Goal: Task Accomplishment & Management: Manage account settings

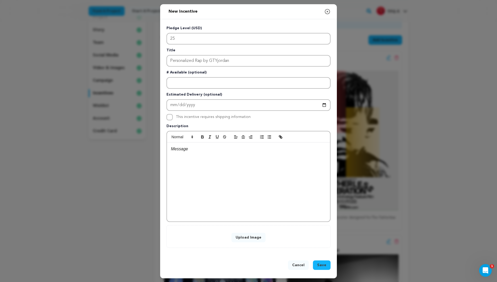
click at [189, 60] on input "Personalized Rap by GTYjordan" at bounding box center [249, 61] width 164 height 12
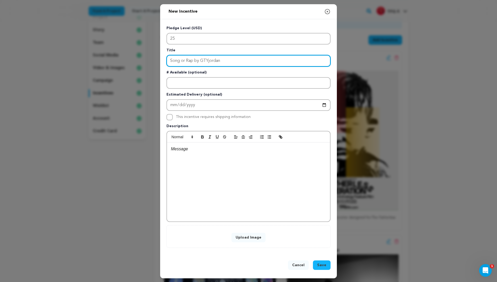
click at [175, 59] on input "Song or Rap by GTYjordan" at bounding box center [249, 61] width 164 height 12
click at [167, 60] on input "Song or Rap by GTYjordan" at bounding box center [249, 61] width 164 height 12
type input "Custom Song or Rap by GTYjordan"
click at [211, 57] on input "Custom Song or Rap by GTYjordan" at bounding box center [249, 61] width 164 height 12
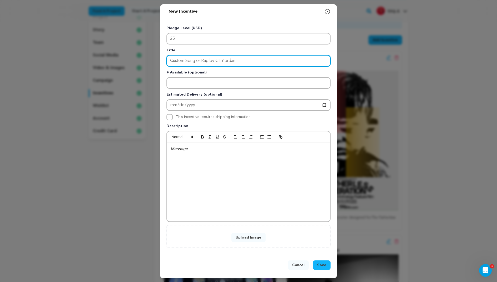
drag, startPoint x: 211, startPoint y: 57, endPoint x: 243, endPoint y: 57, distance: 31.8
click at [243, 57] on input "Custom Song or Rap by GTYjordan" at bounding box center [249, 61] width 164 height 12
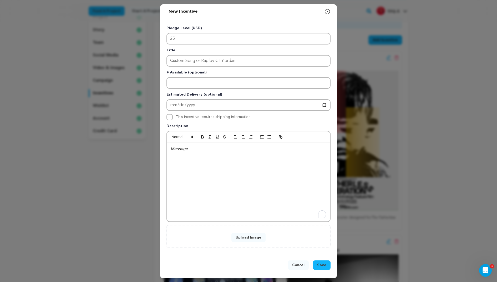
click at [188, 144] on div "To enrich screen reader interactions, please activate Accessibility in Grammarl…" at bounding box center [248, 181] width 163 height 79
paste div
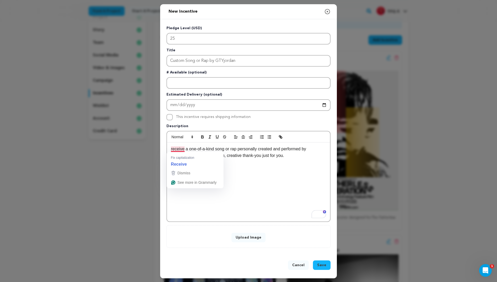
click at [172, 149] on p "receive a one-of-a-kind song or rap personally created and performed by GTYjord…" at bounding box center [248, 152] width 155 height 13
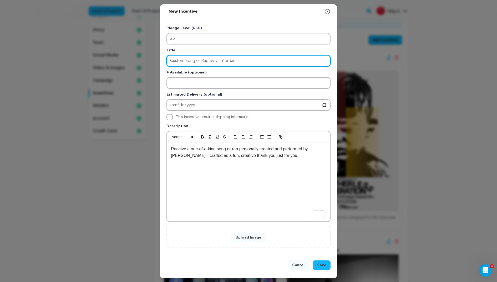
click at [231, 61] on input "Custom Song or Rap by GTYjordan" at bounding box center [249, 61] width 164 height 12
drag, startPoint x: 231, startPoint y: 61, endPoint x: 212, endPoint y: 61, distance: 19.7
click at [211, 61] on input "Custom Song or Rap by GTYjordan" at bounding box center [249, 61] width 164 height 12
type input "Custom Song or Rap"
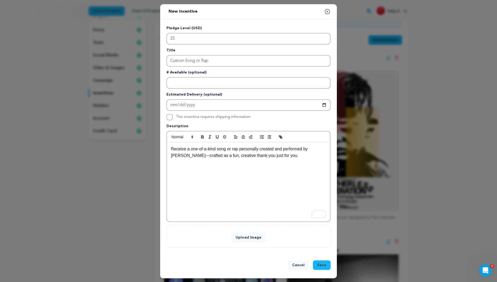
click at [218, 163] on div "Receive a one-of-a-kind song or rap personally created and performed by GTYjord…" at bounding box center [248, 181] width 163 height 79
click at [231, 154] on p "Receive a one-of-a-kind song or rap personally created and performed by GTYjord…" at bounding box center [248, 152] width 155 height 13
click at [316, 149] on p "Receive a one-of-a-kind song or rap personally created and performed by GTYjord…" at bounding box center [248, 152] width 155 height 13
click at [212, 154] on p "Receive a one-of-a-kind song or rap personally created and performed by our dir…" at bounding box center [248, 152] width 155 height 13
click at [245, 240] on button "Upload Image" at bounding box center [249, 237] width 34 height 9
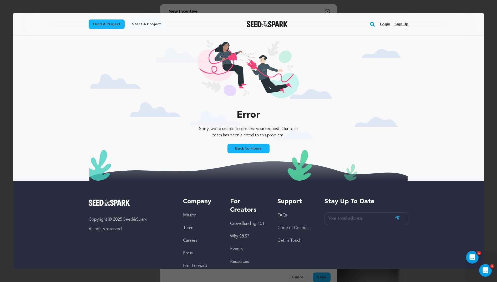
click at [246, 149] on link "Back to Home" at bounding box center [249, 148] width 42 height 9
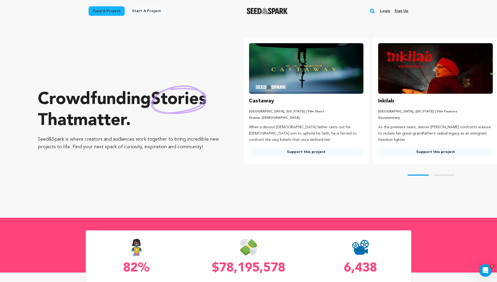
click at [387, 12] on link "Login" at bounding box center [385, 11] width 10 height 8
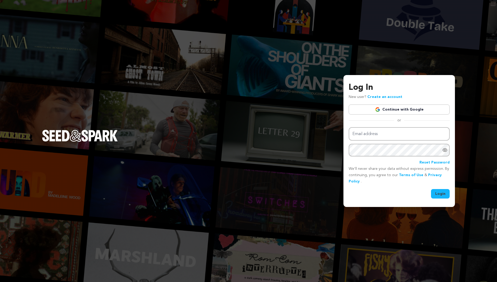
type input "tfgofficialfilm@gmail.com"
click at [442, 196] on button "Login" at bounding box center [440, 193] width 19 height 9
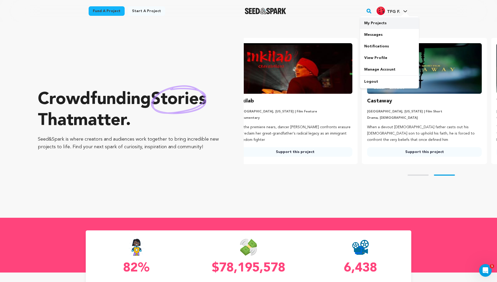
click at [385, 22] on link "My Projects" at bounding box center [389, 23] width 59 height 12
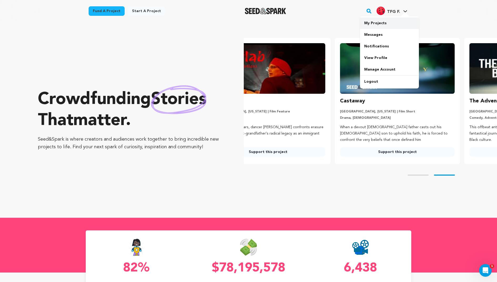
scroll to position [0, 77]
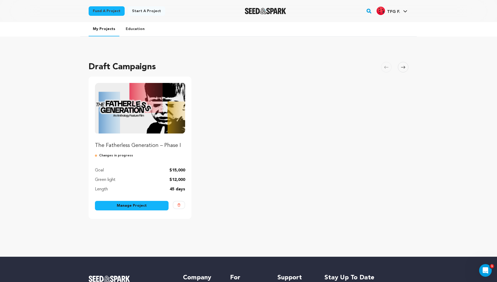
click at [123, 143] on p "The Fatherless Generation – Phase I" at bounding box center [140, 145] width 90 height 7
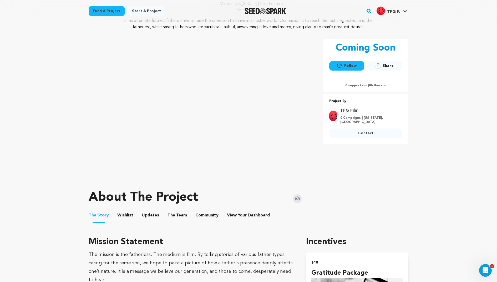
scroll to position [61, 0]
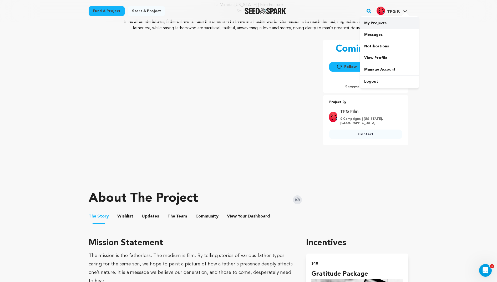
click at [380, 28] on link "My Projects" at bounding box center [389, 23] width 59 height 12
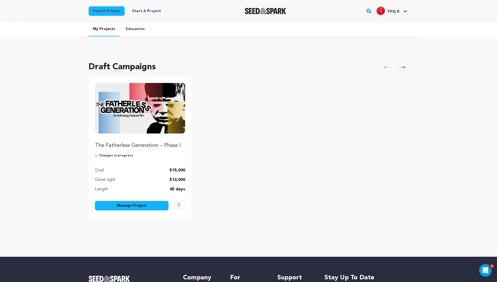
click at [132, 205] on link "Manage Project" at bounding box center [132, 205] width 74 height 9
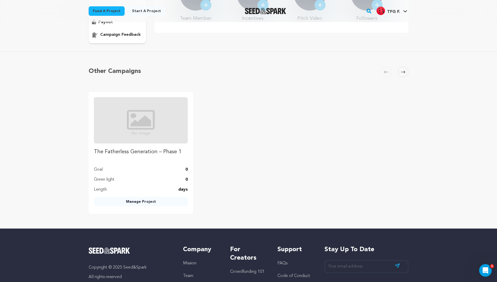
scroll to position [105, 0]
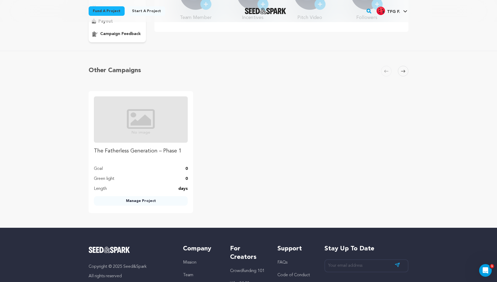
click at [138, 200] on link "Manage Project" at bounding box center [141, 200] width 94 height 9
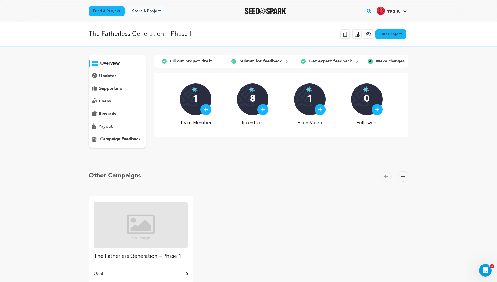
click at [396, 36] on link "Edit Project" at bounding box center [390, 33] width 31 height 9
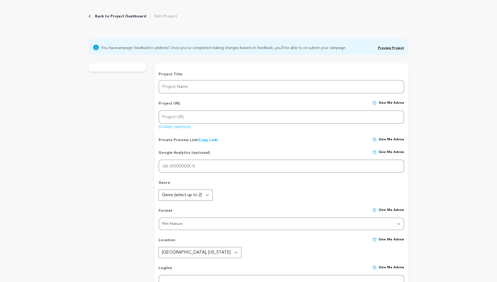
type input "The Fatherless Generation – Phase I"
type input "tfg"
type input "An anthology of six father-types in different alternate futures, striving to ra…"
type textarea "In six alternate futures, fathers strive to raise the same son to thrive in a h…"
type textarea "The mission is the fatherless. The medium is film. By telling stories of variou…"
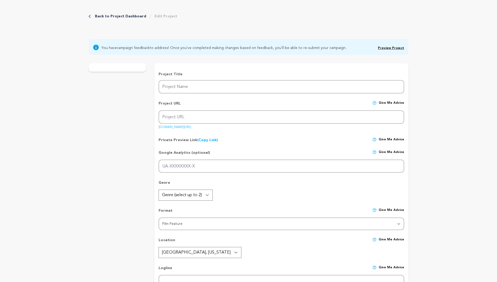
type textarea "In association with The Calder Initiative, a multi-media community organization…"
radio input "true"
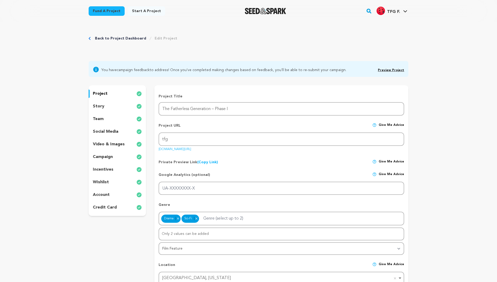
click at [98, 169] on p "incentives" at bounding box center [103, 169] width 21 height 6
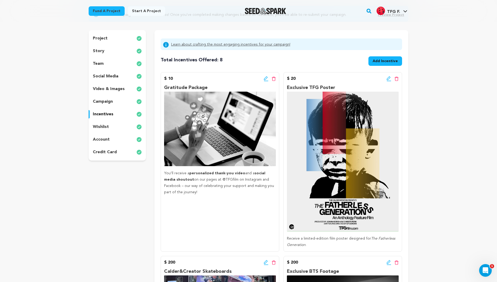
scroll to position [61, 0]
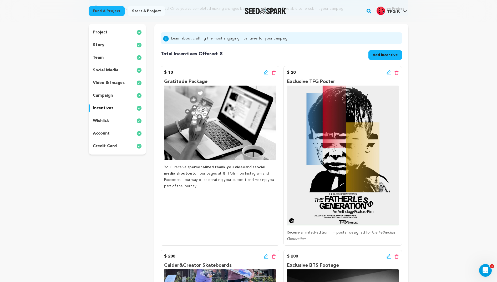
click at [395, 55] on span "Add Incentive" at bounding box center [385, 54] width 25 height 5
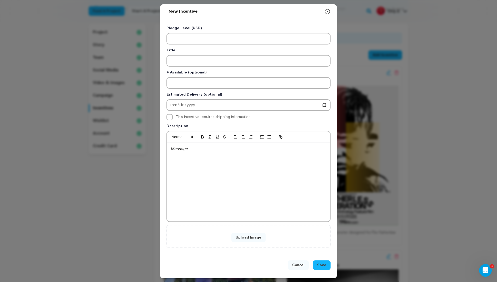
click at [304, 269] on button "Cancel" at bounding box center [298, 264] width 21 height 9
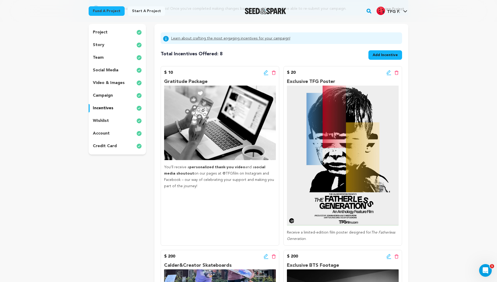
click at [388, 72] on icon at bounding box center [389, 72] width 4 height 4
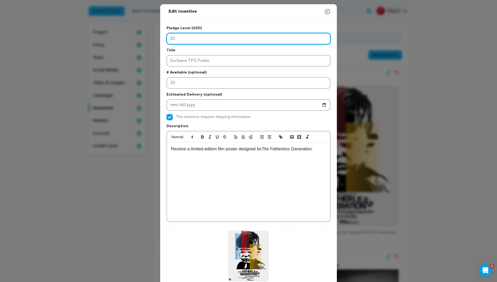
click at [218, 37] on input "20" at bounding box center [249, 39] width 164 height 12
type input "25"
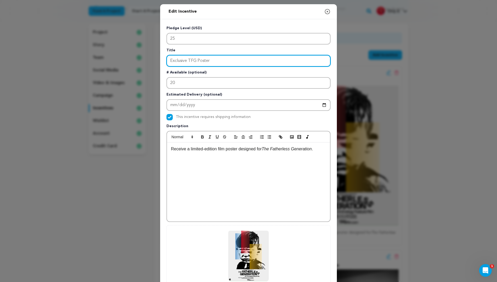
drag, startPoint x: 225, startPoint y: 60, endPoint x: 117, endPoint y: 59, distance: 107.4
click at [117, 60] on div "Edit Incentive Close modal Pledge Level (USD) 25 Title Exclusive TFG Poster # A…" at bounding box center [248, 168] width 497 height 336
type input "Customized Song or Rap"
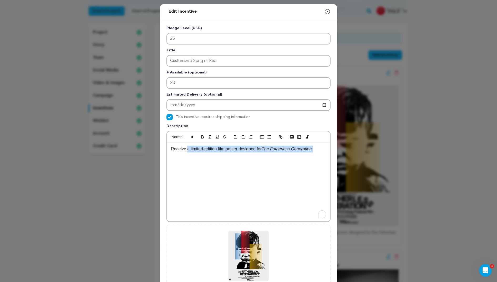
drag, startPoint x: 236, startPoint y: 148, endPoint x: 349, endPoint y: 149, distance: 112.6
click at [349, 149] on div "Edit Incentive Close modal Pledge Level (USD) 25 Title Customized Song or Rap #…" at bounding box center [248, 168] width 497 height 336
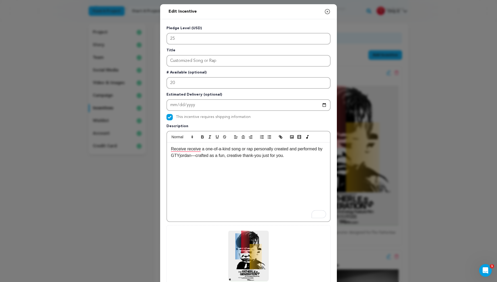
click at [194, 144] on div "Receive receive a one-of-a-kind song or rap personally created and performed by…" at bounding box center [248, 181] width 163 height 79
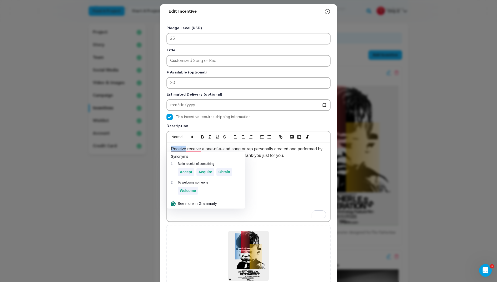
click at [195, 152] on div "Synonyms" at bounding box center [206, 157] width 79 height 10
click at [194, 149] on p "Receive receive a one-of-a-kind song or rap personally created and performed by…" at bounding box center [248, 152] width 155 height 13
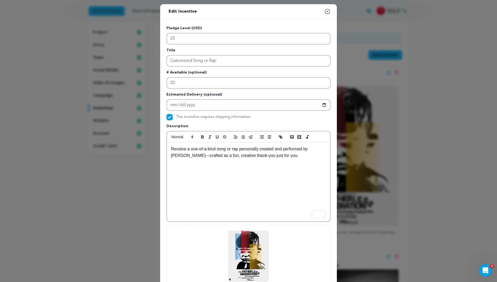
click at [312, 149] on p "Receive a one-of-a-kind song or rap personally created and performed by GTYjord…" at bounding box center [248, 152] width 155 height 13
click at [294, 149] on p "Receive a one-of-a-kind song or rap personally created and performed by GTYjord…" at bounding box center [248, 152] width 155 height 13
click at [311, 149] on p "Receive a one-of-a-kind song or rap personally created and recorded by GTYjorda…" at bounding box center [248, 152] width 155 height 13
click at [211, 156] on p "Receive a one-of-a-kind song or rap personally created and recorded by our dire…" at bounding box center [248, 152] width 155 height 13
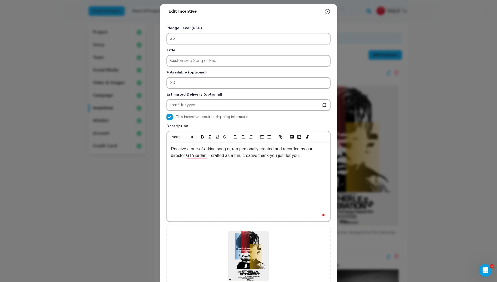
click at [232, 169] on div "Receive a one-of-a-kind song or rap personally created and recorded by our dire…" at bounding box center [248, 181] width 163 height 79
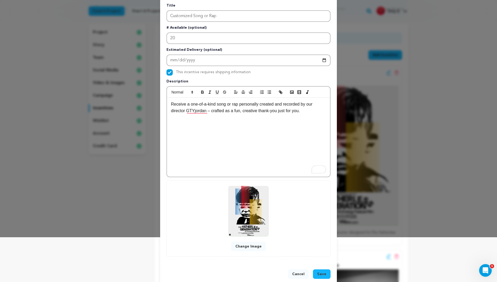
scroll to position [51, 0]
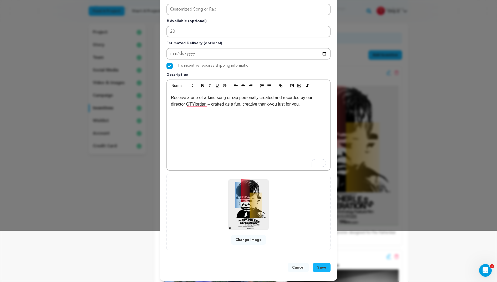
click at [246, 237] on button "Change Image" at bounding box center [248, 239] width 35 height 9
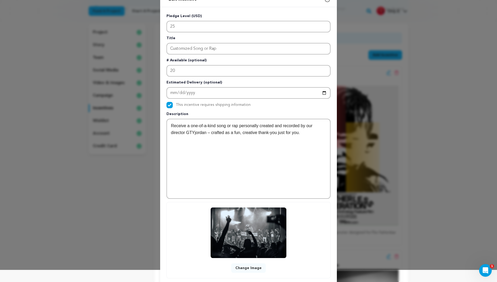
scroll to position [11, 0]
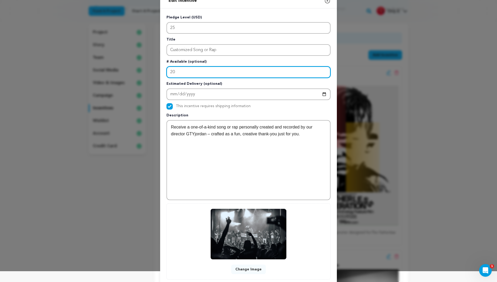
click at [190, 74] on input "20" at bounding box center [249, 72] width 164 height 12
type input "2"
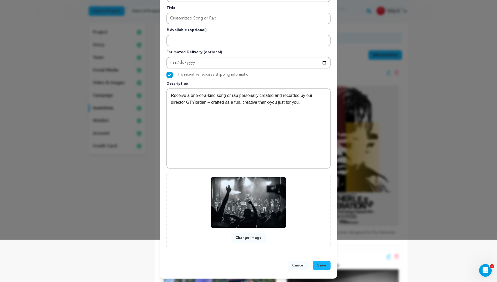
click at [324, 267] on span "Save" at bounding box center [321, 265] width 9 height 5
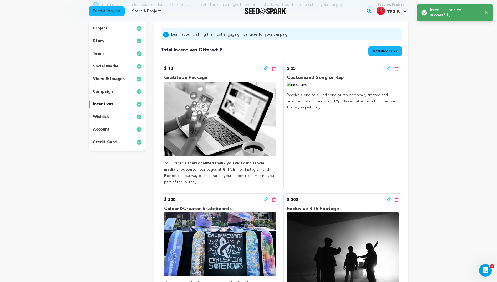
scroll to position [52, 0]
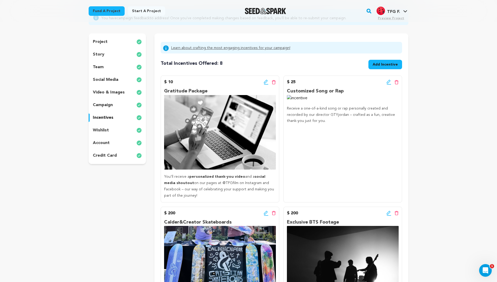
click at [385, 82] on div "$ 25 Edit incentive button Delete incentive button" at bounding box center [343, 82] width 112 height 6
click at [389, 81] on icon at bounding box center [389, 81] width 5 height 5
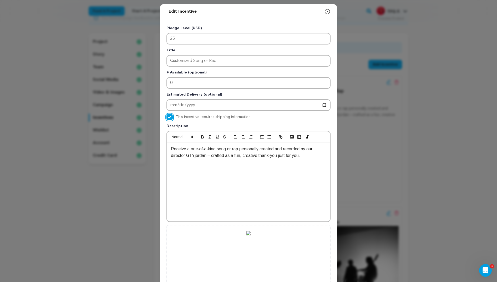
click at [169, 116] on input "This incentive requires shipping information" at bounding box center [170, 117] width 6 height 6
checkbox input "false"
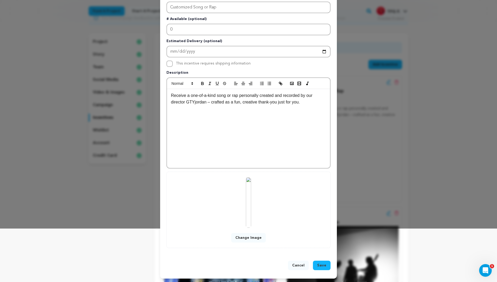
click at [245, 237] on button "Change Image" at bounding box center [248, 237] width 35 height 9
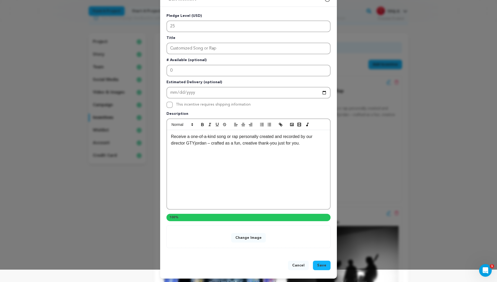
scroll to position [42, 0]
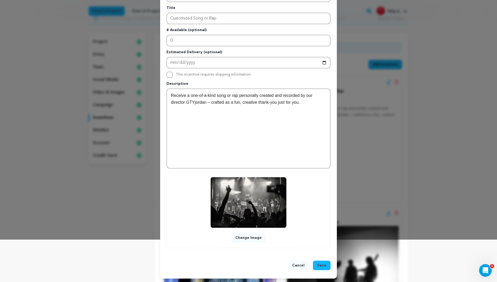
click at [323, 263] on span "Save" at bounding box center [321, 265] width 9 height 5
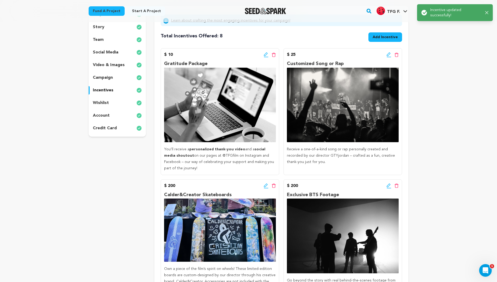
scroll to position [82, 0]
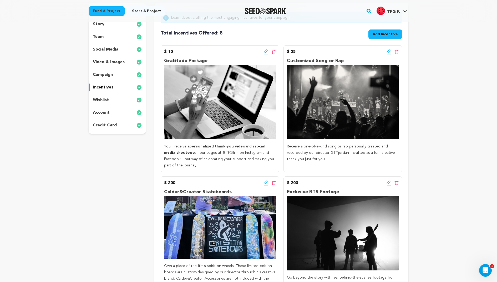
click at [388, 50] on icon at bounding box center [389, 51] width 5 height 5
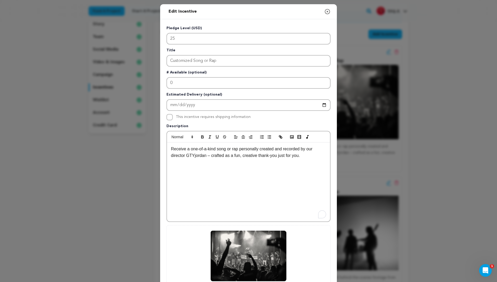
click at [231, 148] on p "Receive a one-of-a-kind song or rap personally created and recorded by our dire…" at bounding box center [248, 152] width 155 height 13
click at [236, 149] on p "Receive a one-of-a-kind song or rap personally created and recorded by our dire…" at bounding box center [248, 152] width 155 height 13
click at [224, 149] on p "Receive a one-of-a-kind song or rap personally created and recorded by our dire…" at bounding box center [248, 152] width 155 height 13
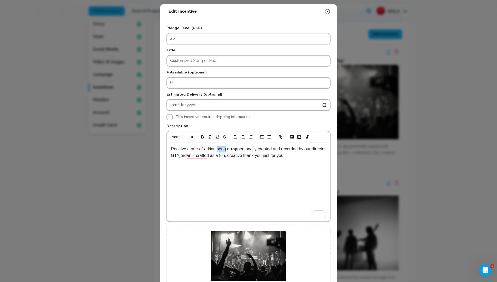
click at [224, 149] on p "Receive a one-of-a-kind song or rap personally created and recorded by our dire…" at bounding box center [248, 152] width 155 height 13
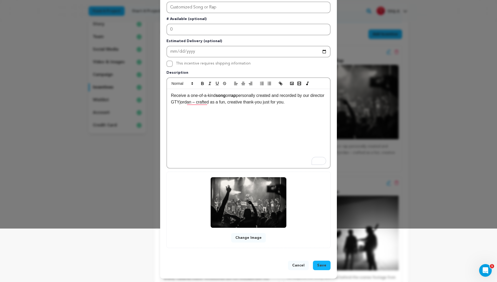
click at [322, 266] on span "Save" at bounding box center [321, 265] width 9 height 5
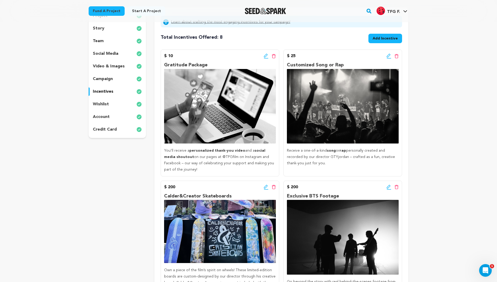
scroll to position [76, 0]
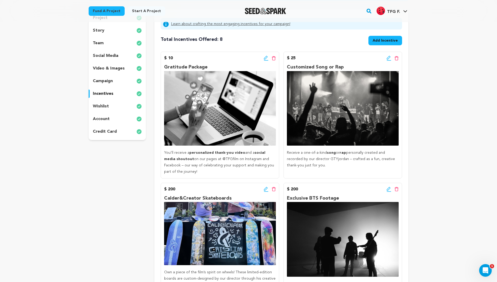
click at [384, 38] on span "Add Incentive" at bounding box center [385, 40] width 25 height 5
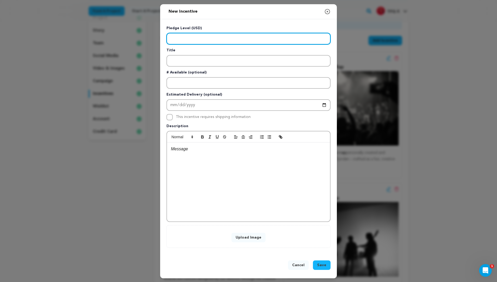
click at [199, 38] on input "Enter level" at bounding box center [249, 39] width 164 height 12
type input "0"
type input "50"
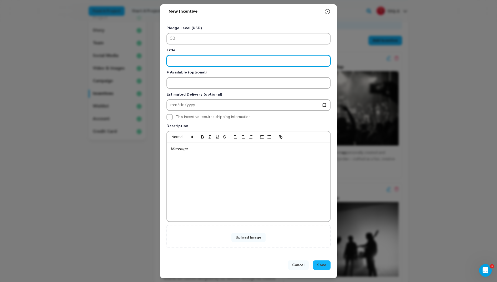
click at [201, 61] on input "Enter title" at bounding box center [249, 61] width 164 height 12
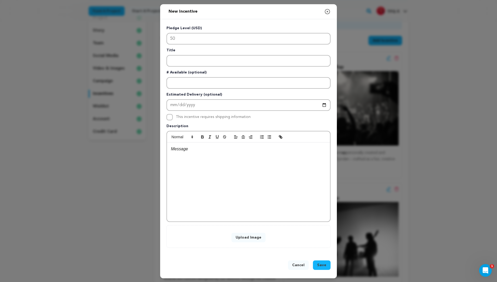
click at [196, 157] on div at bounding box center [248, 181] width 163 height 79
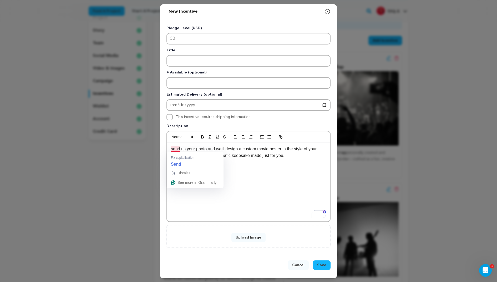
click at [173, 148] on p "send us your photo and we’ll design a custom movie poster in the style of your …" at bounding box center [248, 152] width 155 height 13
click at [205, 168] on div "Send us your photo and we’ll design a custom movie poster in the style of your …" at bounding box center [248, 181] width 163 height 79
click at [184, 157] on p "Send us your photo and we’ll design a custom movie poster in the style of your …" at bounding box center [248, 152] width 155 height 13
click at [187, 155] on p "Send us your photo and we’ll design a custom movie poster in the style of your …" at bounding box center [248, 152] width 155 height 13
click at [300, 151] on p "Send us your photo and we’ll design a custom movie poster in the style of your …" at bounding box center [248, 152] width 155 height 13
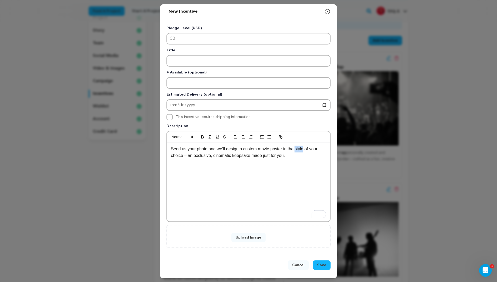
click at [300, 151] on p "Send us your photo and we’ll design a custom movie poster in the style of your …" at bounding box center [248, 152] width 155 height 13
click at [296, 149] on p "Send us your photo and we’ll design a custom movie poster in the genre of your …" at bounding box center [248, 152] width 155 height 13
click at [287, 195] on div "Send us your photo and we’ll design a custom movie poster in the style and genr…" at bounding box center [248, 181] width 163 height 79
click at [213, 156] on p "Send us your photo and we’ll design a custom movie poster in the style and genr…" at bounding box center [248, 152] width 155 height 13
click at [237, 182] on div "Send us your photo and we’ll design a custom movie poster in the style and genr…" at bounding box center [248, 181] width 163 height 79
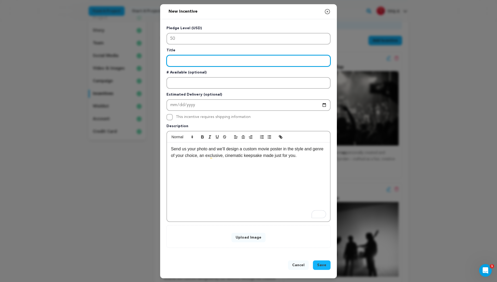
click at [195, 61] on input "Enter title" at bounding box center [249, 61] width 164 height 12
type input "Personalized Movie Poster"
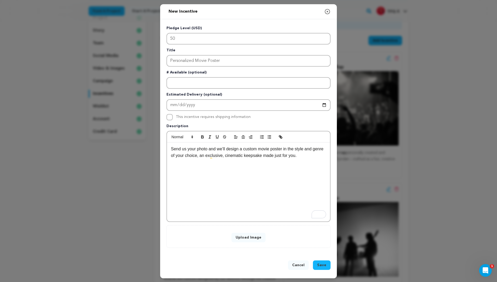
click at [217, 166] on div "Send us your photo and we’ll design a custom movie poster in the style and genr…" at bounding box center [248, 181] width 163 height 79
click at [246, 237] on button "Upload Image" at bounding box center [249, 237] width 34 height 9
click at [245, 234] on button "Upload Image" at bounding box center [249, 237] width 34 height 9
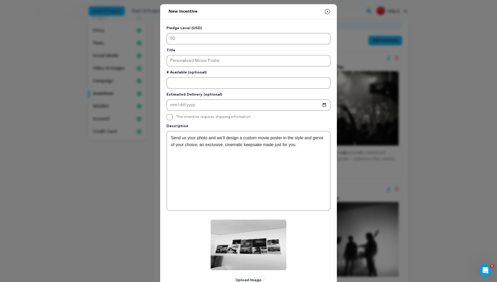
scroll to position [42, 0]
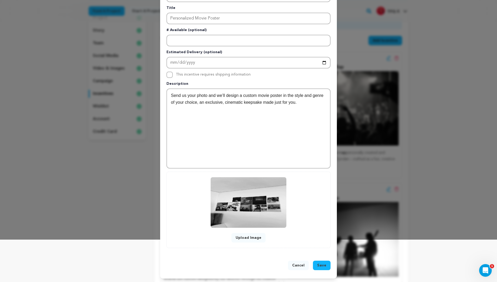
click at [320, 264] on span "Save" at bounding box center [321, 265] width 9 height 5
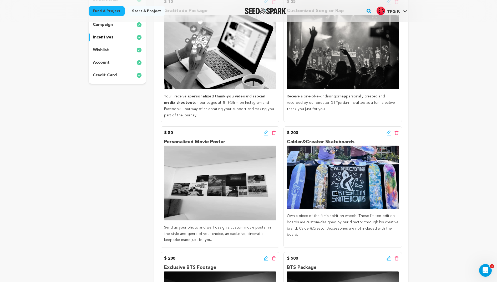
scroll to position [133, 0]
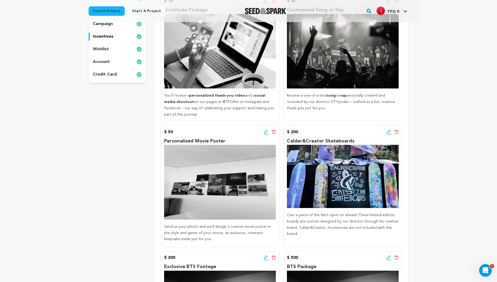
click at [264, 132] on icon at bounding box center [266, 131] width 5 height 5
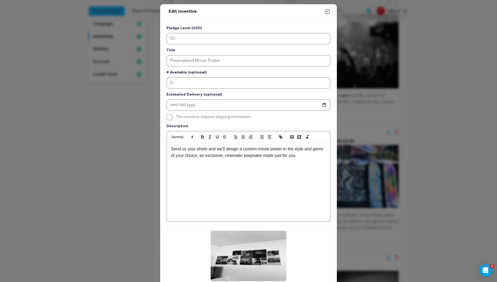
click at [248, 150] on p "Send us your photo and we’ll design a custom movie poster in the style and genr…" at bounding box center [248, 152] width 155 height 13
drag, startPoint x: 248, startPoint y: 150, endPoint x: 274, endPoint y: 150, distance: 26.1
click at [275, 150] on p "Send us your photo and we’ll design a custom movie poster in the style and genr…" at bounding box center [248, 152] width 155 height 13
click at [280, 171] on div "Send us your photo and we’ll design a custom movie poster in the style and genr…" at bounding box center [248, 181] width 163 height 79
click at [288, 149] on p "Send us your photo and we’ll design a custom movie poster in the style and genr…" at bounding box center [248, 152] width 155 height 13
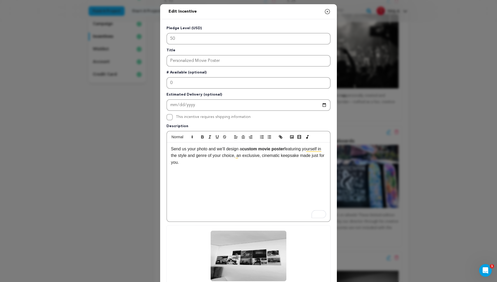
click at [254, 175] on div "Send us your photo and we’ll design a custom movie poster featuring yourself in…" at bounding box center [248, 181] width 163 height 79
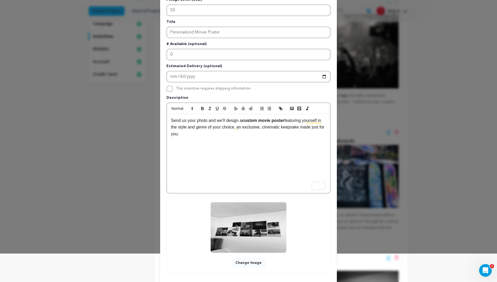
scroll to position [29, 0]
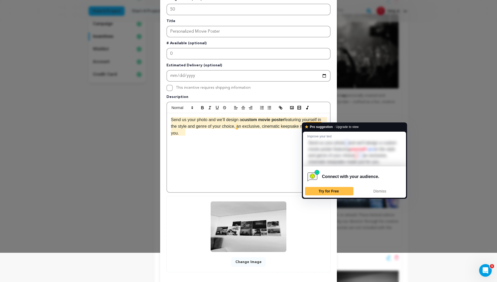
click at [322, 120] on p "Send us your photo and we’ll design a custom movie poster featuring yourself in…" at bounding box center [248, 126] width 155 height 20
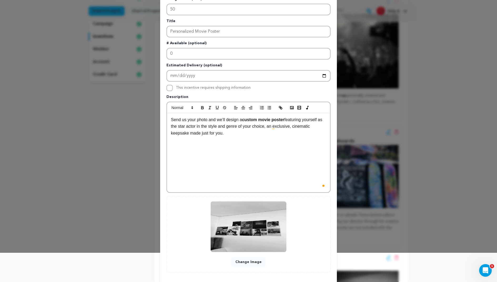
click at [270, 151] on div "Send us your photo and we’ll design a custom movie poster featuring yourself as…" at bounding box center [248, 152] width 163 height 79
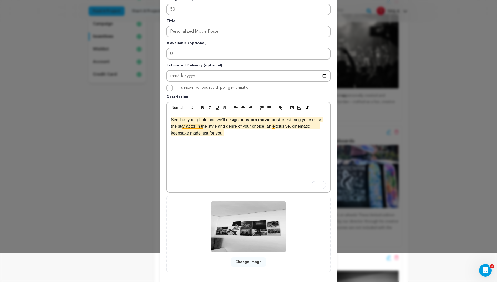
click at [274, 127] on p "Send us your photo and we’ll design a custom movie poster featuring yourself as…" at bounding box center [248, 126] width 155 height 20
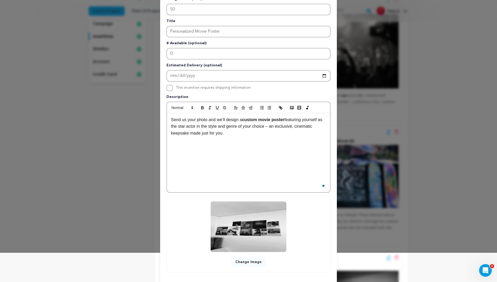
scroll to position [53, 0]
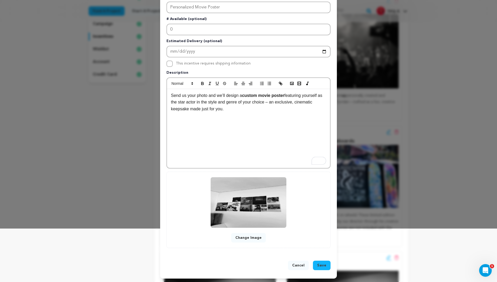
click at [323, 266] on span "Save" at bounding box center [321, 265] width 9 height 5
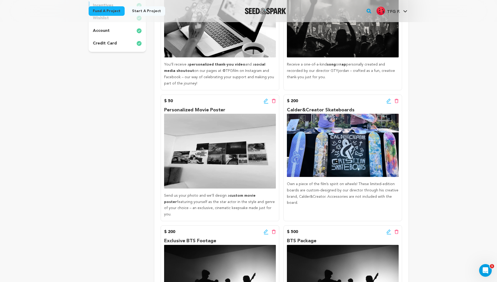
scroll to position [0, 0]
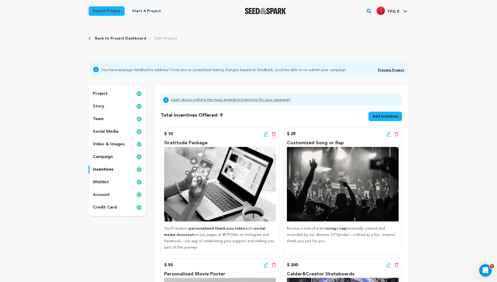
click at [379, 116] on span "Add Incentive" at bounding box center [385, 116] width 25 height 5
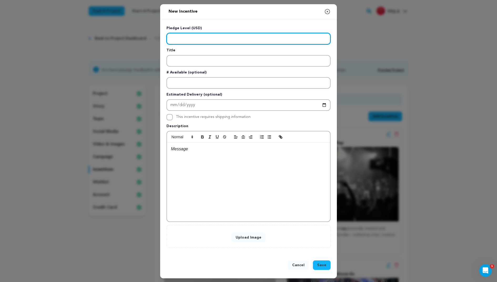
click at [215, 36] on input "Enter level" at bounding box center [249, 39] width 164 height 12
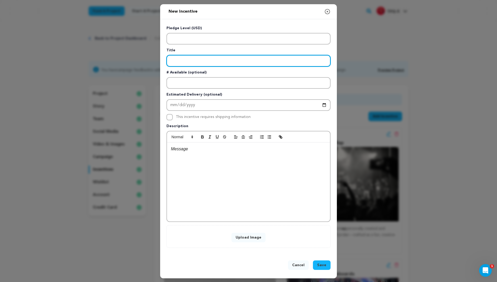
click at [207, 60] on input "Enter title" at bounding box center [249, 61] width 164 height 12
paste input "Advanced access to BTS content"
click at [191, 61] on input "Advanced access to BTS content" at bounding box center [249, 61] width 164 height 12
type input "Advanced Access to BTS content"
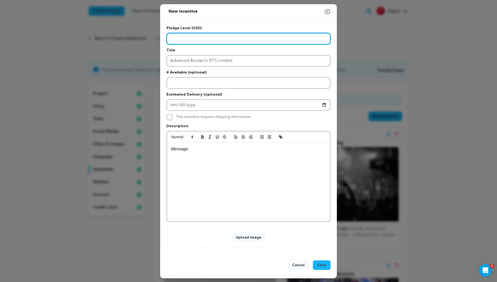
click at [201, 37] on input "Enter level" at bounding box center [249, 39] width 164 height 12
type input "100"
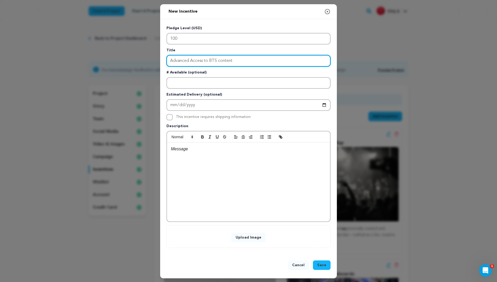
drag, startPoint x: 235, startPoint y: 59, endPoint x: 129, endPoint y: 60, distance: 106.6
click at [129, 60] on div "New Incentive Close modal Pledge Level (USD) 100 Title Advanced Access to BTS c…" at bounding box center [248, 141] width 497 height 282
paste input "Insider Access & Special Thanks"
type input "Insider Access & Special Thanks"
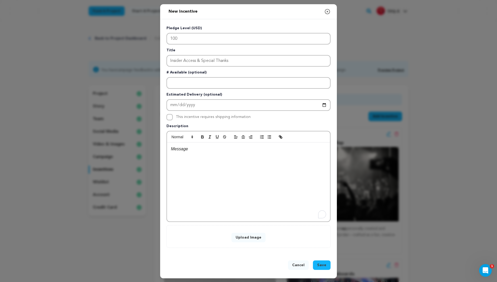
click at [216, 149] on p "To enrich screen reader interactions, please activate Accessibility in Grammarl…" at bounding box center [248, 149] width 155 height 7
drag, startPoint x: 255, startPoint y: 148, endPoint x: 95, endPoint y: 128, distance: 161.3
click at [95, 128] on div "New Incentive Close modal Pledge Level (USD) 100 Title Insider Access & Special…" at bounding box center [248, 141] width 497 height 282
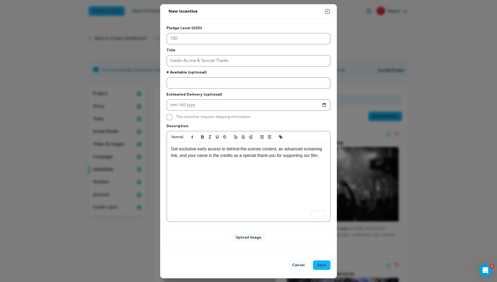
click at [221, 178] on div "Get exclusive early access to behind-the-scenes content, an advanced screening …" at bounding box center [248, 181] width 163 height 79
click at [322, 266] on span "Save" at bounding box center [321, 264] width 9 height 5
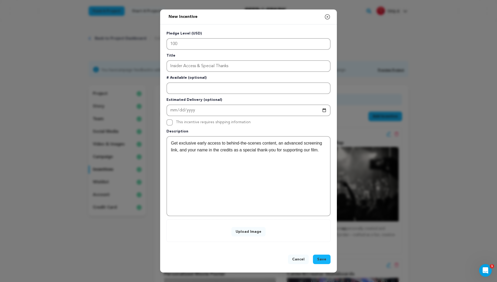
click at [251, 231] on button "Upload Image" at bounding box center [249, 231] width 34 height 9
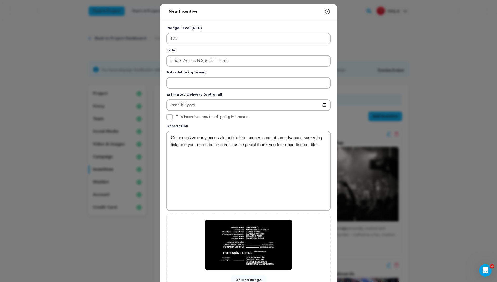
scroll to position [42, 0]
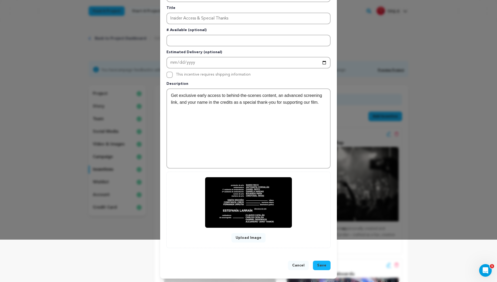
click at [325, 266] on span "Save" at bounding box center [321, 265] width 9 height 5
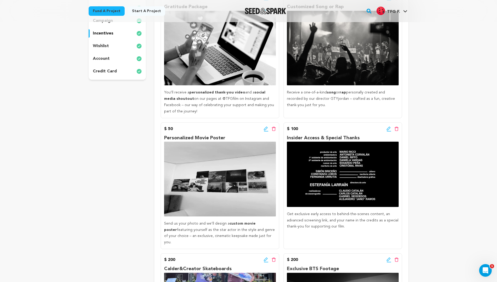
scroll to position [144, 0]
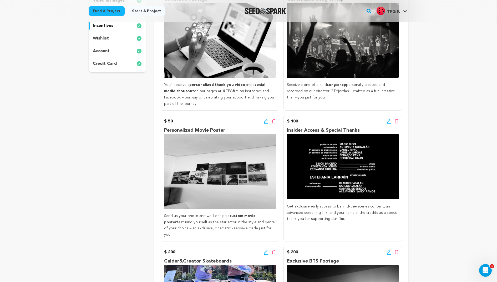
click at [390, 123] on icon at bounding box center [389, 121] width 5 height 5
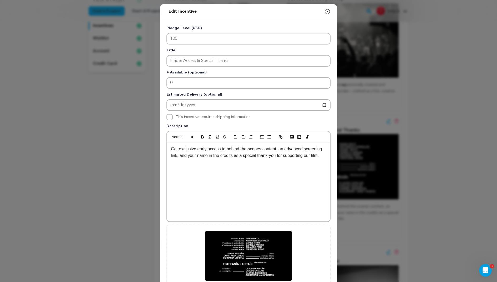
click at [317, 151] on p "Get exclusive early access to behind-the-scenes content, an advanced screening …" at bounding box center [248, 152] width 155 height 13
drag, startPoint x: 317, startPoint y: 151, endPoint x: 167, endPoint y: 157, distance: 150.1
click at [168, 157] on div "Get exclusive early access to behind-the-scenes content, an advanced screening …" at bounding box center [248, 181] width 163 height 79
click at [247, 156] on p "Get exclusive early access to behind-the-scenes content, an advanced screening …" at bounding box center [248, 152] width 155 height 13
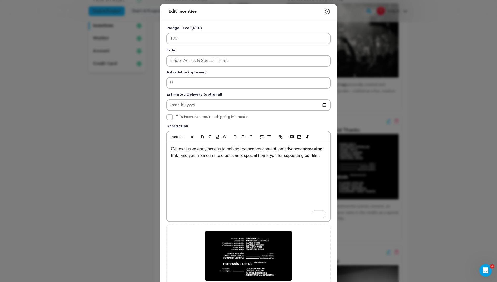
click at [247, 156] on p "Get exclusive early access to behind-the-scenes content, an advanced screening …" at bounding box center [248, 152] width 155 height 13
click at [252, 156] on p "Get exclusive early access to behind-the-scenes content, an advanced screening …" at bounding box center [248, 152] width 155 height 13
click at [233, 142] on div "Get exclusive early access to behind-the-scenes content, an advanced screening …" at bounding box center [249, 176] width 164 height 91
click at [258, 149] on p "Get exclusive early access to behind-the-scenes content, an advanced screening …" at bounding box center [248, 152] width 155 height 13
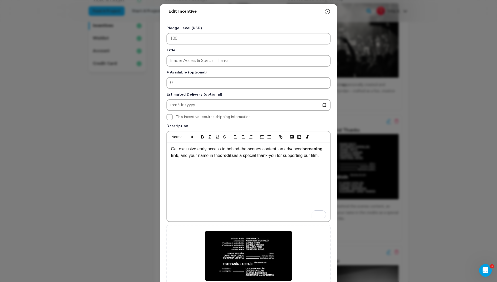
click at [232, 153] on p "Get exclusive early access to behind-the-scenes content, an advanced screening …" at bounding box center [248, 152] width 155 height 13
click at [231, 148] on p "Get exclusive early access to behind-the-scenes content, an advanced screening …" at bounding box center [248, 152] width 155 height 13
drag, startPoint x: 231, startPoint y: 148, endPoint x: 276, endPoint y: 148, distance: 45.8
click at [278, 148] on p "Get exclusive early access to behind-the-scenes content, an advanced screening …" at bounding box center [248, 152] width 155 height 13
click at [296, 176] on div "Get exclusive early access to behind-the-scenes content , an advanced screening…" at bounding box center [248, 181] width 163 height 79
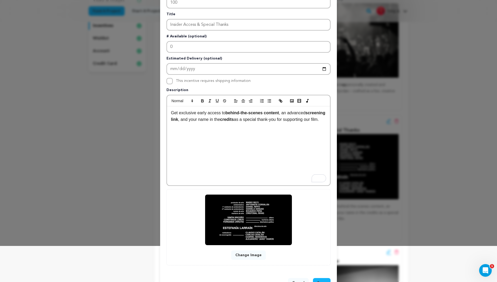
scroll to position [53, 0]
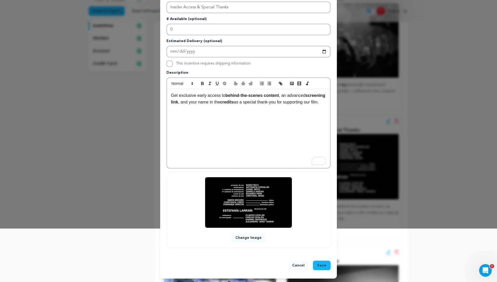
click at [323, 261] on button "Save" at bounding box center [322, 265] width 18 height 9
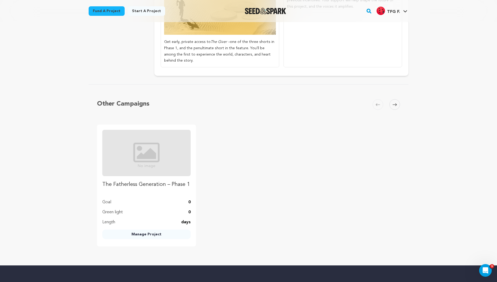
scroll to position [572, 0]
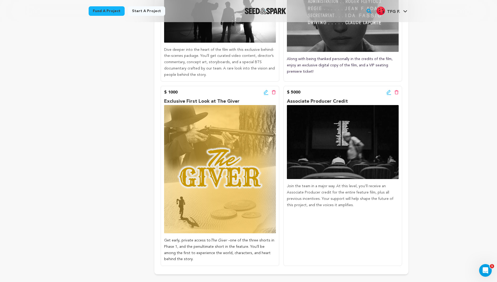
click at [265, 90] on icon at bounding box center [266, 92] width 5 height 5
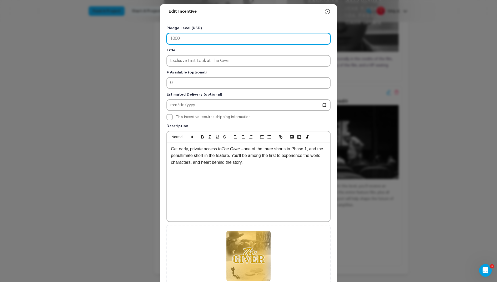
click at [176, 36] on input "1000" at bounding box center [249, 39] width 164 height 12
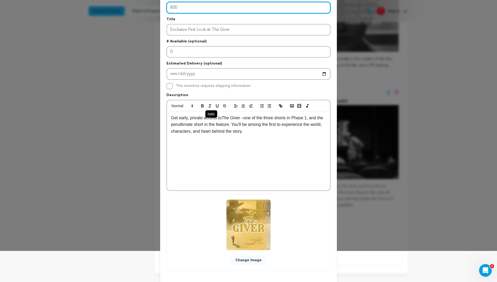
scroll to position [35, 0]
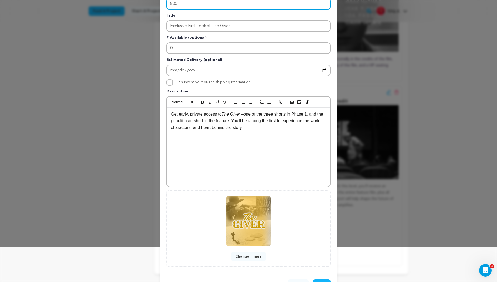
type input "800"
click at [186, 128] on span "one of the three shorts in Phase 1, and the penultimate short in the feature. Y…" at bounding box center [247, 121] width 153 height 18
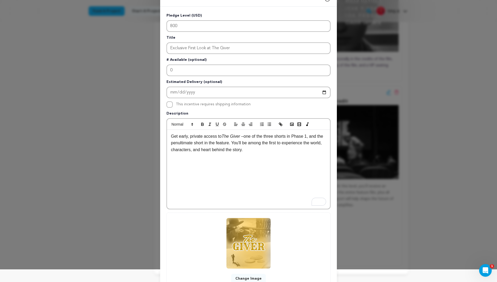
scroll to position [19, 0]
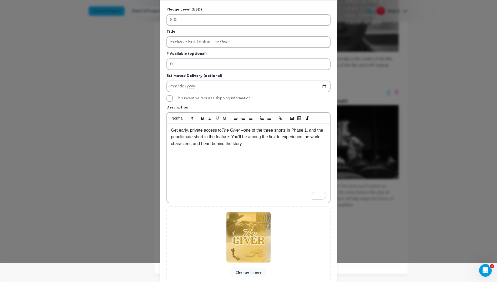
click at [238, 131] on em "The Giver –" at bounding box center [233, 130] width 22 height 4
drag, startPoint x: 238, startPoint y: 131, endPoint x: 227, endPoint y: 131, distance: 10.5
click at [227, 131] on em "The Giver –" at bounding box center [233, 130] width 22 height 4
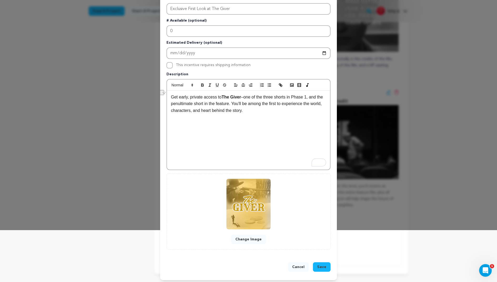
scroll to position [53, 0]
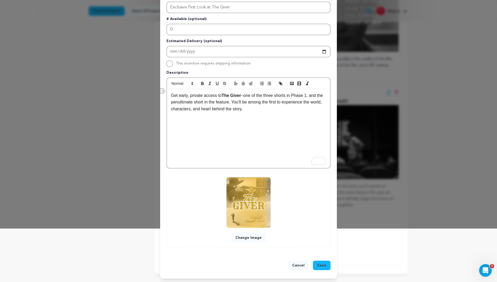
click at [323, 263] on span "Save" at bounding box center [321, 265] width 9 height 5
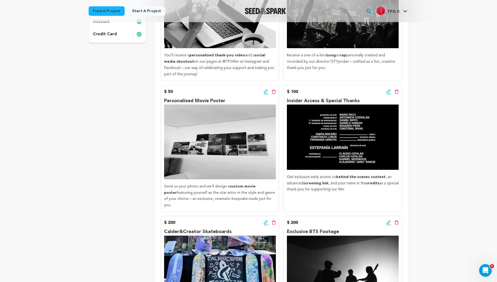
scroll to position [174, 0]
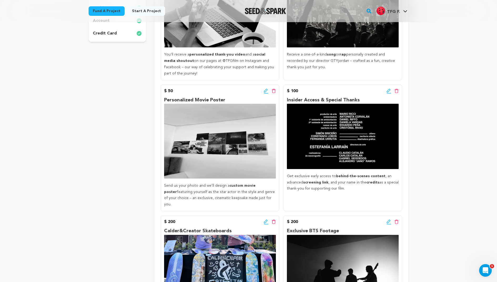
click at [265, 219] on icon at bounding box center [266, 221] width 4 height 4
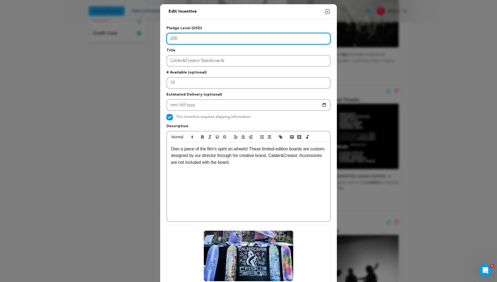
click at [179, 39] on input "200" at bounding box center [249, 39] width 164 height 12
type input "250"
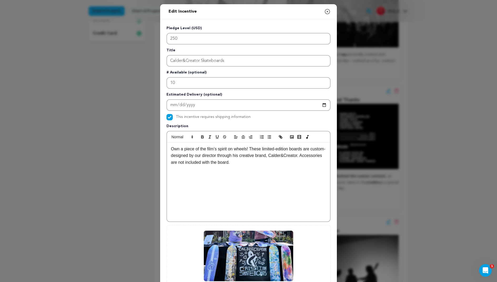
click at [218, 170] on p at bounding box center [248, 169] width 155 height 7
click at [291, 149] on p "Own a piece of the film’s spirit on wheels! These limited-edition boards are cu…" at bounding box center [248, 156] width 155 height 20
click at [303, 148] on p "Own a piece of the film’s spirit on wheels! These limited-edition, TFG-themed b…" at bounding box center [248, 156] width 155 height 20
click at [290, 172] on p "To enrich screen reader interactions, please activate Accessibility in Grammarl…" at bounding box center [248, 169] width 155 height 7
click at [305, 162] on p "Own a piece of the film’s spirit on wheels! These limited-edition, TFG-themed b…" at bounding box center [248, 156] width 155 height 20
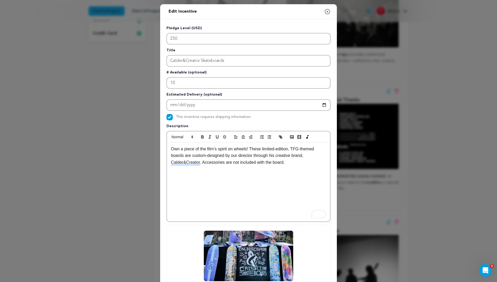
scroll to position [28, 0]
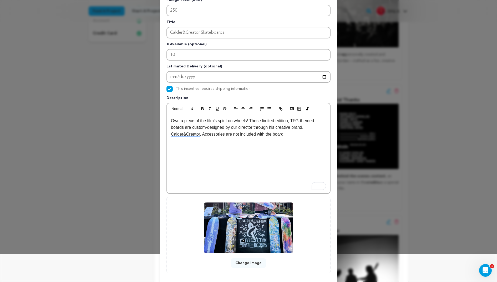
click at [207, 133] on p "Own a piece of the film’s spirit on wheels! These limited-edition, TFG-themed b…" at bounding box center [248, 127] width 155 height 20
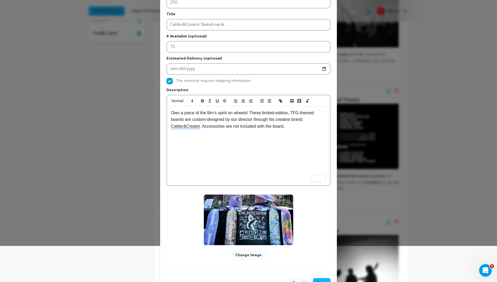
scroll to position [53, 0]
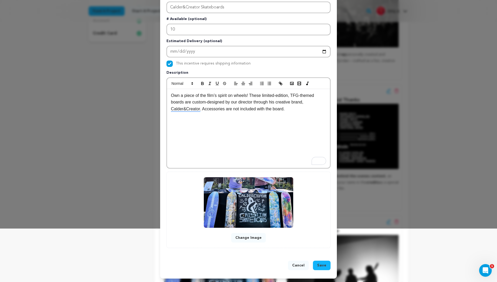
click at [323, 264] on span "Save" at bounding box center [321, 265] width 9 height 5
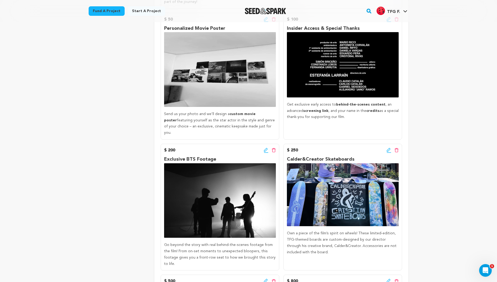
scroll to position [243, 0]
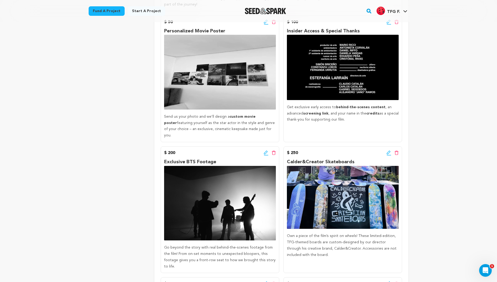
click at [266, 150] on icon at bounding box center [266, 152] width 5 height 5
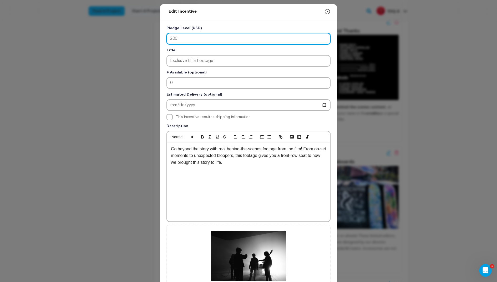
click at [175, 38] on input "200" at bounding box center [249, 39] width 164 height 12
type input "500"
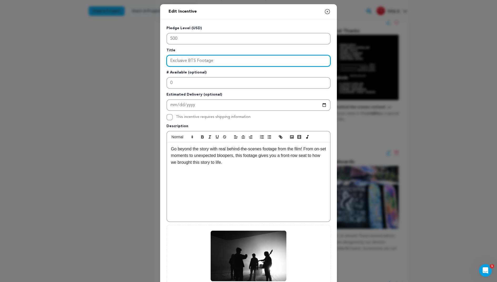
click at [224, 61] on input "Exclusive BTS Footage" at bounding box center [249, 61] width 164 height 12
drag, startPoint x: 224, startPoint y: 61, endPoint x: 142, endPoint y: 61, distance: 81.6
click at [142, 61] on div "Edit Incentive Close modal Pledge Level (USD) 500 Title Exclusive BTS Footage #…" at bounding box center [248, 168] width 497 height 336
type input "Full Digital Package"
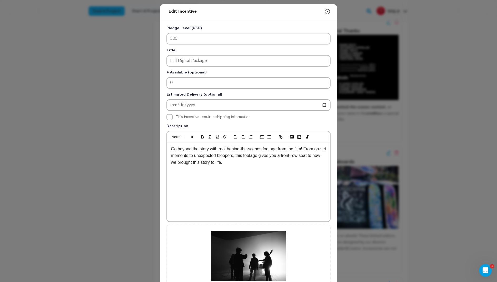
click at [248, 166] on div "Go beyond the story with real behind-the-scenes footage from the film! From on-…" at bounding box center [248, 181] width 163 height 79
click at [249, 166] on div "Go beyond the story with real behind-the-scenes footage from the film! From on-…" at bounding box center [248, 181] width 163 height 79
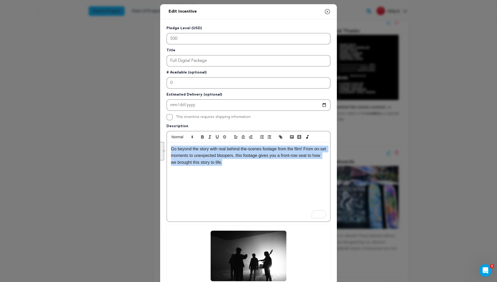
drag, startPoint x: 291, startPoint y: 169, endPoint x: 143, endPoint y: 144, distance: 149.7
click at [143, 144] on div "Edit Incentive Close modal Pledge Level (USD) 500 Title Full Digital Package # …" at bounding box center [248, 168] width 497 height 336
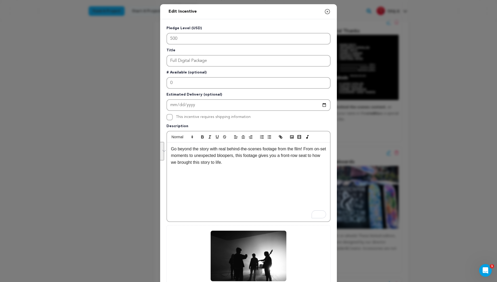
scroll to position [0, 0]
click at [170, 151] on div "you’ll receive an exclusive suite of digital rewards—including custom graphics,…" at bounding box center [248, 181] width 163 height 79
click at [299, 149] on p "With this pledge, you’ll receive an exclusive suite of digital rewards—includin…" at bounding box center [248, 156] width 155 height 20
click at [184, 162] on p "With this pledge, you’ll receive an exclusive suite of digital rewards – includ…" at bounding box center [248, 156] width 155 height 20
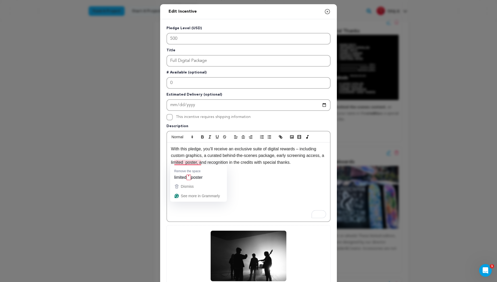
click at [195, 161] on p "With this pledge, you’ll receive an exclusive suite of digital rewards – includ…" at bounding box center [248, 156] width 155 height 20
drag, startPoint x: 195, startPoint y: 161, endPoint x: 163, endPoint y: 162, distance: 31.8
click at [163, 162] on div "Pledge Level (USD) 500 Title Full Digital Package # Available (optional) 0 Esti…" at bounding box center [248, 163] width 177 height 288
click at [293, 162] on p "With this pledge, you’ll receive an exclusive suite of digital rewards – includ…" at bounding box center [248, 156] width 155 height 20
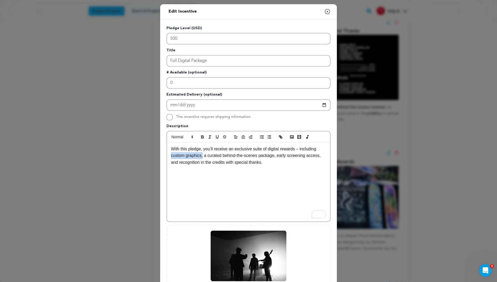
drag, startPoint x: 204, startPoint y: 156, endPoint x: 153, endPoint y: 156, distance: 51.3
click at [153, 156] on div "Edit Incentive Close modal Pledge Level (USD) 500 Title Full Digital Package # …" at bounding box center [248, 168] width 497 height 336
click at [230, 155] on p "With this pledge, you’ll receive an exclusive suite of digital rewards – includ…" at bounding box center [248, 156] width 155 height 20
drag, startPoint x: 230, startPoint y: 155, endPoint x: 189, endPoint y: 154, distance: 40.3
click at [189, 154] on p "With this pledge, you’ll receive an exclusive suite of digital rewards – includ…" at bounding box center [248, 156] width 155 height 20
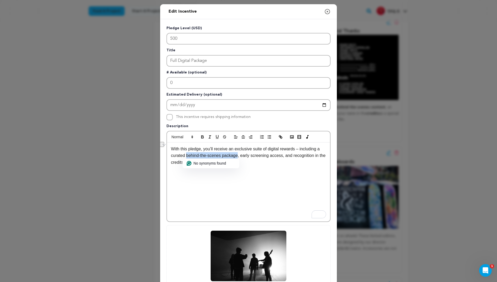
click at [189, 154] on p "With this pledge, you’ll receive an exclusive suite of digital rewards – includ…" at bounding box center [248, 156] width 155 height 20
click at [195, 155] on p "With this pledge, you’ll receive an exclusive suite of digital rewards – includ…" at bounding box center [248, 156] width 155 height 20
drag, startPoint x: 195, startPoint y: 155, endPoint x: 214, endPoint y: 155, distance: 19.2
click at [214, 155] on p "With this pledge, you’ll receive an exclusive suite of digital rewards – includ…" at bounding box center [248, 156] width 155 height 20
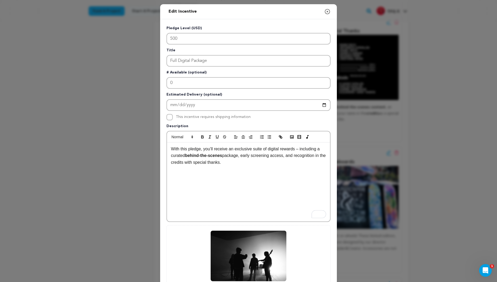
click at [246, 162] on p "With this pledge, you’ll receive an exclusive suite of digital rewards – includ…" at bounding box center [248, 156] width 155 height 20
click at [251, 155] on p "With this pledge, you’ll receive an exclusive suite of digital rewards – includ…" at bounding box center [248, 156] width 155 height 20
click at [266, 155] on p "With this pledge, you’ll receive an exclusive suite of digital rewards – includ…" at bounding box center [248, 156] width 155 height 20
drag, startPoint x: 266, startPoint y: 155, endPoint x: 282, endPoint y: 154, distance: 15.5
click at [282, 155] on p "With this pledge, you’ll receive an exclusive suite of digital rewards – includ…" at bounding box center [248, 156] width 155 height 20
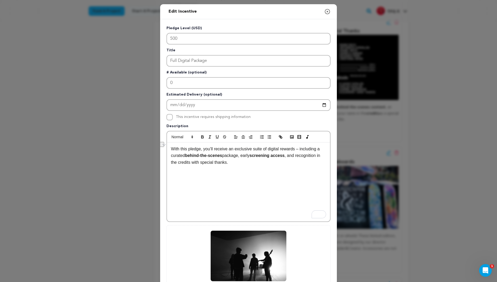
click at [289, 162] on p "With this pledge, you’ll receive an exclusive suite of digital rewards – includ…" at bounding box center [248, 156] width 155 height 20
click at [211, 171] on div "With this pledge, you’ll receive an exclusive suite of digital rewards – includ…" at bounding box center [248, 181] width 163 height 79
click at [187, 162] on p "With this pledge, you’ll receive an exclusive suite of digital rewards – includ…" at bounding box center [248, 156] width 155 height 20
click at [298, 156] on p "With this pledge, you’ll receive an exclusive suite of digital rewards – includ…" at bounding box center [248, 156] width 155 height 20
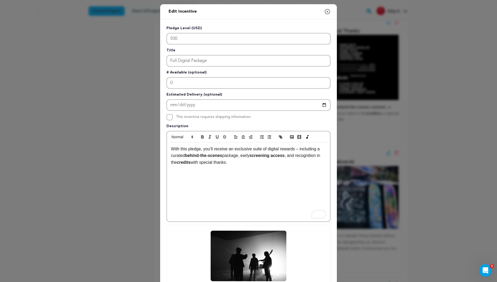
click at [294, 156] on p "With this pledge, you’ll receive an exclusive suite of digital rewards – includ…" at bounding box center [248, 156] width 155 height 20
click at [294, 162] on p "With this pledge, you’ll receive an exclusive suite of digital rewards – includ…" at bounding box center [248, 156] width 155 height 20
click at [179, 162] on p "With this pledge, you’ll receive an exclusive suite of digital rewards – includ…" at bounding box center [248, 156] width 155 height 20
drag, startPoint x: 179, startPoint y: 162, endPoint x: 187, endPoint y: 162, distance: 7.9
click at [187, 162] on p "With this pledge, you’ll receive an exclusive suite of digital rewards – includ…" at bounding box center [248, 156] width 155 height 20
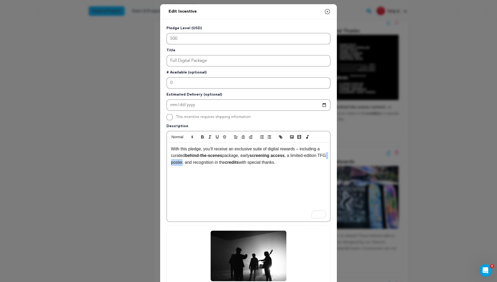
click at [187, 162] on p "With this pledge, you’ll receive an exclusive suite of digital rewards – includ…" at bounding box center [248, 156] width 155 height 20
click at [167, 162] on div "Edit Incentive Close modal Pledge Level (USD) 500 Title Full Digital Package # …" at bounding box center [248, 168] width 177 height 328
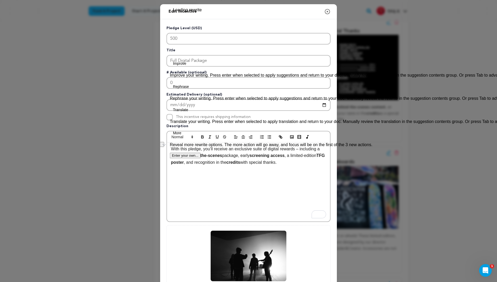
click at [220, 175] on div "With this pledge, you’ll receive an exclusive suite of digital rewards – includ…" at bounding box center [248, 181] width 163 height 79
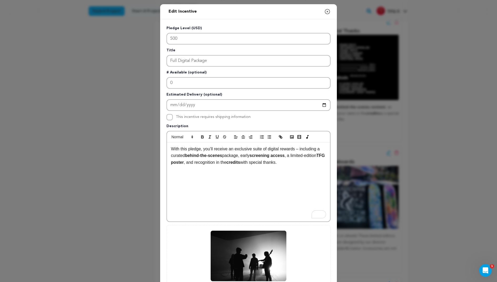
click at [305, 153] on p "With this pledge, you’ll receive an exclusive suite of digital rewards – includ…" at bounding box center [248, 156] width 155 height 20
click at [322, 156] on p "With this pledge, you’ll receive an exclusive suite of digital rewards – includ…" at bounding box center [248, 156] width 155 height 20
click at [245, 155] on p "With this pledge, you’ll receive an exclusive suite of digital rewards – includ…" at bounding box center [248, 156] width 155 height 20
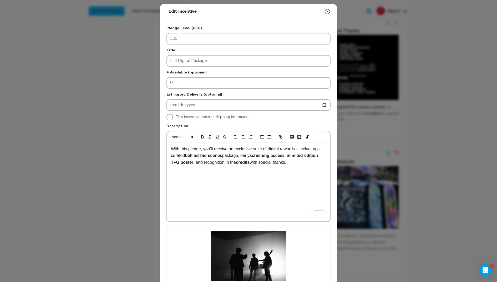
click at [245, 155] on p "With this pledge, you’ll receive an exclusive suite of digital rewards – includ…" at bounding box center [248, 156] width 155 height 20
click at [223, 175] on div "With this pledge, you’ll receive an exclusive suite of digital rewards – includ…" at bounding box center [248, 181] width 163 height 79
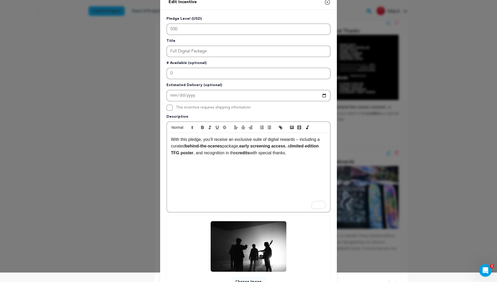
scroll to position [53, 0]
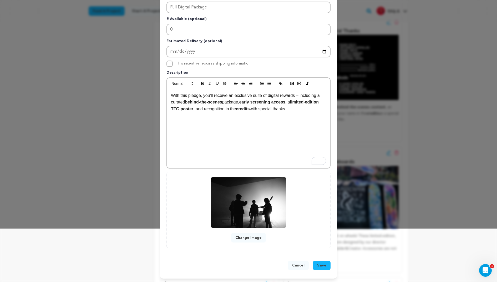
click at [322, 264] on span "Save" at bounding box center [321, 265] width 9 height 5
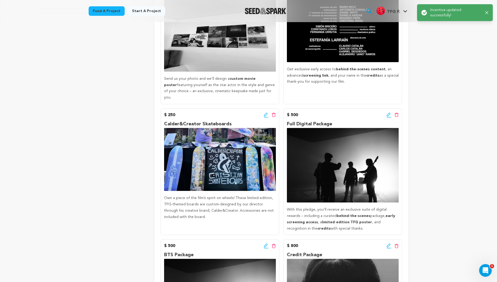
scroll to position [267, 0]
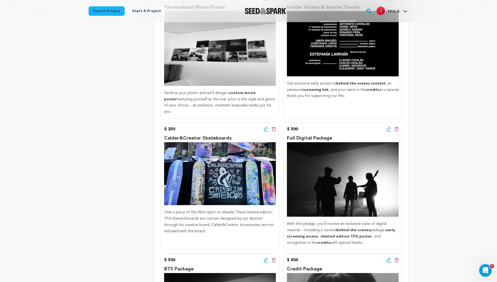
click at [266, 127] on icon at bounding box center [266, 129] width 5 height 5
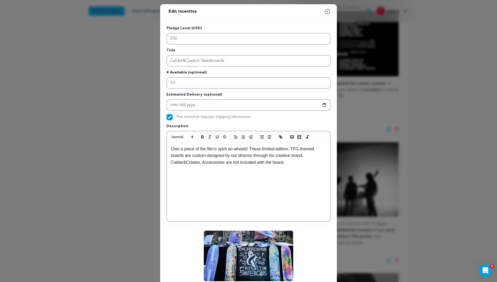
click at [295, 150] on p "Own a piece of the film’s spirit on wheels! These limited-edition, TFG-themed b…" at bounding box center [248, 156] width 155 height 20
drag, startPoint x: 295, startPoint y: 150, endPoint x: 175, endPoint y: 155, distance: 119.9
click at [175, 155] on p "Own a piece of the film’s spirit on wheels! These limited-edition, TFG-themed b…" at bounding box center [248, 156] width 155 height 20
click at [171, 155] on strong "TFG-themed boards" at bounding box center [243, 152] width 144 height 11
click at [217, 169] on p "To enrich screen reader interactions, please activate Accessibility in Grammarl…" at bounding box center [248, 169] width 155 height 7
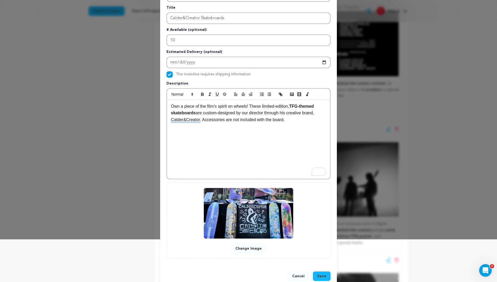
scroll to position [43, 0]
click at [223, 119] on p "Own a piece of the film’s spirit on wheels! These limited-edition, TFG-themed s…" at bounding box center [248, 113] width 155 height 20
click at [206, 120] on p "Own a piece of the film’s spirit on wheels! These limited-edition, TFG-themed s…" at bounding box center [248, 113] width 155 height 20
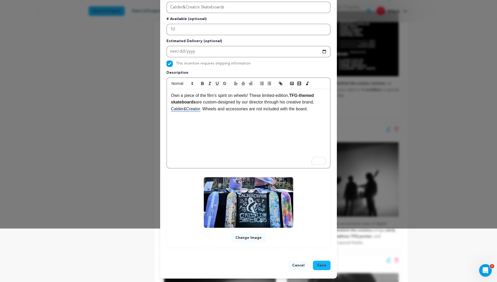
click at [300, 111] on p "Own a piece of the film’s spirit on wheels! These limited-edition, TFG-themed s…" at bounding box center [248, 102] width 155 height 20
drag, startPoint x: 300, startPoint y: 111, endPoint x: 286, endPoint y: 111, distance: 13.7
click at [286, 111] on p "Own a piece of the film’s spirit on wheels! These limited-edition, TFG-themed s…" at bounding box center [248, 102] width 155 height 20
click at [293, 118] on div "Own a piece of the film’s spirit on wheels! These limited-edition, TFG-themed s…" at bounding box center [248, 128] width 163 height 79
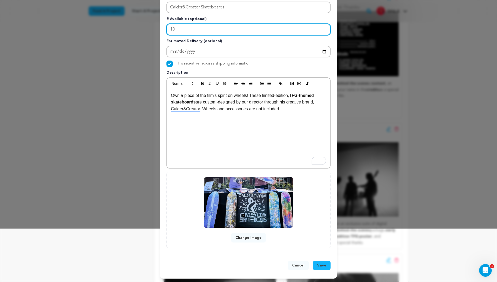
click at [185, 30] on input "10" at bounding box center [249, 30] width 164 height 12
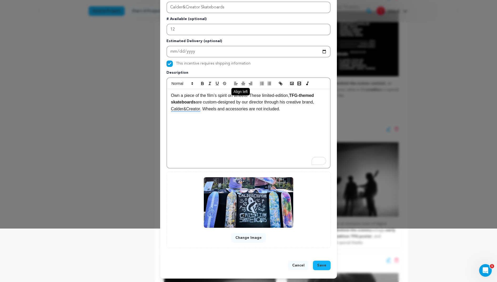
click at [238, 87] on button "button" at bounding box center [235, 83] width 7 height 6
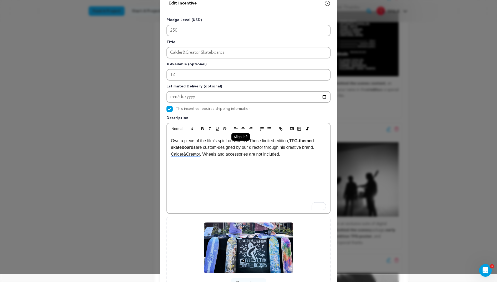
scroll to position [0, 0]
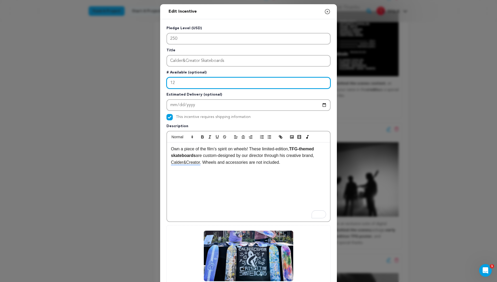
click at [206, 81] on input "12" at bounding box center [249, 83] width 164 height 12
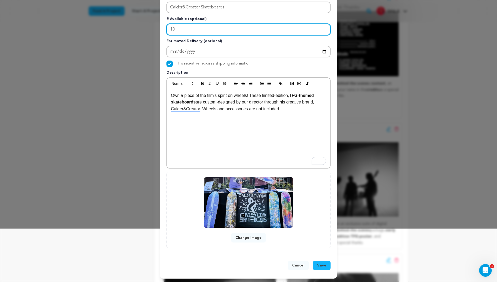
type input "10"
click at [328, 263] on button "Save" at bounding box center [322, 265] width 18 height 9
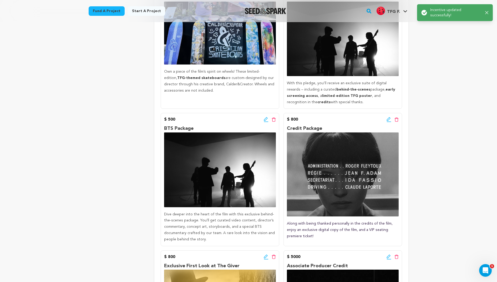
scroll to position [426, 0]
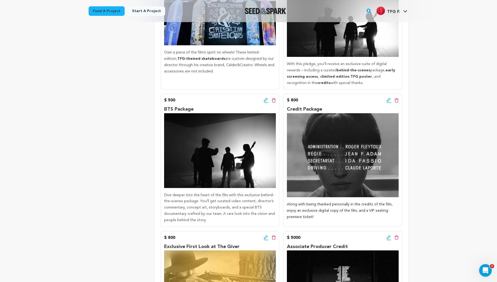
click at [275, 98] on icon at bounding box center [274, 100] width 4 height 4
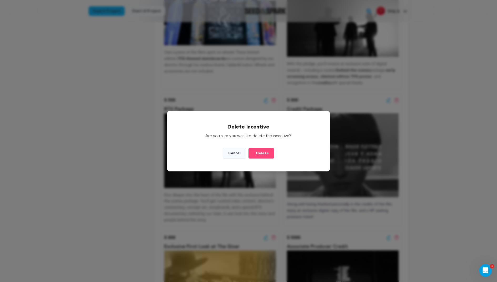
click at [264, 159] on div "Delete Incentive Are you sure you want to delete this incentive? Cancel Delete" at bounding box center [248, 141] width 163 height 61
click at [261, 154] on span "Delete" at bounding box center [262, 153] width 13 height 5
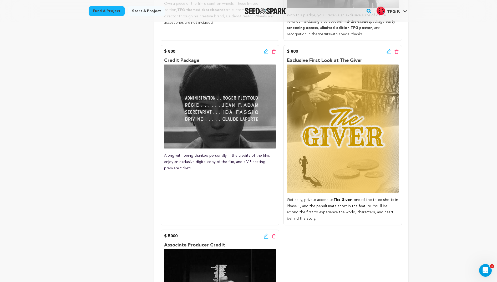
scroll to position [490, 0]
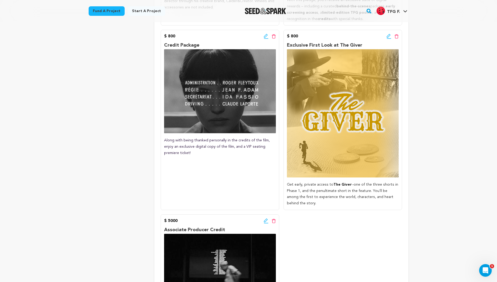
click at [267, 34] on icon at bounding box center [266, 36] width 4 height 4
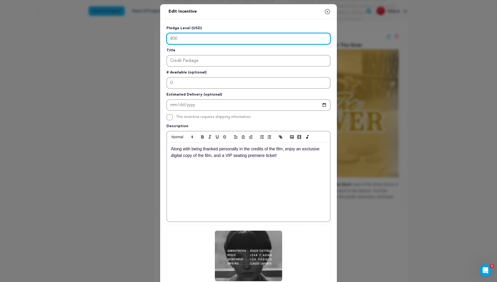
click at [193, 39] on input "800" at bounding box center [249, 39] width 164 height 12
type input "8"
type input "1000"
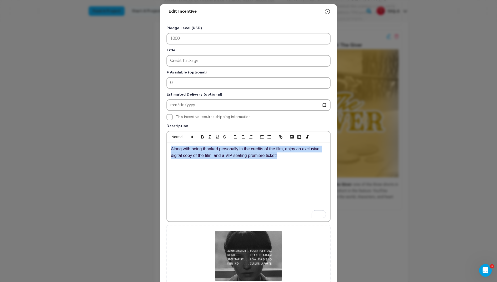
drag, startPoint x: 291, startPoint y: 164, endPoint x: 165, endPoint y: 133, distance: 129.9
click at [165, 133] on div "Pledge Level (USD) 1000 Title Credit Package # Available (optional) 0 Estimated…" at bounding box center [248, 163] width 177 height 288
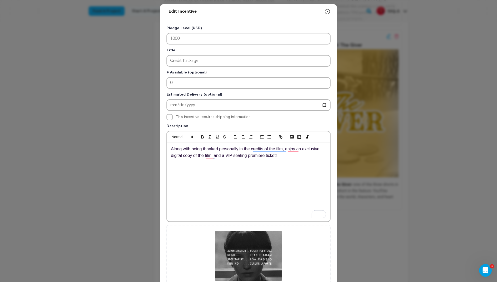
scroll to position [0, 0]
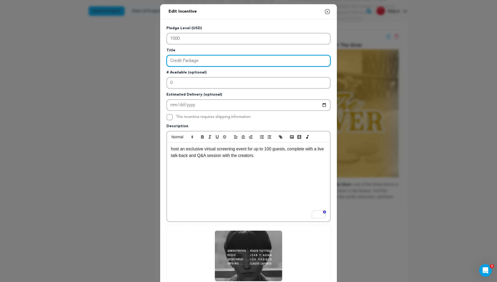
click at [204, 61] on input "Credit Package" at bounding box center [249, 61] width 164 height 12
drag, startPoint x: 204, startPoint y: 61, endPoint x: 124, endPoint y: 61, distance: 80.0
click at [123, 61] on div "Edit Incentive Close modal Pledge Level (USD) 1000 Title Credit Package # Avail…" at bounding box center [248, 168] width 497 height 336
paste input "Private Virtual Screening & Talk-Back"
type input "Private Virtual Screening & Talk-Back"
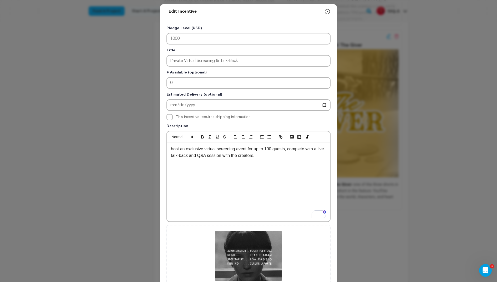
click at [171, 148] on p "host an exclusive virtual screening event for up to 100 guests, complete with a…" at bounding box center [248, 152] width 155 height 13
drag, startPoint x: 171, startPoint y: 148, endPoint x: 138, endPoint y: 148, distance: 32.6
click at [139, 148] on div "Edit Incentive Close modal Pledge Level (USD) 1000 Title Private Virtual Screen…" at bounding box center [248, 168] width 497 height 336
click at [239, 171] on div "Get to book an exclusive virtual screening event for up to 100 guests, complete…" at bounding box center [248, 181] width 163 height 79
click at [290, 148] on p "Get to book an exclusive virtual screening event for up to 100 guests, complete…" at bounding box center [248, 152] width 155 height 13
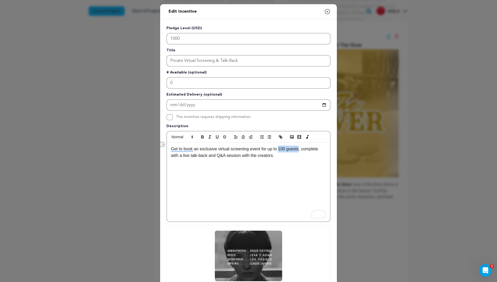
drag, startPoint x: 290, startPoint y: 148, endPoint x: 284, endPoint y: 148, distance: 5.8
click at [284, 148] on p "Get to book an exclusive virtual screening event for up to 100 guests, complete…" at bounding box center [248, 152] width 155 height 13
click at [213, 148] on p "Get to book an exclusive virtual screening event for up to 100 guests, complete…" at bounding box center [248, 152] width 155 height 13
drag, startPoint x: 213, startPoint y: 148, endPoint x: 257, endPoint y: 148, distance: 44.2
click at [258, 148] on p "Get to book an exclusive virtual screening event for up to 100 guests, complete…" at bounding box center [248, 152] width 155 height 13
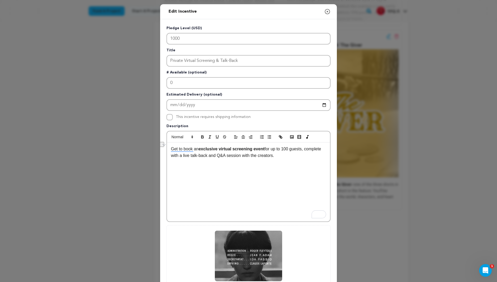
click at [305, 149] on p "Get to book an exclusive virtual screening event for up to 100 guests, complete…" at bounding box center [248, 152] width 155 height 13
drag, startPoint x: 305, startPoint y: 149, endPoint x: 302, endPoint y: 149, distance: 2.9
click at [302, 149] on p "Get to book an exclusive virtual screening event for up to 100 guests, complete…" at bounding box center [248, 152] width 155 height 13
click at [297, 149] on p "Get to book an exclusive virtual screening event for up to 100 guests, complete…" at bounding box center [248, 152] width 155 height 13
drag, startPoint x: 297, startPoint y: 149, endPoint x: 287, endPoint y: 149, distance: 10.8
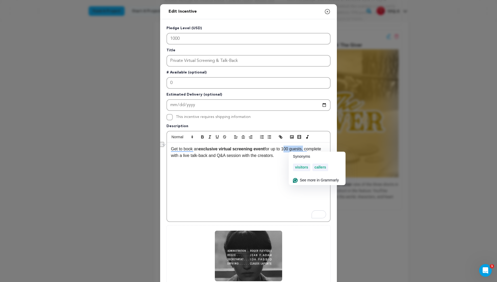
click at [287, 149] on p "Get to book an exclusive virtual screening event for up to 100 guests, complete…" at bounding box center [248, 152] width 155 height 13
click at [268, 164] on div "Get to book an exclusive virtual screening event for up to 100 guests , complet…" at bounding box center [248, 181] width 163 height 79
click at [256, 156] on p "Get to book an exclusive virtual screening event for up to 100 guests , complet…" at bounding box center [248, 152] width 155 height 13
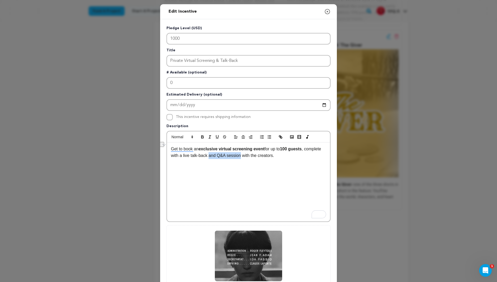
drag, startPoint x: 256, startPoint y: 156, endPoint x: 231, endPoint y: 155, distance: 24.8
click at [231, 155] on p "Get to book an exclusive virtual screening event for up to 100 guests , complet…" at bounding box center [248, 152] width 155 height 13
click at [226, 154] on p "Get to book an exclusive virtual screening event for up to 100 guests , complet…" at bounding box center [248, 152] width 155 height 13
drag, startPoint x: 226, startPoint y: 154, endPoint x: 204, endPoint y: 154, distance: 21.3
click at [205, 154] on p "Get to book an exclusive virtual screening event for up to 100 guests , complet…" at bounding box center [248, 152] width 155 height 13
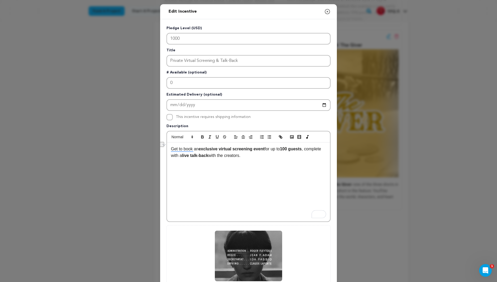
click at [222, 175] on div "Get to book an exclusive virtual screening event for up to 100 guests , complet…" at bounding box center [248, 181] width 163 height 79
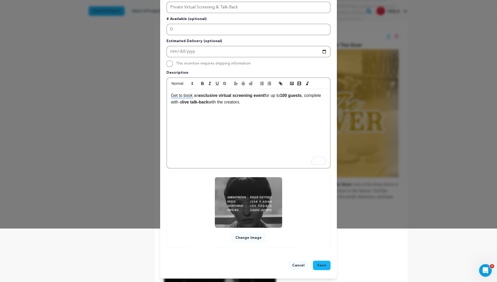
click at [323, 264] on span "Save" at bounding box center [321, 265] width 9 height 5
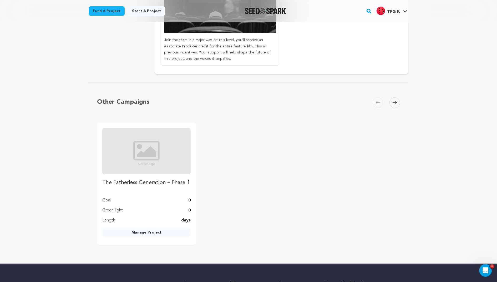
scroll to position [587, 0]
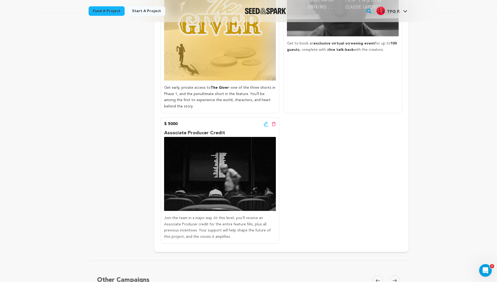
click at [265, 121] on icon at bounding box center [266, 123] width 5 height 5
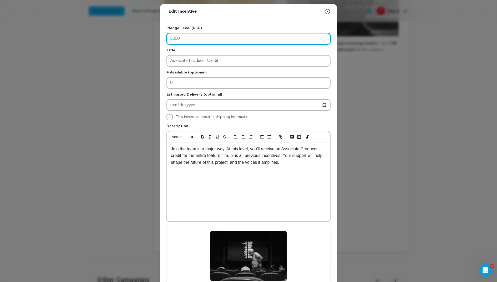
drag, startPoint x: 194, startPoint y: 41, endPoint x: 105, endPoint y: 38, distance: 88.5
click at [105, 38] on div "Edit Incentive Close modal Pledge Level (USD) 5000 Title Associate Producer Cre…" at bounding box center [248, 168] width 497 height 336
type input "7500"
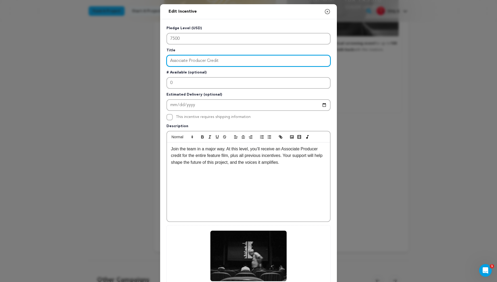
drag, startPoint x: 233, startPoint y: 60, endPoint x: 121, endPoint y: 60, distance: 112.4
click at [121, 60] on div "Edit Incentive Close modal Pledge Level (USD) 7500 Title Associate Producer Cre…" at bounding box center [248, 168] width 497 height 336
paste input "Private In-Person Screening & Q&A"
type input "Private In-Person Screening & Q&A"
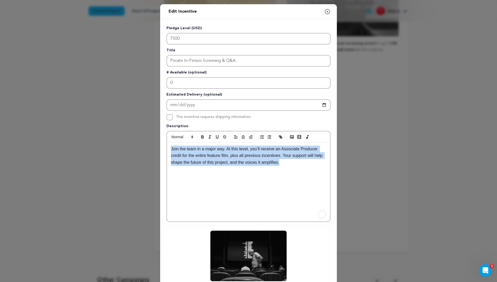
drag, startPoint x: 294, startPoint y: 177, endPoint x: 159, endPoint y: 131, distance: 141.9
click at [159, 131] on div "Edit Incentive Close modal Pledge Level (USD) 7500 Title Private In-Person Scre…" at bounding box center [248, 168] width 497 height 336
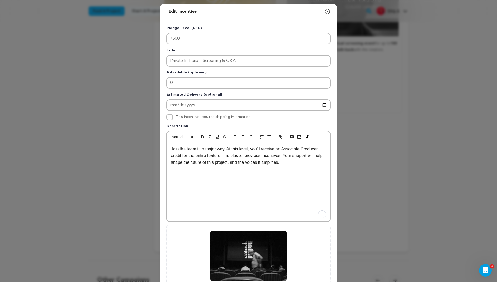
scroll to position [0, 0]
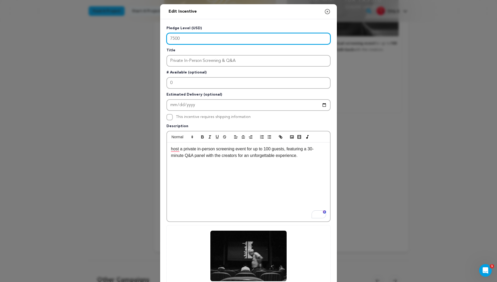
click at [179, 41] on input "7500" at bounding box center [249, 39] width 164 height 12
drag, startPoint x: 188, startPoint y: 37, endPoint x: 129, endPoint y: 37, distance: 59.2
click at [129, 37] on div "Edit Incentive Close modal Pledge Level (USD) 7500 Title Private In-Person Scre…" at bounding box center [248, 168] width 497 height 336
type input "5000"
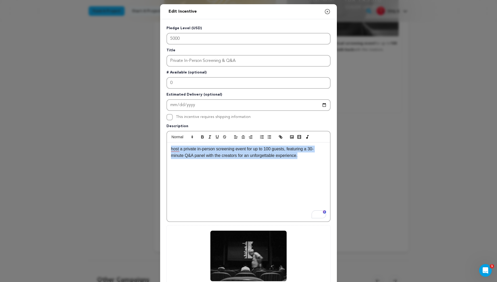
drag, startPoint x: 306, startPoint y: 177, endPoint x: 161, endPoint y: 119, distance: 156.1
click at [161, 119] on div "Pledge Level (USD) 5000 Title Private In-Person Screening & Q&A # Available (op…" at bounding box center [248, 163] width 177 height 288
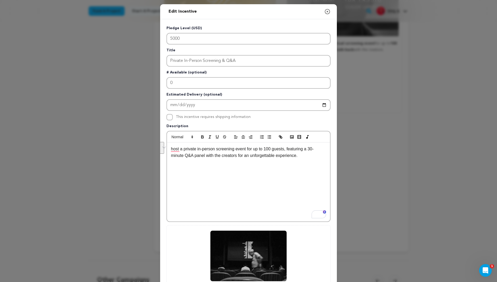
scroll to position [0, 0]
click at [173, 148] on p "you’ll host an exclusive private in-person screening for up to 100 guests, comp…" at bounding box center [248, 156] width 155 height 20
click at [177, 147] on p "You’ll host an exclusive private in-person screening for up to 100 guests, comp…" at bounding box center [248, 156] width 155 height 20
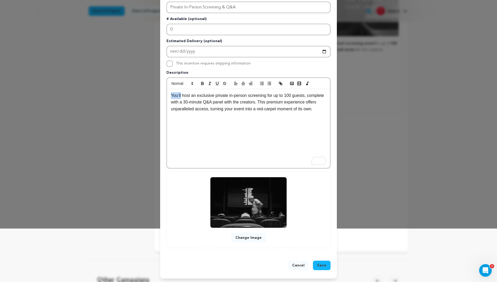
click at [323, 265] on span "Save" at bounding box center [321, 265] width 9 height 5
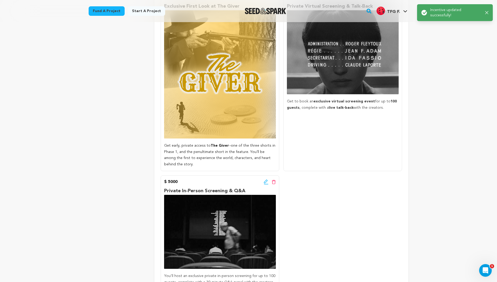
scroll to position [528, 0]
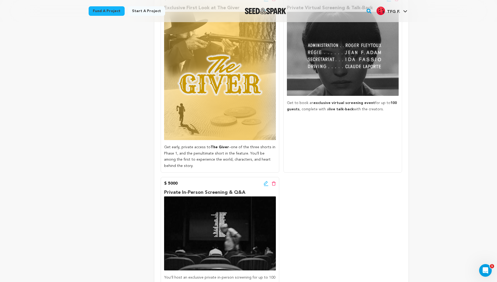
click at [265, 181] on icon at bounding box center [266, 183] width 5 height 5
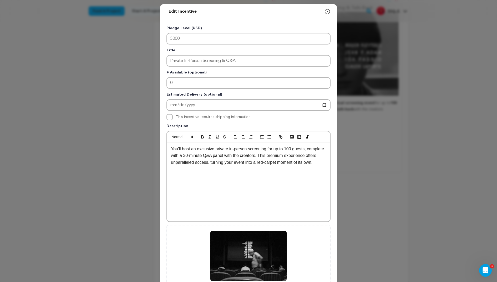
click at [188, 148] on p "You’ll host an exclusive private in-person screening for up to 100 guests, comp…" at bounding box center [248, 156] width 155 height 20
drag, startPoint x: 188, startPoint y: 148, endPoint x: 155, endPoint y: 147, distance: 32.4
click at [155, 148] on div "Edit Incentive Close modal Pledge Level (USD) 5000 Title Private In-Person Scre…" at bounding box center [248, 168] width 497 height 336
click at [212, 149] on p "Get to book an exclusive private in-person screening for up to 100 guests, comp…" at bounding box center [248, 156] width 155 height 20
drag, startPoint x: 212, startPoint y: 149, endPoint x: 260, endPoint y: 149, distance: 48.4
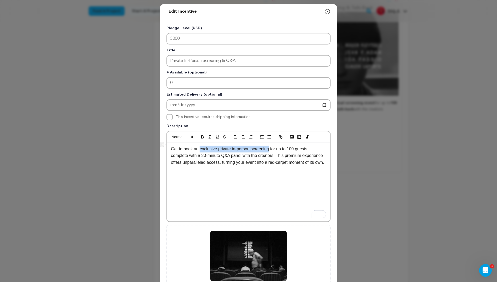
click at [260, 149] on p "Get to book an exclusive private in-person screening for up to 100 guests, comp…" at bounding box center [248, 156] width 155 height 20
click at [299, 148] on p "Get to book an exclusive private in-person screening for up to 100 guests, comp…" at bounding box center [248, 156] width 155 height 20
drag, startPoint x: 299, startPoint y: 148, endPoint x: 308, endPoint y: 148, distance: 8.2
click at [308, 148] on p "Get to book an exclusive private in-person screening for up to 100 guests, comp…" at bounding box center [248, 156] width 155 height 20
click at [206, 156] on p "Get to book an exclusive private in-person screening for up to 100 guests , com…" at bounding box center [248, 156] width 155 height 20
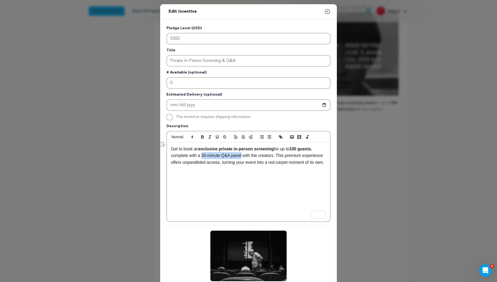
drag, startPoint x: 206, startPoint y: 156, endPoint x: 236, endPoint y: 156, distance: 30.8
click at [237, 156] on p "Get to book an exclusive private in-person screening for up to 100 guests , com…" at bounding box center [248, 156] width 155 height 20
click at [238, 166] on p "Get to book an exclusive private in-person screening for up to 100 guests , com…" at bounding box center [248, 156] width 155 height 20
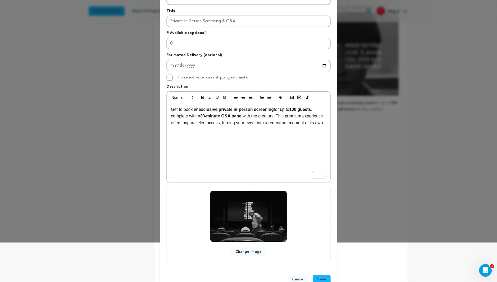
scroll to position [41, 0]
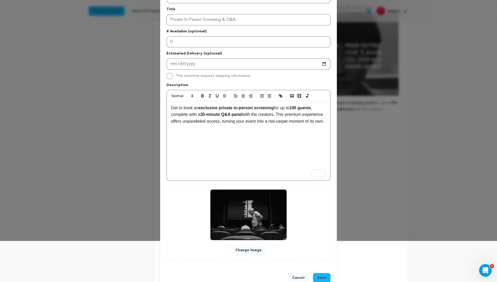
click at [323, 277] on span "Save" at bounding box center [321, 277] width 9 height 5
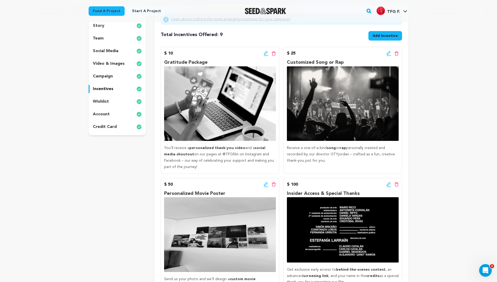
scroll to position [24, 0]
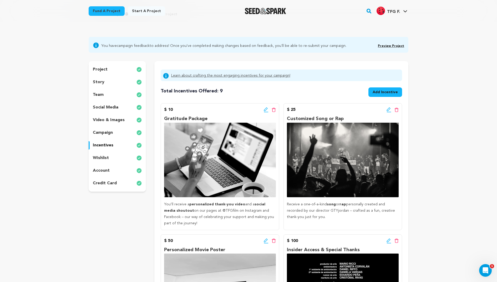
click at [264, 108] on icon at bounding box center [266, 109] width 5 height 5
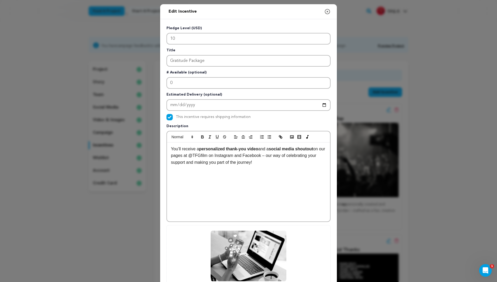
scroll to position [53, 0]
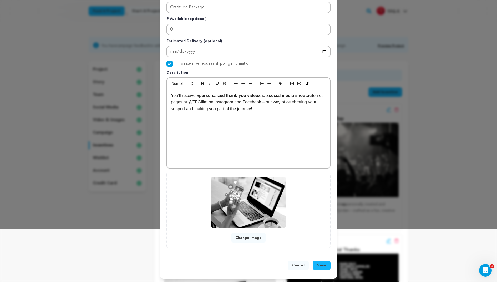
click at [244, 234] on button "Change Image" at bounding box center [248, 237] width 35 height 9
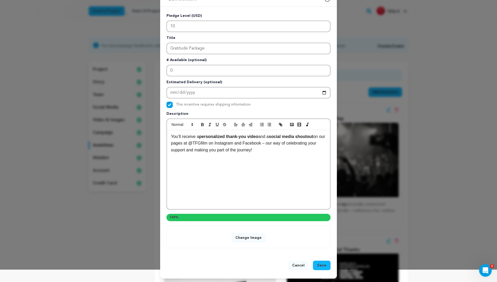
scroll to position [42, 0]
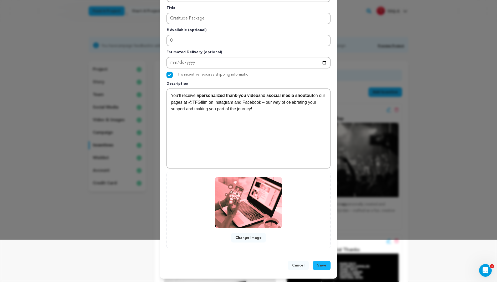
click at [327, 267] on button "Save" at bounding box center [322, 265] width 18 height 9
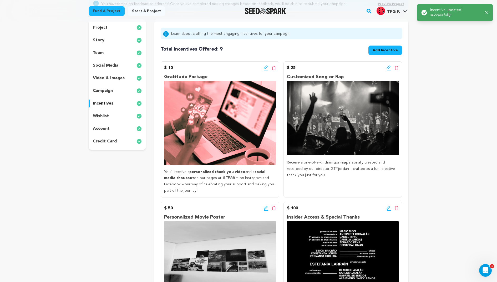
scroll to position [71, 0]
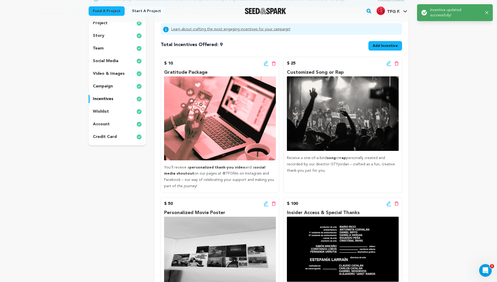
click at [388, 62] on icon at bounding box center [389, 63] width 5 height 5
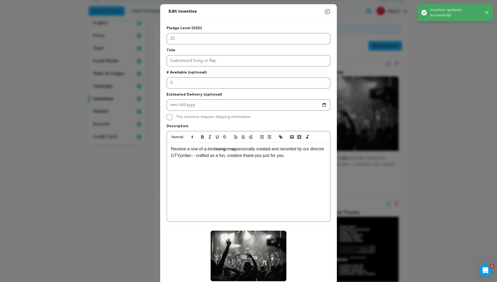
scroll to position [53, 0]
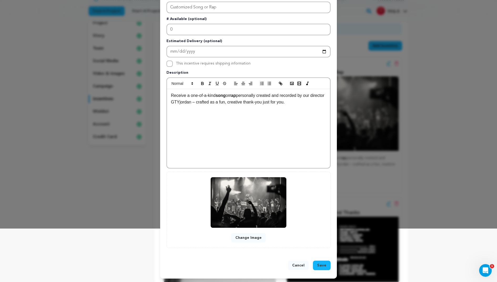
click at [256, 237] on button "Change Image" at bounding box center [248, 237] width 35 height 9
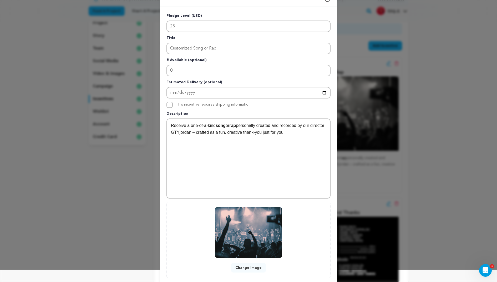
scroll to position [42, 0]
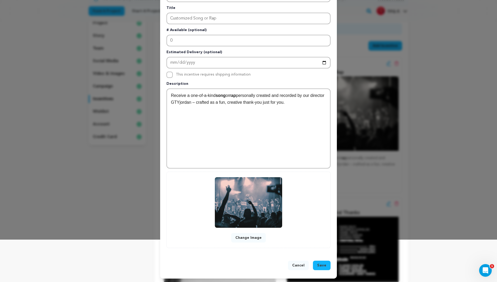
click at [324, 264] on span "Save" at bounding box center [321, 265] width 9 height 5
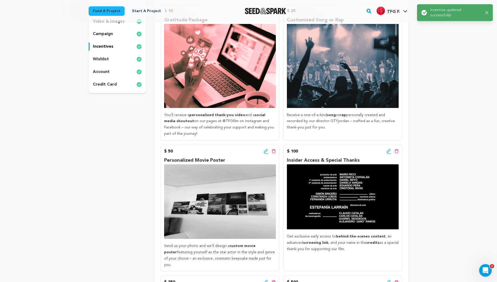
scroll to position [125, 0]
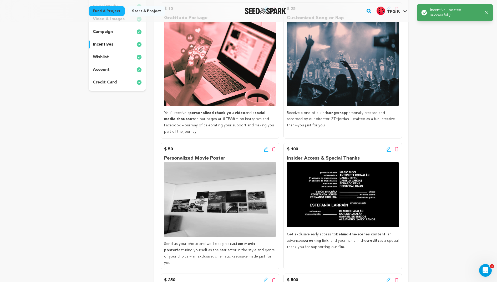
click at [266, 149] on icon at bounding box center [266, 149] width 4 height 4
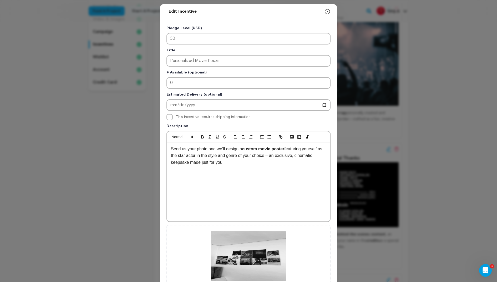
scroll to position [53, 0]
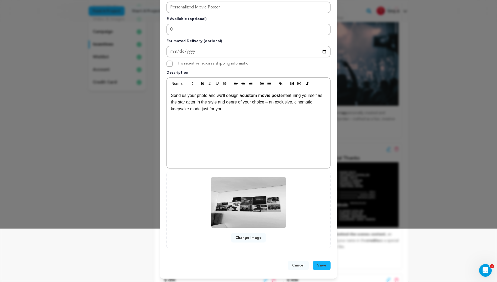
click at [243, 236] on button "Change Image" at bounding box center [248, 237] width 35 height 9
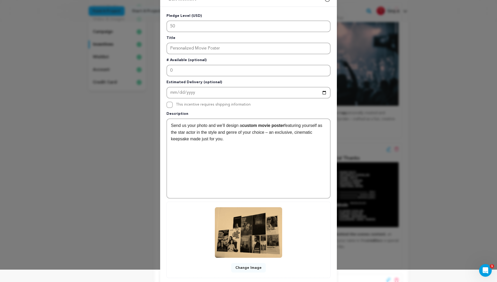
scroll to position [42, 0]
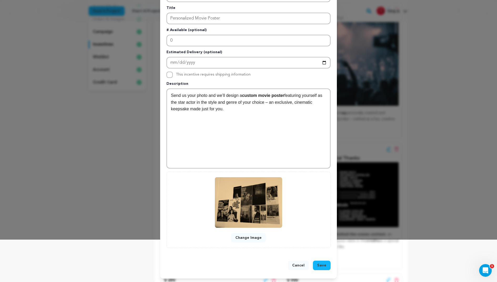
click at [323, 264] on span "Save" at bounding box center [321, 265] width 9 height 5
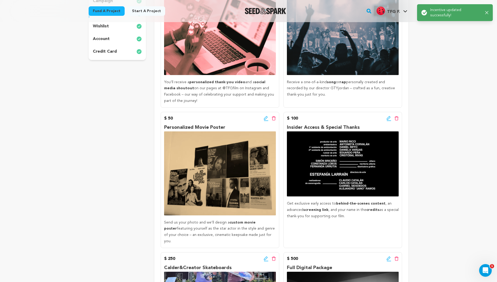
scroll to position [174, 0]
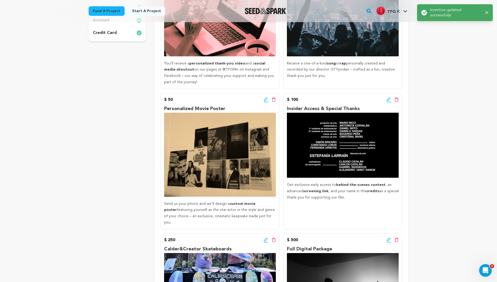
click at [388, 99] on icon at bounding box center [389, 99] width 5 height 5
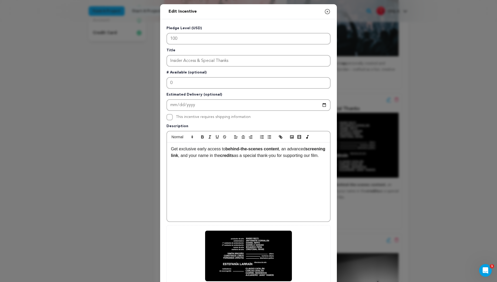
scroll to position [53, 0]
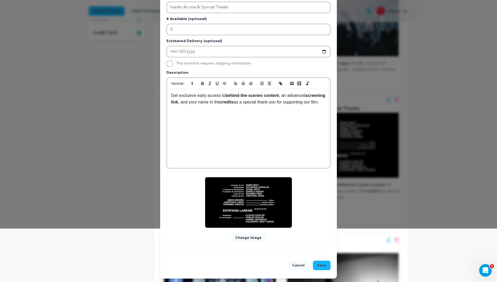
click at [251, 239] on button "Change Image" at bounding box center [248, 237] width 35 height 9
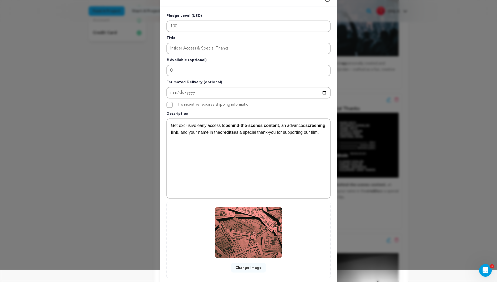
scroll to position [42, 0]
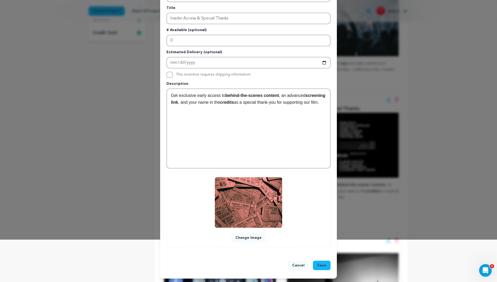
click at [324, 264] on span "Save" at bounding box center [321, 265] width 9 height 5
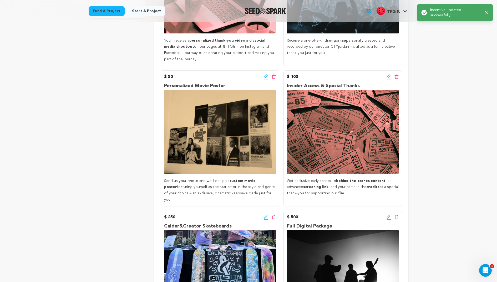
scroll to position [198, 0]
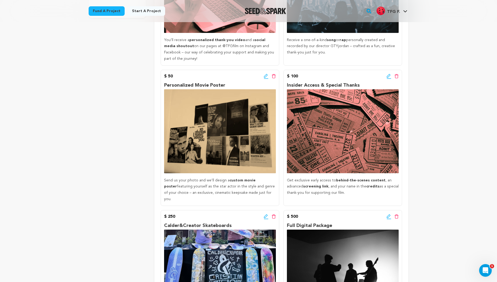
click at [388, 75] on icon at bounding box center [389, 76] width 5 height 5
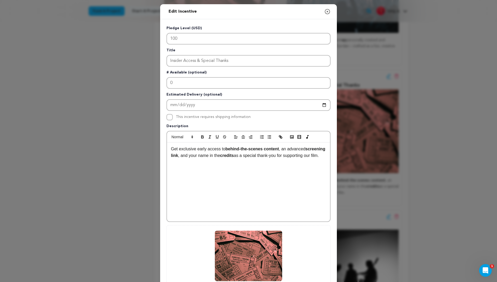
click at [296, 148] on p "Get exclusive early access to behind-the-scenes content , an advanced screening…" at bounding box center [248, 152] width 155 height 13
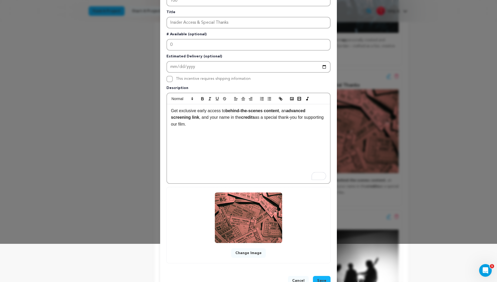
scroll to position [53, 0]
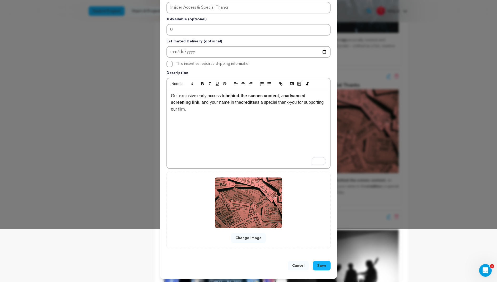
click at [324, 263] on span "Save" at bounding box center [321, 265] width 9 height 5
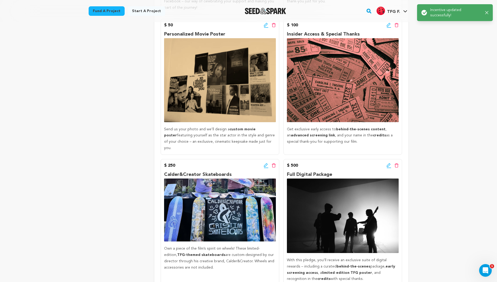
scroll to position [248, 0]
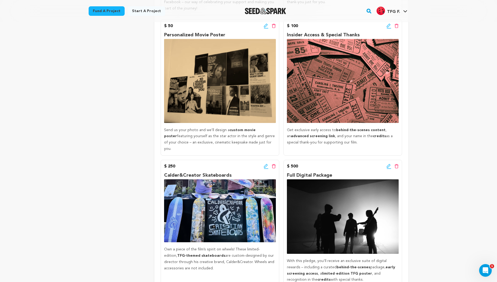
click at [265, 164] on icon at bounding box center [266, 166] width 5 height 5
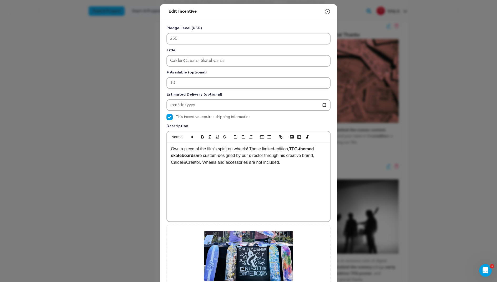
scroll to position [53, 0]
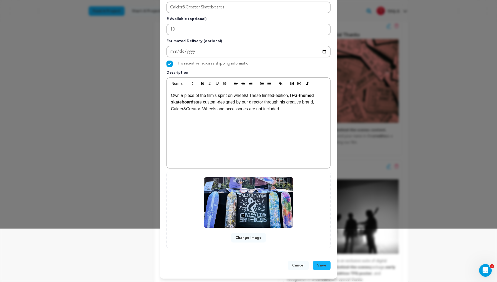
click at [243, 236] on button "Change Image" at bounding box center [248, 237] width 35 height 9
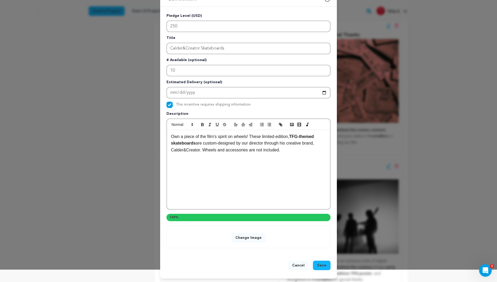
scroll to position [42, 0]
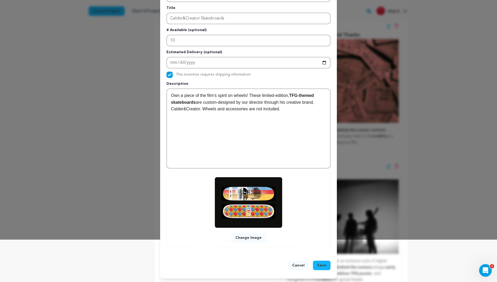
click at [321, 264] on span "Save" at bounding box center [321, 265] width 9 height 5
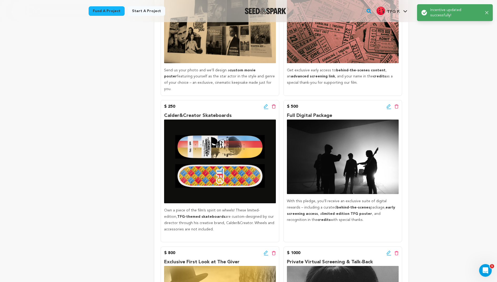
scroll to position [307, 0]
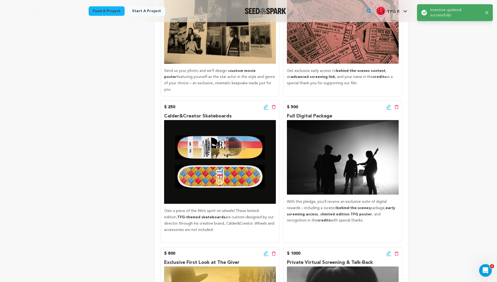
click at [386, 104] on div "$ 500 Edit incentive button Delete incentive button" at bounding box center [343, 107] width 112 height 6
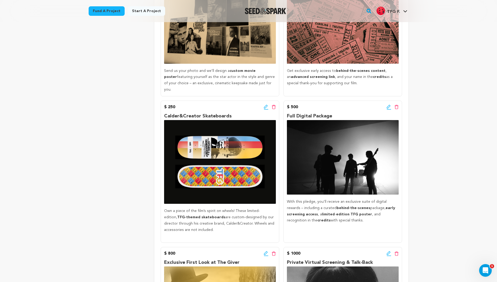
click at [387, 105] on icon at bounding box center [389, 107] width 4 height 4
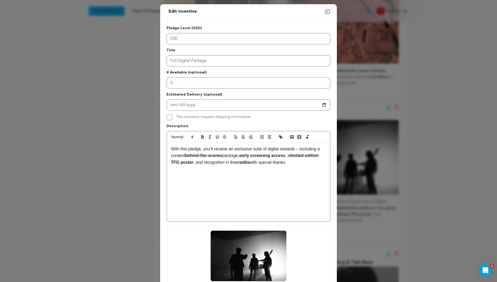
scroll to position [53, 0]
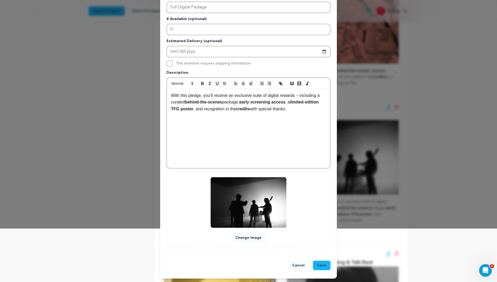
click at [244, 236] on button "Change Image" at bounding box center [248, 237] width 35 height 9
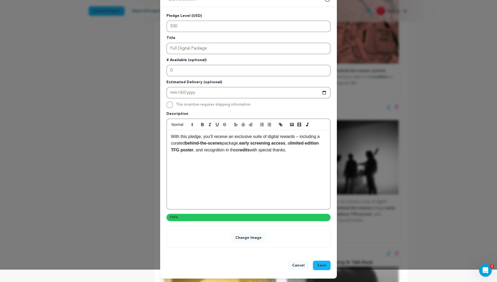
scroll to position [42, 0]
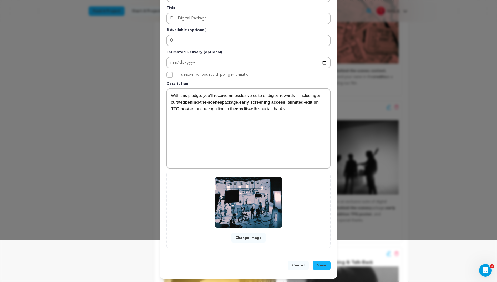
click at [322, 263] on span "Save" at bounding box center [321, 265] width 9 height 5
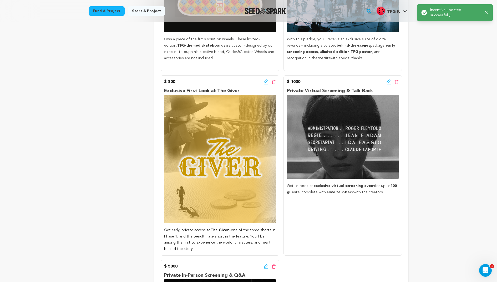
scroll to position [482, 0]
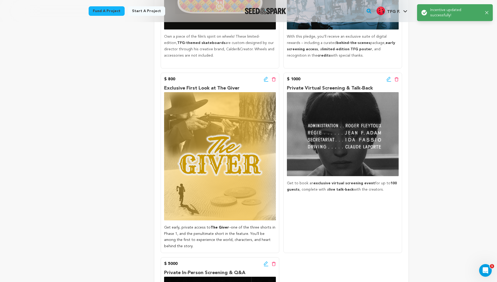
click at [389, 77] on icon at bounding box center [389, 79] width 5 height 5
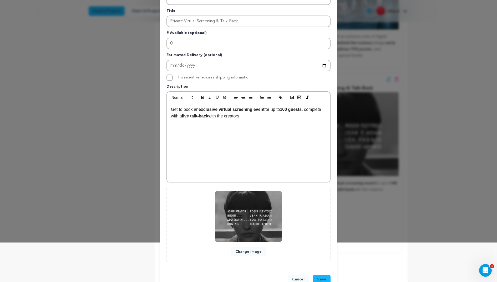
scroll to position [53, 0]
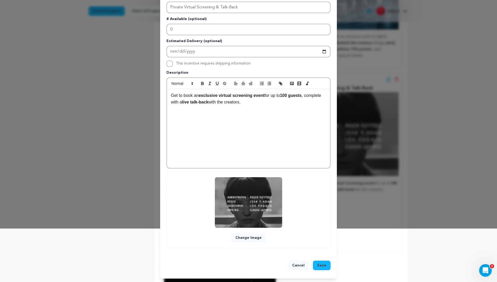
click at [250, 236] on button "Change Image" at bounding box center [248, 237] width 35 height 9
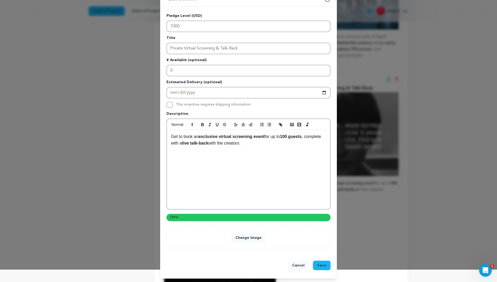
scroll to position [42, 0]
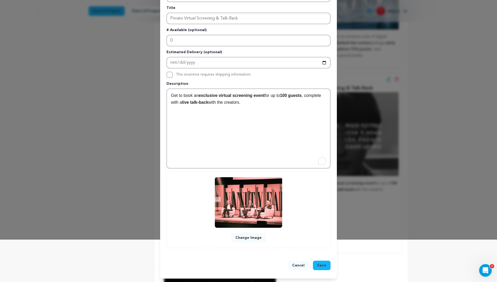
click at [271, 102] on p "Get to book an exclusive virtual screening event for up to 100 guests , complet…" at bounding box center [248, 98] width 155 height 13
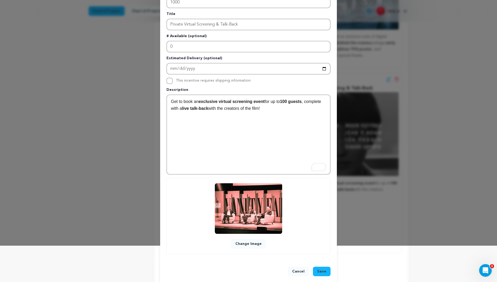
scroll to position [39, 0]
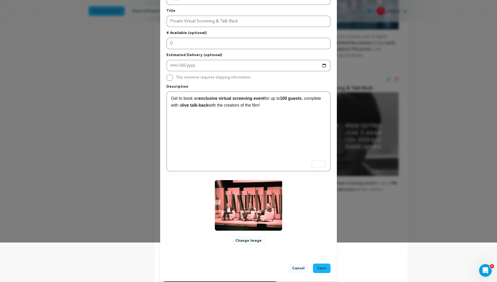
click at [322, 267] on span "Save" at bounding box center [321, 268] width 9 height 5
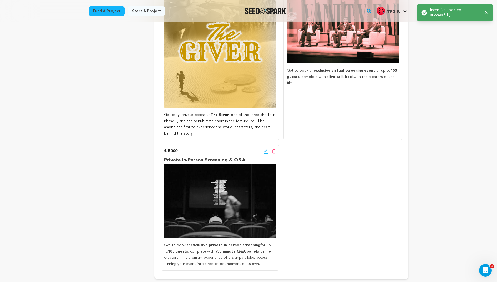
scroll to position [624, 0]
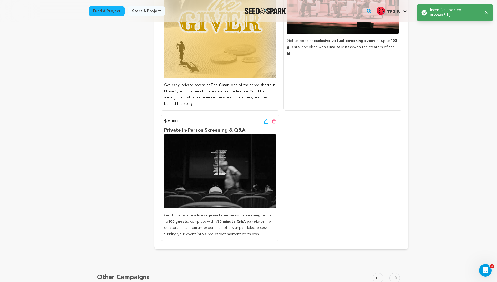
click at [267, 119] on icon at bounding box center [266, 121] width 5 height 5
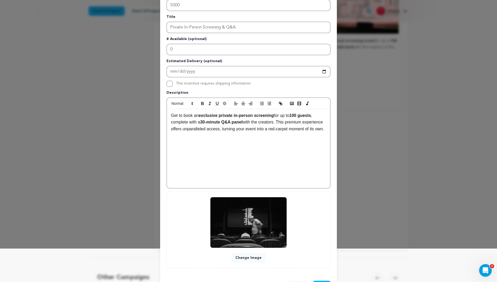
scroll to position [53, 0]
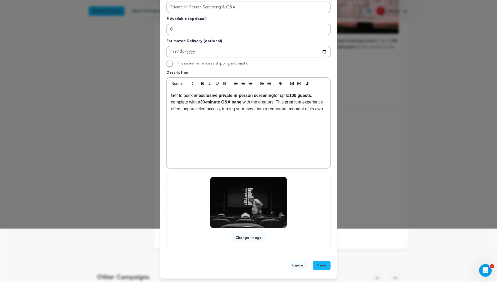
click at [236, 207] on img at bounding box center [249, 202] width 77 height 51
click at [243, 234] on button "Change Image" at bounding box center [248, 237] width 35 height 9
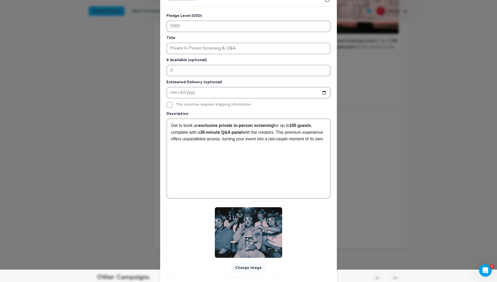
scroll to position [42, 0]
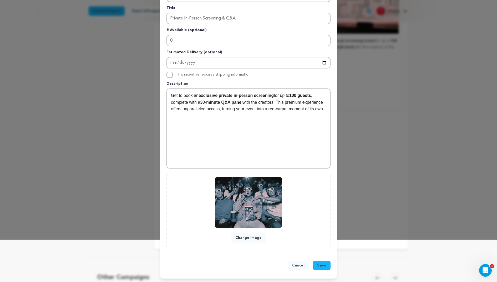
click at [323, 265] on span "Save" at bounding box center [321, 265] width 9 height 5
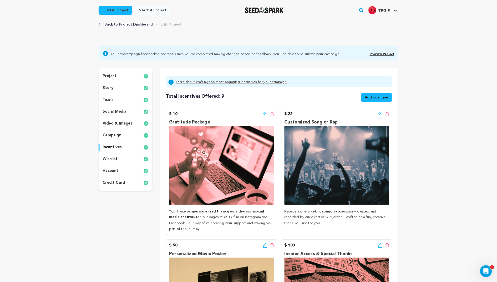
scroll to position [12, 0]
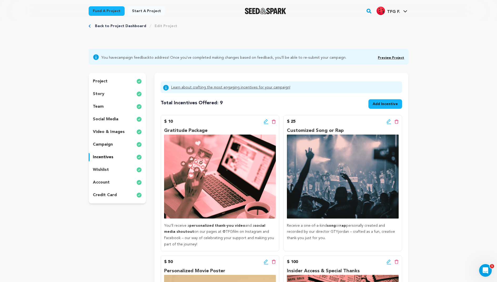
click at [108, 169] on p "wishlist" at bounding box center [101, 170] width 16 height 6
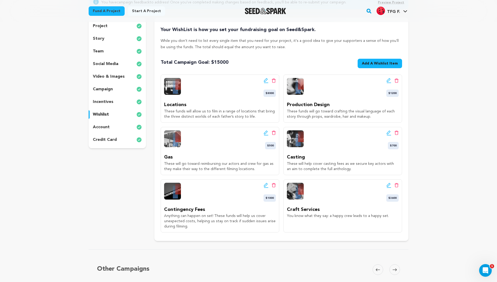
scroll to position [67, 0]
click at [388, 82] on icon at bounding box center [389, 80] width 4 height 4
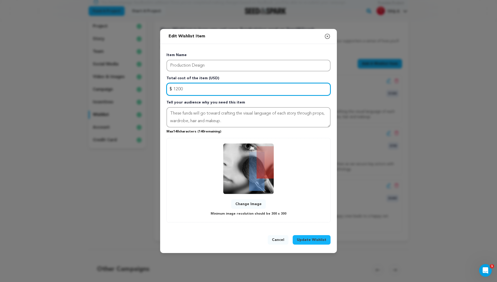
click at [212, 88] on input "1200" at bounding box center [249, 89] width 164 height 13
type input "1000"
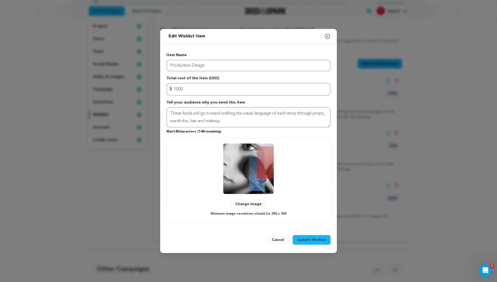
click at [313, 240] on span "Update Wishlist" at bounding box center [311, 239] width 29 height 5
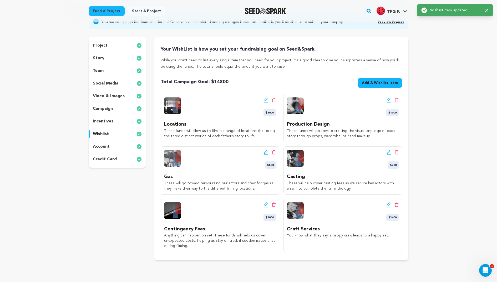
scroll to position [53, 0]
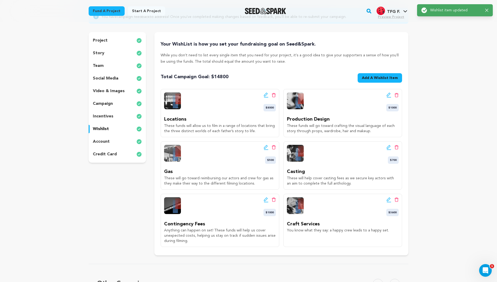
click at [265, 95] on icon at bounding box center [266, 94] width 5 height 5
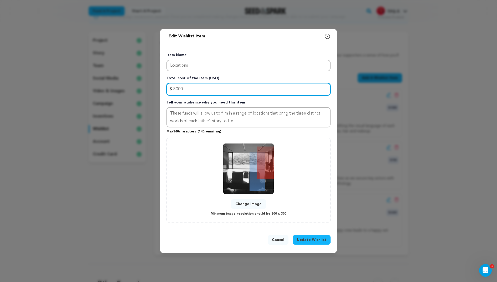
click at [196, 91] on input "8000" at bounding box center [249, 89] width 164 height 13
type input "8"
drag, startPoint x: 201, startPoint y: 93, endPoint x: 161, endPoint y: 90, distance: 40.3
click at [161, 90] on div "Item Name Locations Total cost of the item (USD) $ Amount 1000 Tell your audien…" at bounding box center [248, 136] width 177 height 185
type input "7"
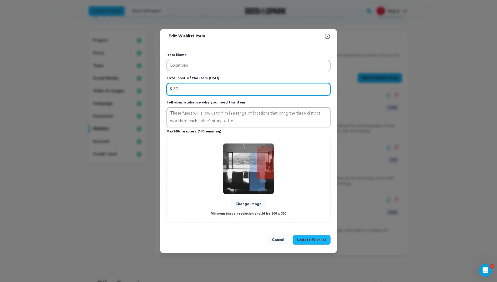
type input "6"
type input "7000"
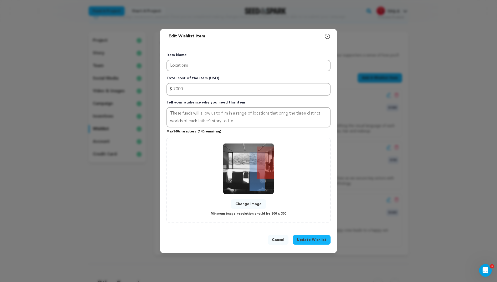
click at [317, 238] on span "Update Wishlist" at bounding box center [311, 239] width 29 height 5
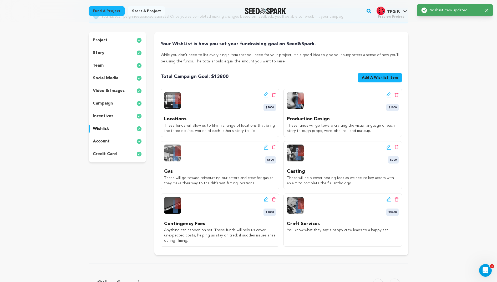
scroll to position [54, 0]
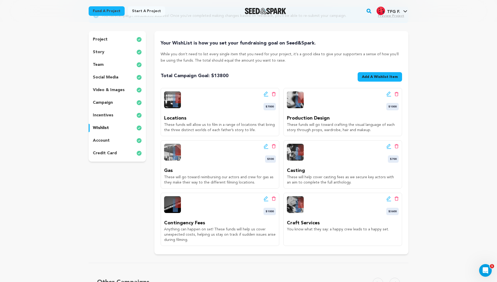
click at [388, 201] on div "Edit wishlist button Delete wishlist button $3600" at bounding box center [393, 205] width 12 height 19
click at [389, 197] on icon at bounding box center [389, 198] width 5 height 5
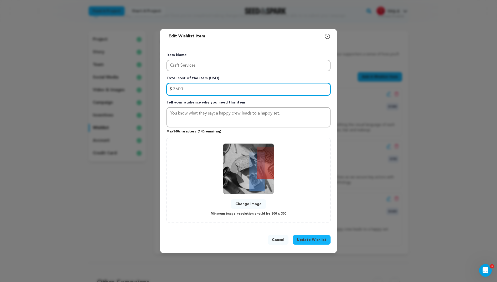
click at [240, 87] on input "3600" at bounding box center [249, 89] width 164 height 13
type input "3000"
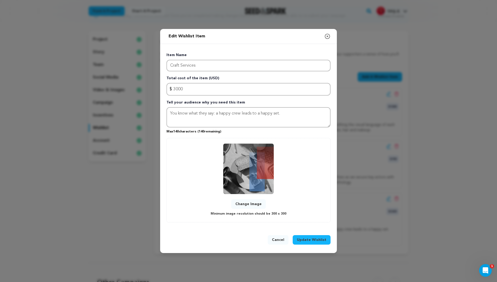
click at [311, 238] on span "Update Wishlist" at bounding box center [311, 239] width 29 height 5
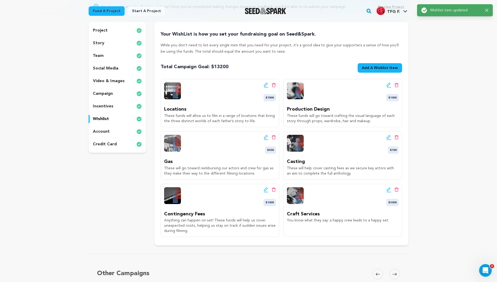
scroll to position [72, 0]
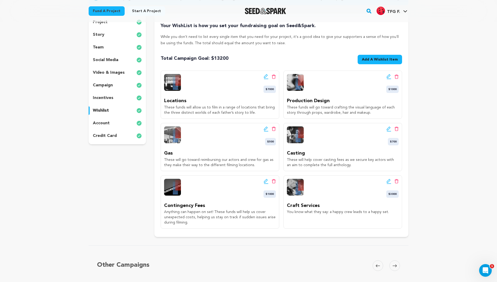
click at [264, 128] on icon at bounding box center [266, 129] width 4 height 4
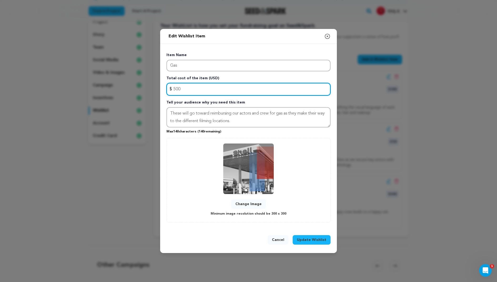
click at [210, 89] on input "500" at bounding box center [249, 89] width 164 height 13
type input "5"
type input "400"
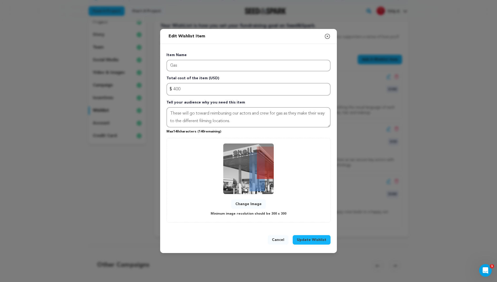
click at [317, 238] on span "Update Wishlist" at bounding box center [311, 239] width 29 height 5
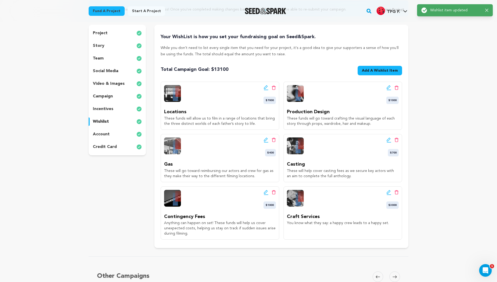
scroll to position [61, 0]
click at [389, 139] on icon at bounding box center [389, 139] width 5 height 5
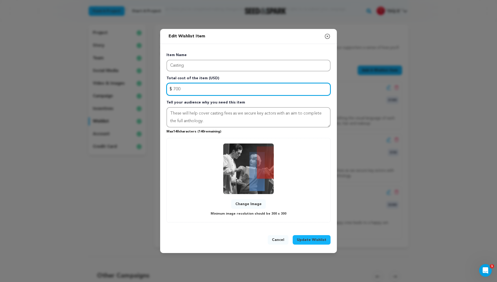
click at [230, 88] on input "700" at bounding box center [249, 89] width 164 height 13
type input "7"
type input "600"
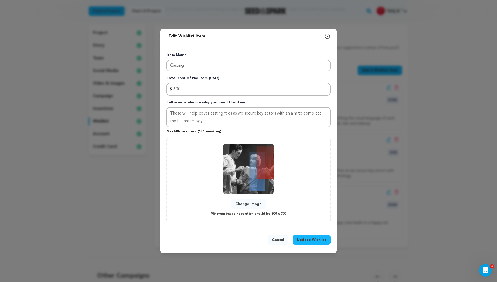
click at [314, 239] on span "Update Wishlist" at bounding box center [311, 239] width 29 height 5
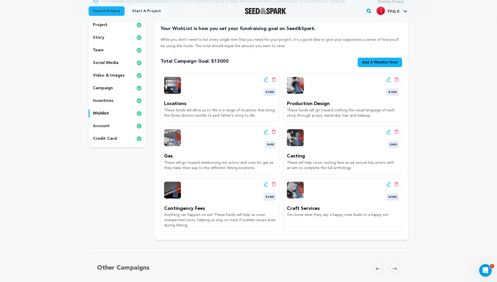
scroll to position [70, 0]
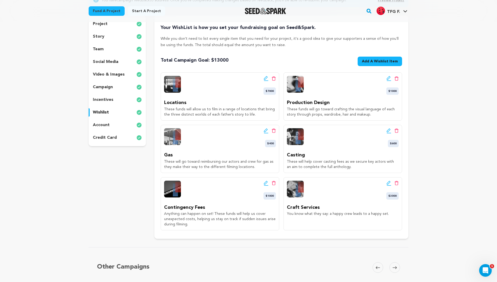
click at [265, 182] on icon at bounding box center [266, 183] width 5 height 5
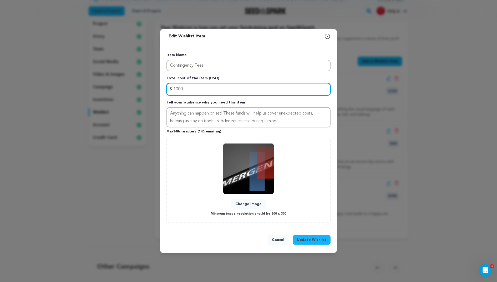
click at [176, 88] on input "1000" at bounding box center [249, 89] width 164 height 13
type input "5000"
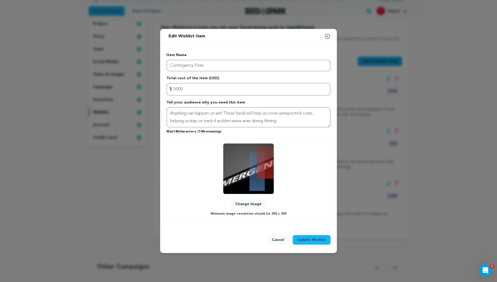
click at [315, 240] on span "Update Wishlist" at bounding box center [311, 239] width 29 height 5
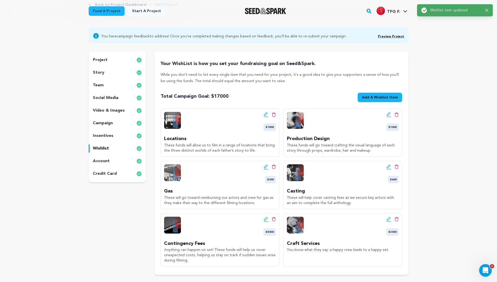
scroll to position [0, 0]
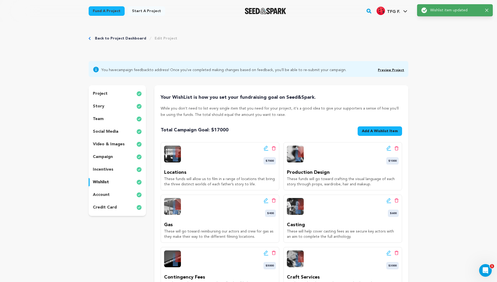
click at [264, 249] on div "Edit wishlist button Delete wishlist button $5000 Contingency Fees Anything can…" at bounding box center [220, 273] width 119 height 53
click at [267, 252] on icon at bounding box center [266, 252] width 5 height 5
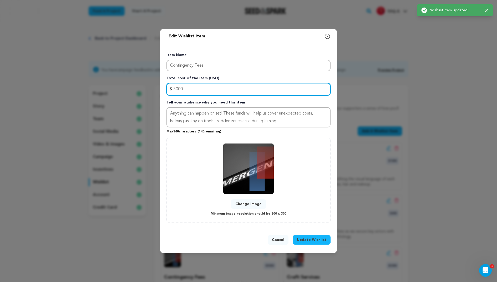
click at [224, 84] on input "5000" at bounding box center [249, 89] width 164 height 13
click at [218, 87] on input "5000" at bounding box center [249, 89] width 164 height 13
type input "500"
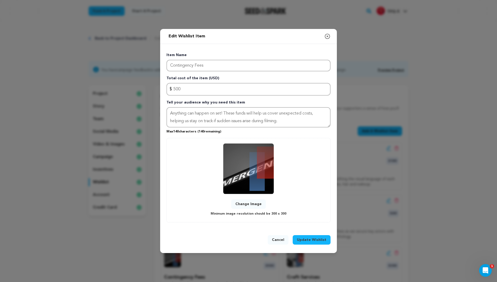
click at [316, 238] on span "Update Wishlist" at bounding box center [311, 239] width 29 height 5
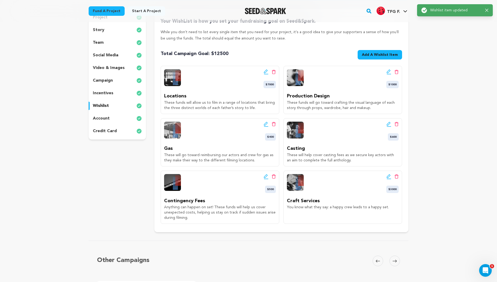
scroll to position [82, 0]
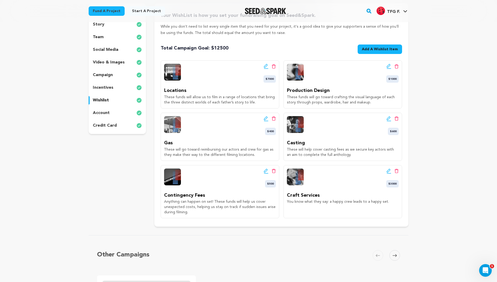
click at [388, 66] on icon at bounding box center [389, 66] width 5 height 5
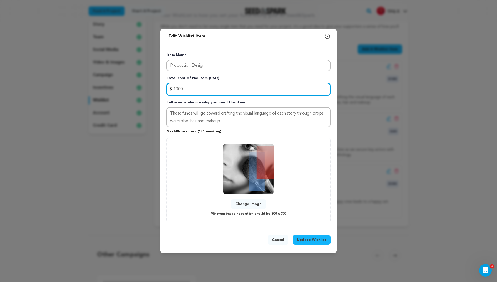
click at [203, 85] on input "1000" at bounding box center [249, 89] width 164 height 13
drag, startPoint x: 197, startPoint y: 87, endPoint x: 114, endPoint y: 87, distance: 82.6
click at [114, 87] on div "Edit Wishlist Item Close modal Item Name Production Design Total cost of the it…" at bounding box center [248, 141] width 497 height 282
type input "900"
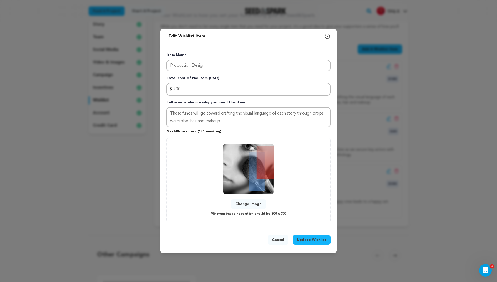
click at [310, 238] on span "Update Wishlist" at bounding box center [311, 239] width 29 height 5
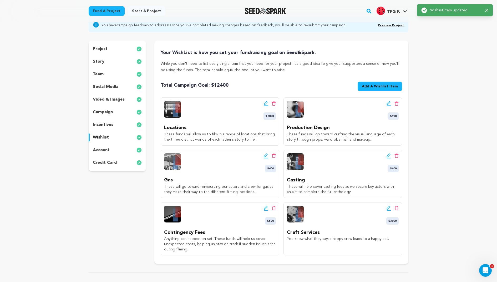
scroll to position [50, 0]
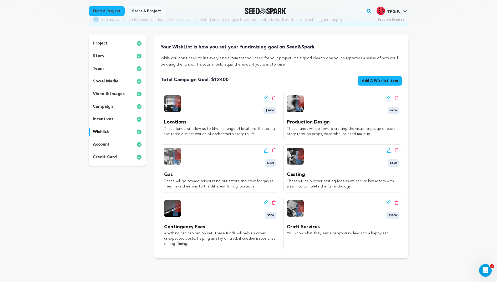
click at [389, 201] on icon at bounding box center [389, 202] width 5 height 5
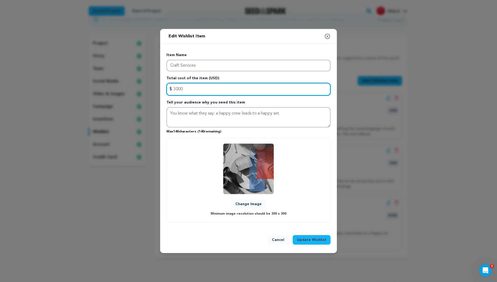
drag, startPoint x: 190, startPoint y: 91, endPoint x: 112, endPoint y: 91, distance: 78.2
click at [112, 91] on div "Edit Wishlist Item Close modal Item Name Craft Services Total cost of the item …" at bounding box center [248, 141] width 497 height 282
type input "2800"
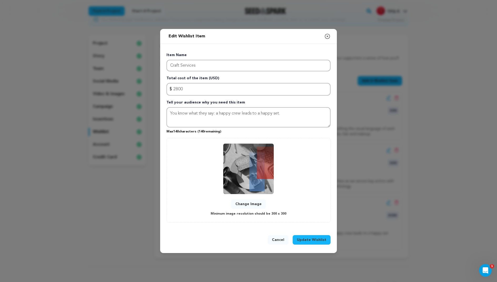
click at [305, 241] on span "Update Wishlist" at bounding box center [311, 239] width 29 height 5
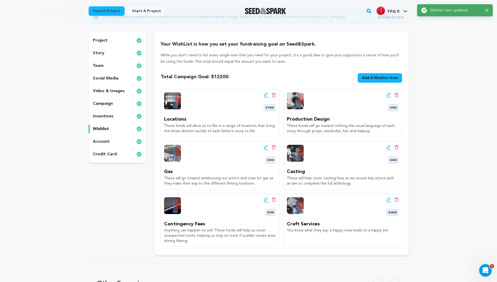
scroll to position [59, 0]
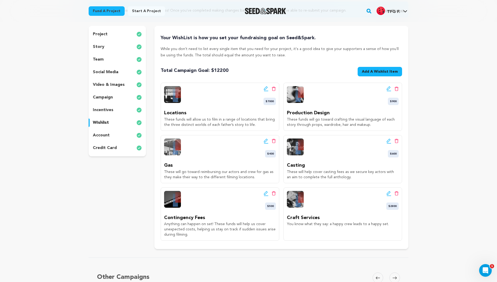
click at [388, 140] on icon at bounding box center [389, 140] width 5 height 5
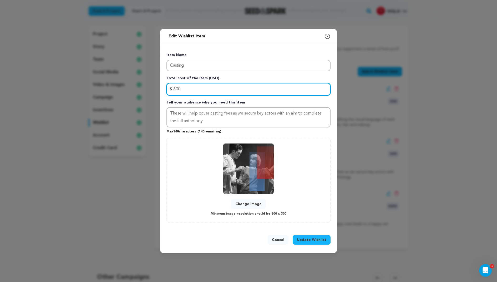
drag, startPoint x: 208, startPoint y: 88, endPoint x: 103, endPoint y: 88, distance: 104.5
click at [104, 88] on div "Edit Wishlist Item Close modal Item Name Casting Total cost of the item (USD) $…" at bounding box center [248, 141] width 497 height 282
type input "6"
type input "500"
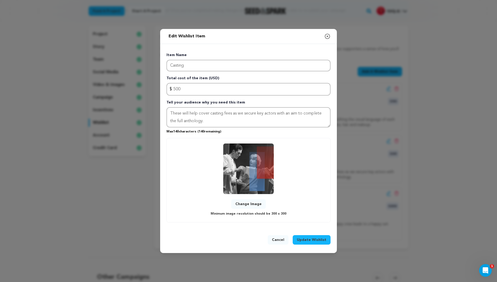
click at [321, 241] on span "Update Wishlist" at bounding box center [311, 239] width 29 height 5
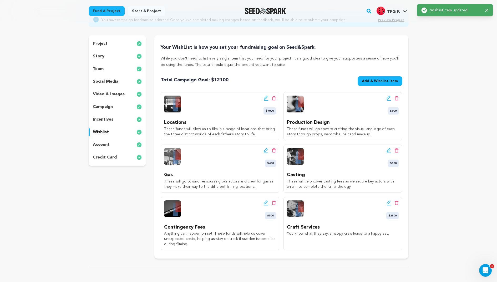
scroll to position [51, 0]
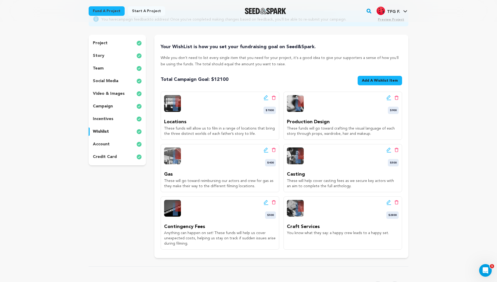
click at [388, 98] on icon at bounding box center [389, 97] width 4 height 4
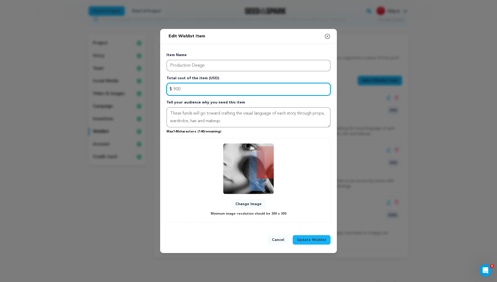
click at [233, 92] on input "900" at bounding box center [249, 89] width 164 height 13
type input "9"
type input "800"
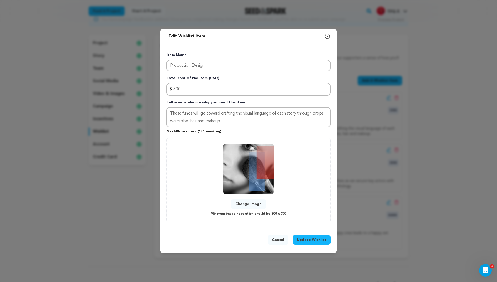
click at [314, 239] on span "Update Wishlist" at bounding box center [311, 239] width 29 height 5
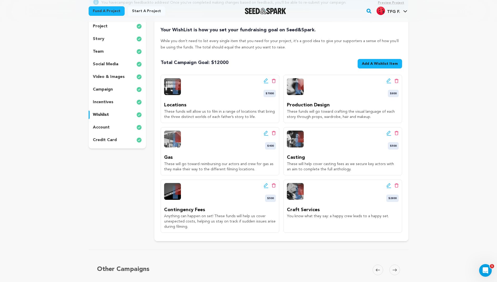
scroll to position [67, 0]
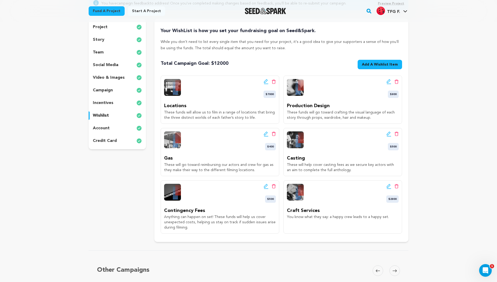
click at [118, 102] on div "incentives" at bounding box center [117, 103] width 57 height 8
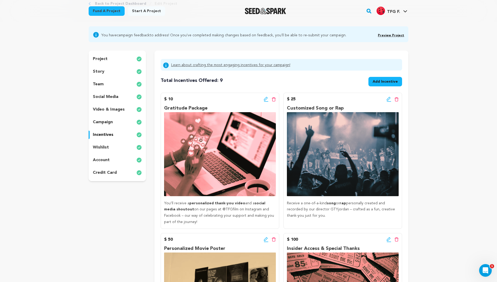
scroll to position [20, 0]
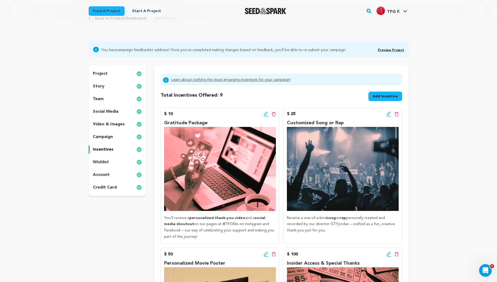
click at [122, 137] on div "campaign" at bounding box center [117, 137] width 57 height 8
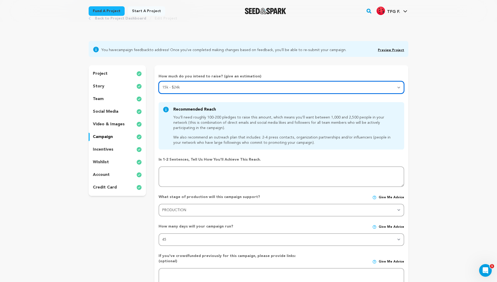
click at [388, 88] on select "Select your range Less than $10k 10k - $14k 15k - $24k 25k - $49k 50k or more" at bounding box center [282, 87] width 246 height 13
select select "2"
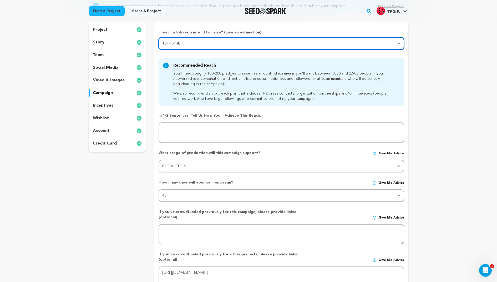
scroll to position [49, 0]
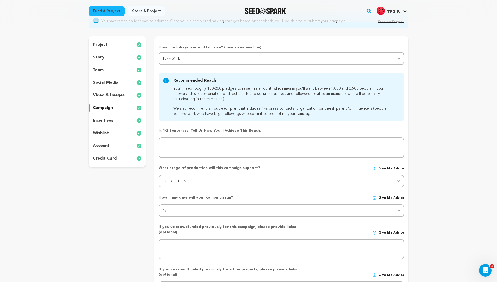
click at [109, 94] on p "video & images" at bounding box center [109, 95] width 32 height 6
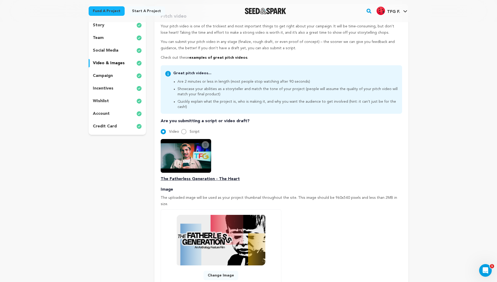
scroll to position [79, 0]
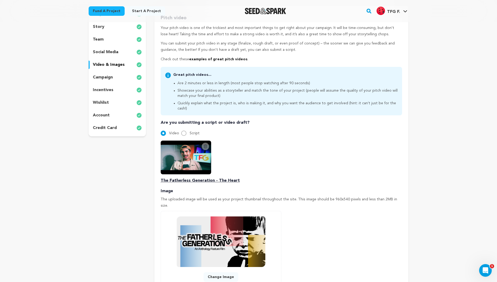
click at [116, 51] on p "social media" at bounding box center [106, 52] width 26 height 6
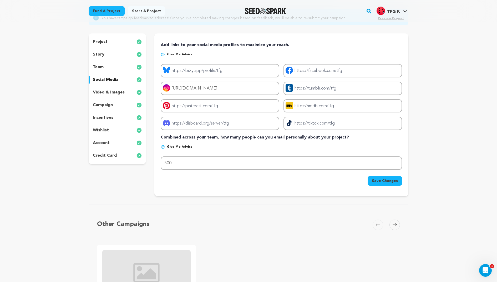
scroll to position [41, 0]
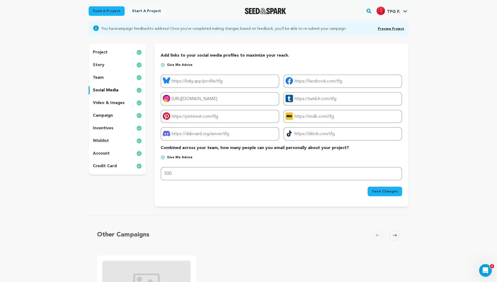
click at [114, 85] on div "project story team social media video & images campaign incentives wishlist acc…" at bounding box center [117, 109] width 57 height 131
click at [114, 82] on div "project story team social media video & images campaign incentives wishlist acc…" at bounding box center [117, 109] width 57 height 131
click at [104, 79] on div "team" at bounding box center [117, 77] width 57 height 8
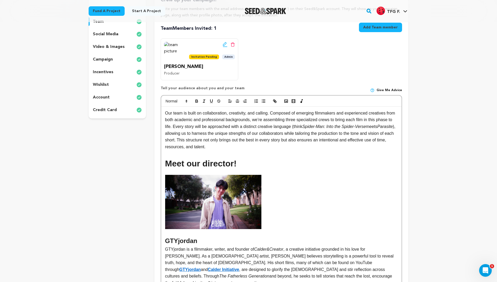
scroll to position [22, 0]
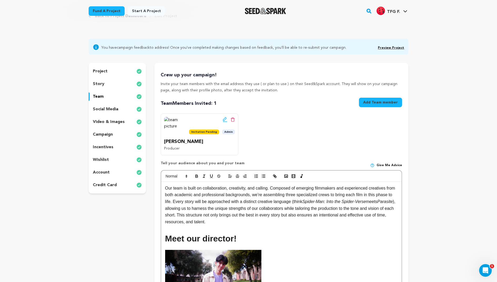
click at [108, 80] on div "story" at bounding box center [117, 84] width 57 height 8
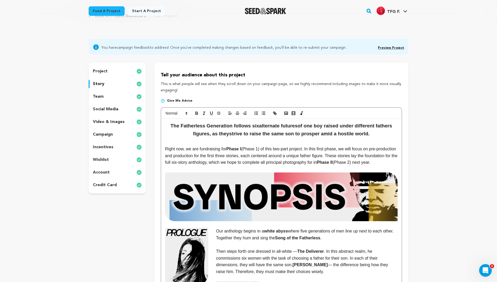
click at [108, 68] on div "project" at bounding box center [117, 71] width 57 height 8
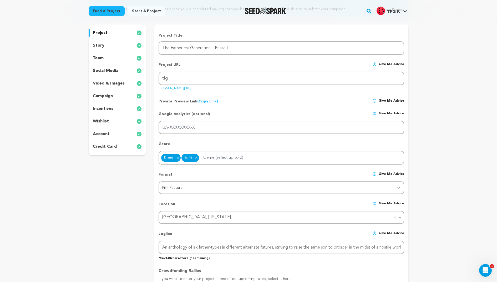
scroll to position [49, 0]
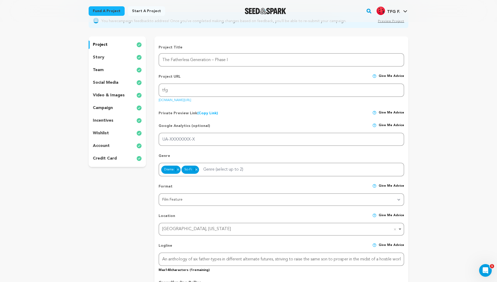
click at [100, 69] on p "team" at bounding box center [98, 70] width 11 height 6
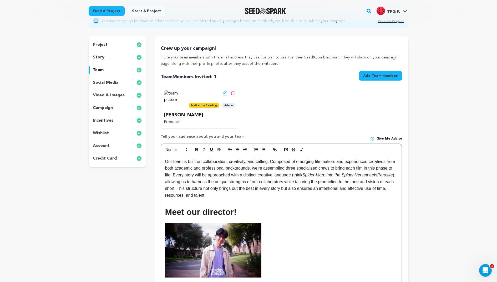
click at [114, 113] on div "project story team social media video & images campaign incentives wishlist acc…" at bounding box center [117, 101] width 57 height 131
click at [117, 110] on div "campaign" at bounding box center [117, 108] width 57 height 8
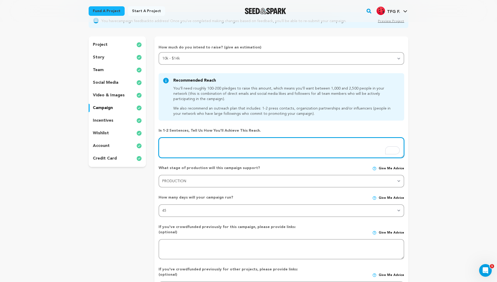
drag, startPoint x: 165, startPoint y: 151, endPoint x: 142, endPoint y: 142, distance: 24.0
click at [142, 142] on div "project story team social media video & images campaign incentives wishlist" at bounding box center [249, 181] width 320 height 290
type textarea "We"
click at [215, 139] on textarea at bounding box center [282, 147] width 246 height 21
type textarea "wWe"
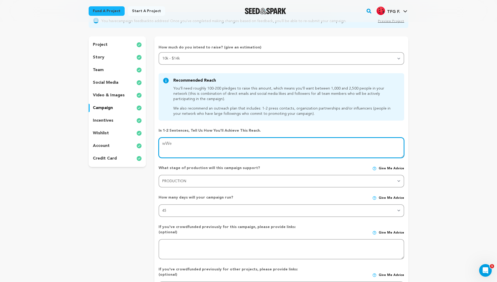
click at [201, 145] on textarea at bounding box center [282, 147] width 246 height 21
drag, startPoint x: 201, startPoint y: 145, endPoint x: 108, endPoint y: 142, distance: 92.4
click at [108, 142] on div "project story team social media video & images campaign incentives wishlist" at bounding box center [249, 181] width 320 height 290
type textarea "We"
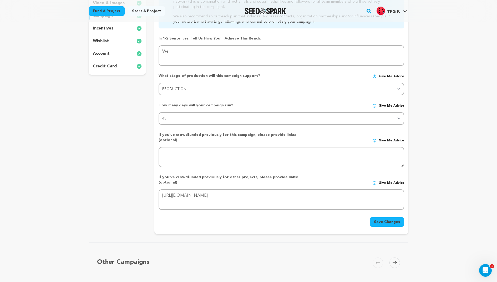
scroll to position [81, 0]
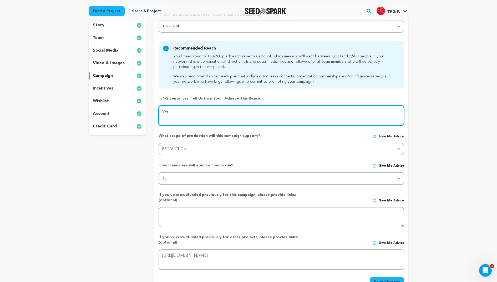
click at [189, 120] on textarea at bounding box center [282, 115] width 246 height 21
type textarea "We will"
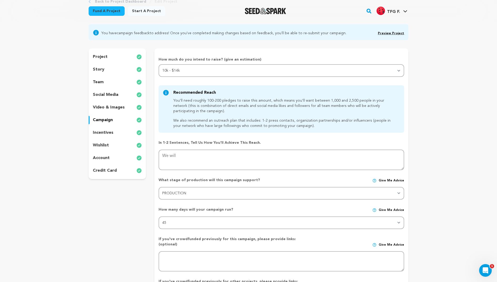
scroll to position [0, 0]
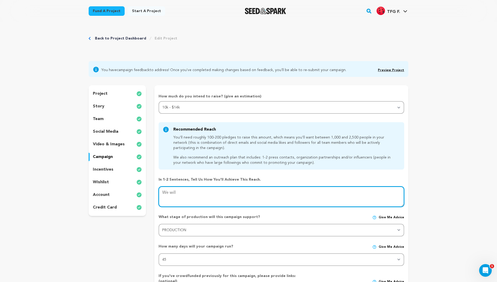
click at [185, 187] on textarea at bounding box center [282, 196] width 246 height 21
click at [195, 197] on textarea "To enrich screen reader interactions, please activate Accessibility in Grammarl…" at bounding box center [282, 196] width 246 height 21
type textarea "We will be"
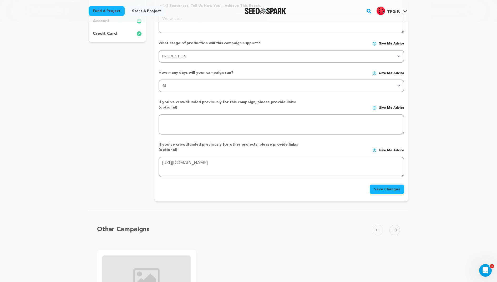
scroll to position [40, 0]
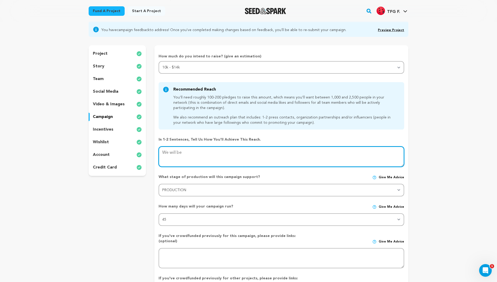
click at [194, 150] on textarea at bounding box center [282, 156] width 246 height 21
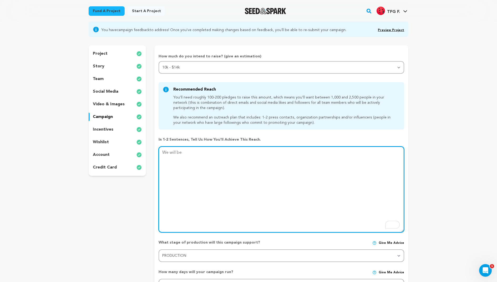
drag, startPoint x: 402, startPoint y: 164, endPoint x: 401, endPoint y: 229, distance: 65.5
click at [402, 230] on textarea "To enrich screen reader interactions, please activate Accessibility in Grammarl…" at bounding box center [282, 189] width 246 height 86
type textarea "We will be reac"
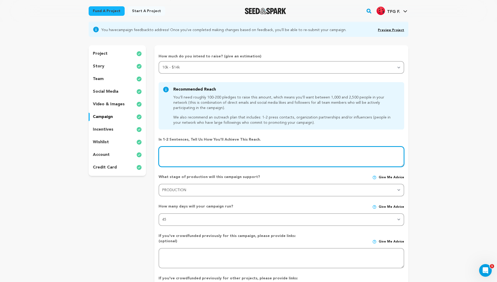
click at [197, 152] on textarea at bounding box center [282, 156] width 246 height 21
drag, startPoint x: 197, startPoint y: 152, endPoint x: 118, endPoint y: 152, distance: 78.9
click at [118, 152] on div "project story team social media video & images campaign incentives wishlist" at bounding box center [249, 190] width 320 height 290
paste textarea "We will be reaching out to our peers on campus, as well as promoting Seed & Spa…"
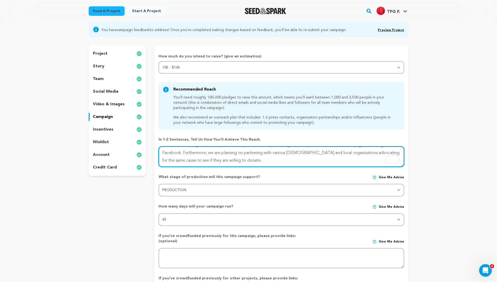
type textarea "We will be reaching out to our peers on campus, as well as promoting Seed & Spa…"
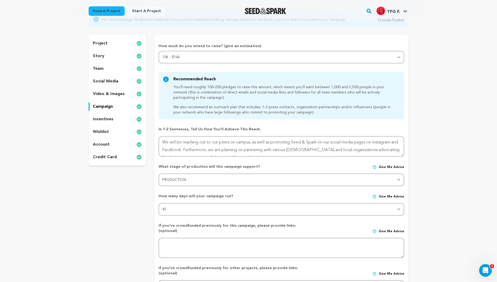
scroll to position [52, 0]
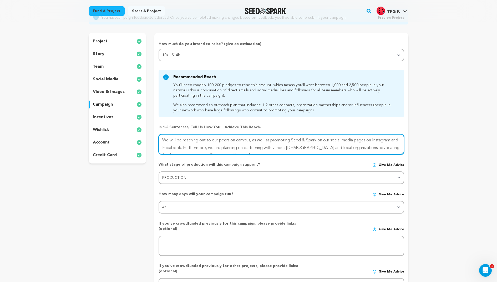
click at [162, 147] on textarea "To enrich screen reader interactions, please activate Accessibility in Grammarl…" at bounding box center [282, 144] width 246 height 21
type textarea "We will be reaching out to our peers on campus, as well as promoting Seed & Spa…"
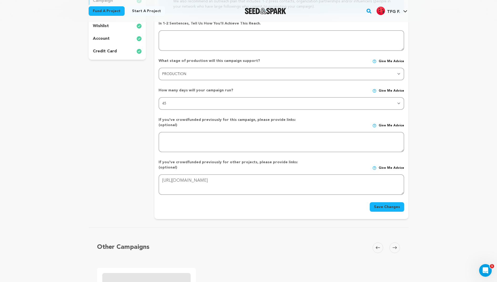
scroll to position [161, 0]
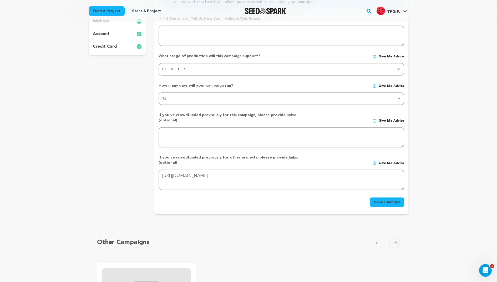
click at [385, 197] on button "Save Changes" at bounding box center [387, 201] width 34 height 9
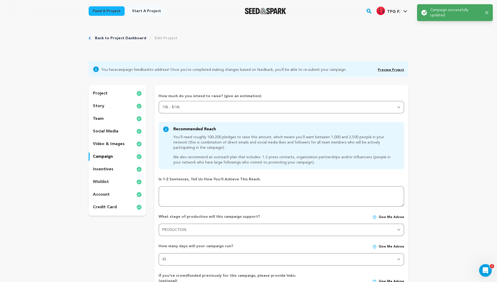
scroll to position [0, 0]
click at [108, 146] on p "video & images" at bounding box center [109, 144] width 32 height 6
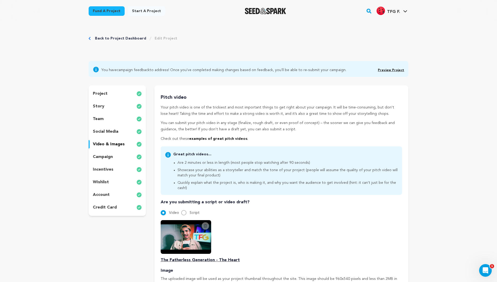
click at [107, 166] on p "incentives" at bounding box center [103, 169] width 21 height 6
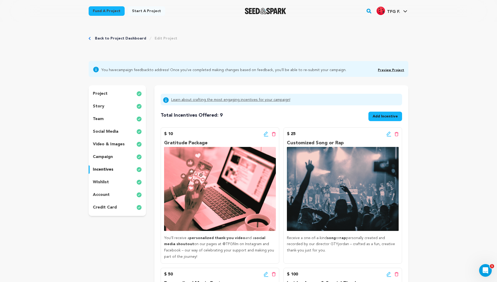
click at [108, 182] on p "wishlist" at bounding box center [101, 182] width 16 height 6
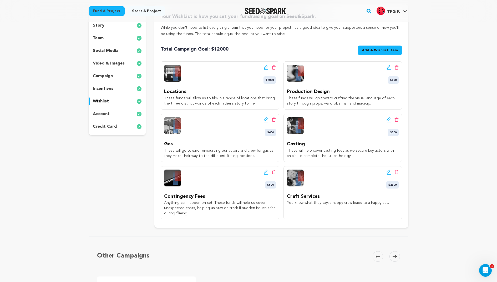
scroll to position [84, 0]
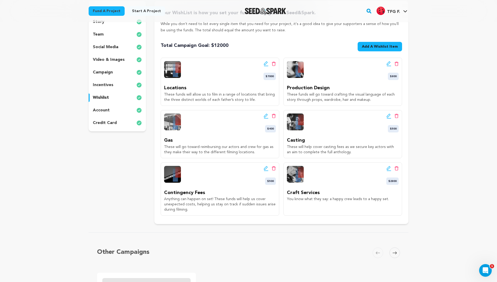
click at [265, 63] on icon at bounding box center [266, 63] width 4 height 4
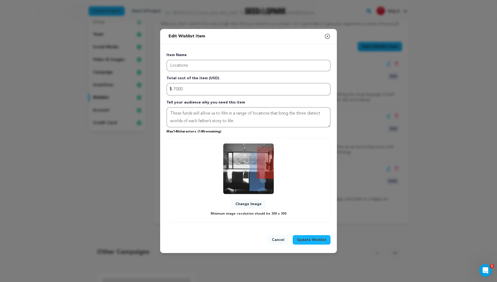
click at [247, 204] on button "Change Image" at bounding box center [248, 203] width 35 height 9
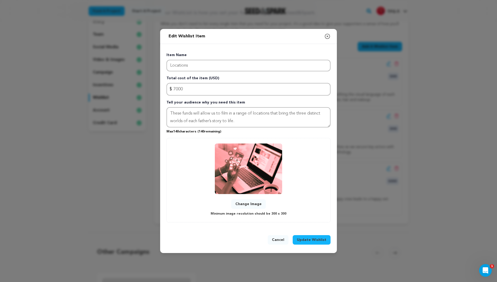
click at [254, 170] on img at bounding box center [248, 168] width 67 height 51
click at [250, 203] on button "Change Image" at bounding box center [248, 203] width 35 height 9
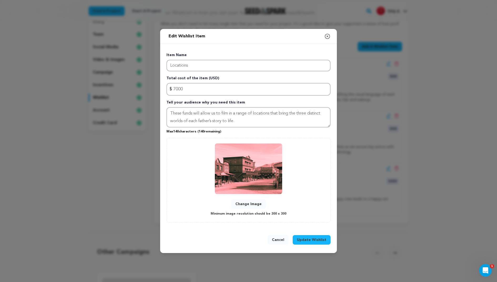
click at [314, 242] on button "Update Wishlist" at bounding box center [312, 239] width 38 height 9
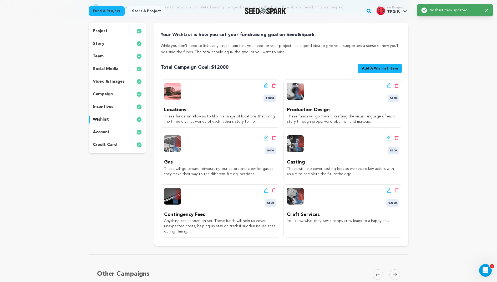
scroll to position [64, 0]
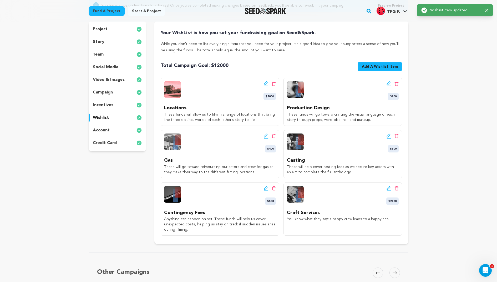
click at [385, 83] on div "Edit wishlist button Delete wishlist button $800" at bounding box center [343, 90] width 112 height 19
click at [389, 83] on icon at bounding box center [389, 83] width 5 height 5
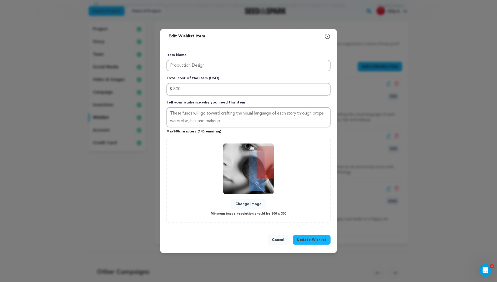
click at [255, 203] on button "Change Image" at bounding box center [248, 203] width 35 height 9
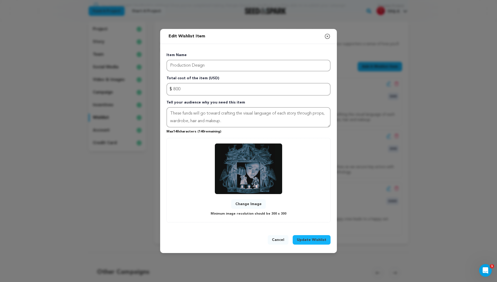
click at [315, 239] on span "Update Wishlist" at bounding box center [311, 239] width 29 height 5
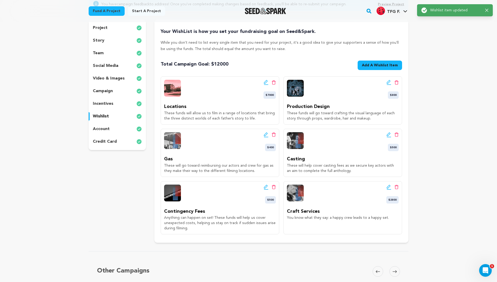
scroll to position [65, 0]
click at [264, 133] on icon at bounding box center [266, 135] width 5 height 5
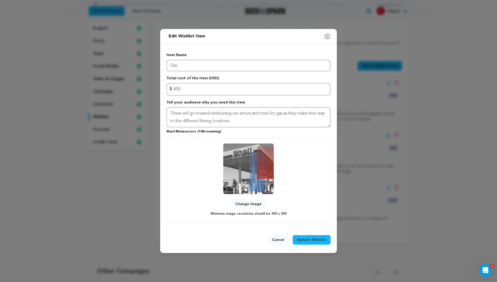
click at [251, 204] on button "Change Image" at bounding box center [248, 203] width 35 height 9
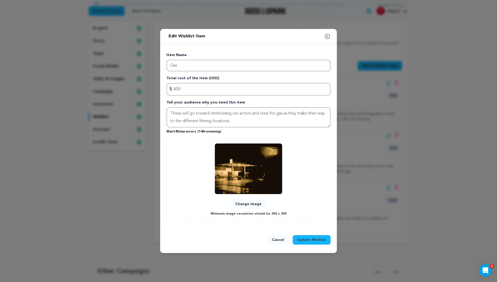
click at [314, 239] on span "Update Wishlist" at bounding box center [311, 239] width 29 height 5
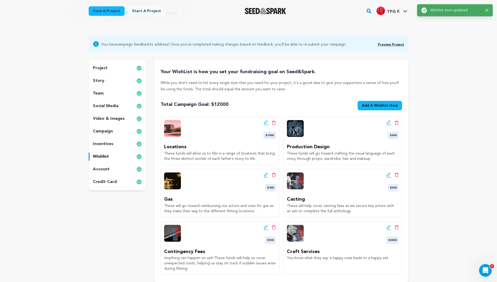
scroll to position [39, 0]
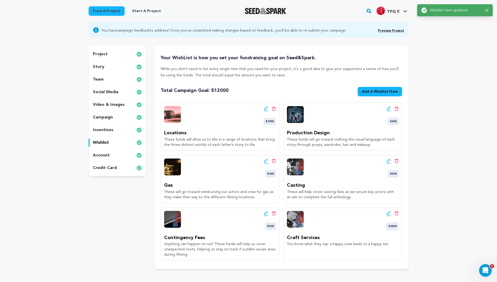
click at [392, 156] on div "Edit wishlist button Delete wishlist button $500 Casting These will help cover …" at bounding box center [343, 179] width 119 height 48
click at [389, 158] on icon at bounding box center [389, 160] width 5 height 5
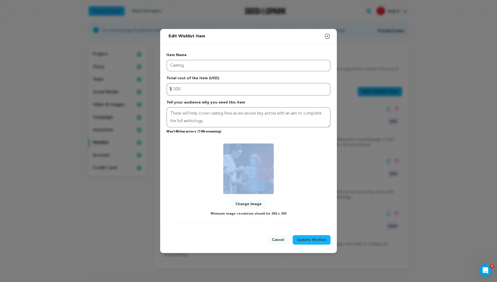
click at [243, 198] on div "Change Image Minimum image resolution should be 300 x 300" at bounding box center [248, 179] width 153 height 73
click at [242, 205] on button "Change Image" at bounding box center [248, 203] width 35 height 9
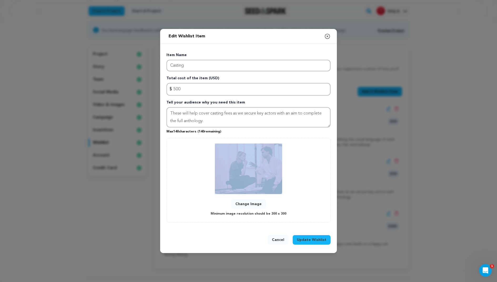
click at [316, 239] on span "Update Wishlist" at bounding box center [311, 239] width 29 height 5
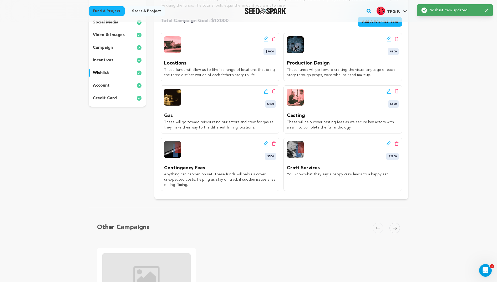
scroll to position [89, 0]
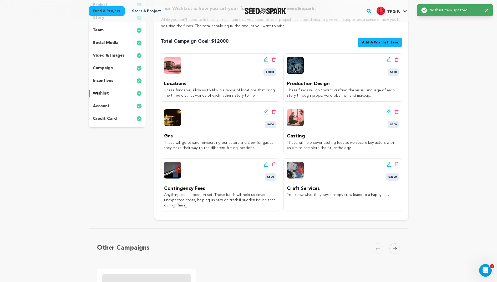
click at [265, 163] on icon at bounding box center [266, 164] width 5 height 5
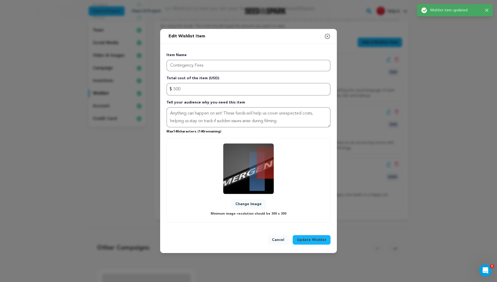
click at [251, 201] on button "Change Image" at bounding box center [248, 203] width 35 height 9
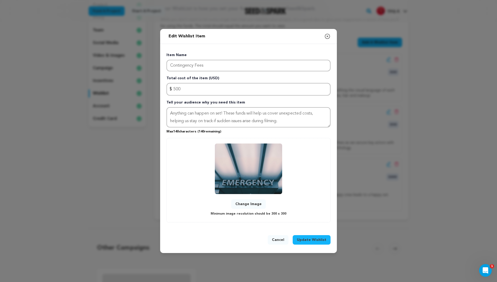
click at [314, 240] on span "Update Wishlist" at bounding box center [311, 239] width 29 height 5
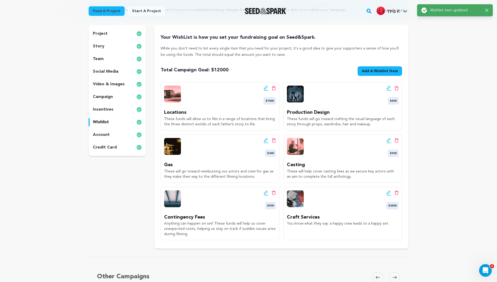
scroll to position [65, 0]
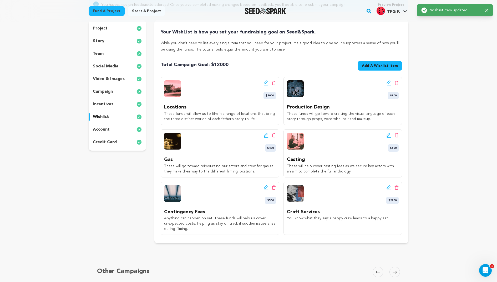
click at [387, 187] on icon at bounding box center [389, 187] width 5 height 5
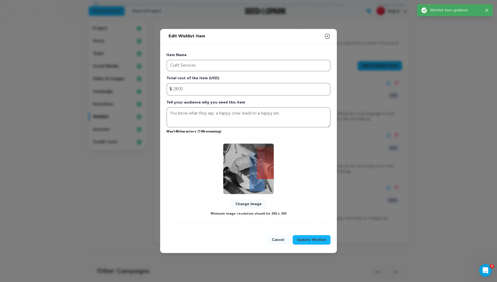
click at [258, 183] on img at bounding box center [248, 168] width 51 height 51
click at [256, 205] on button "Change Image" at bounding box center [248, 203] width 35 height 9
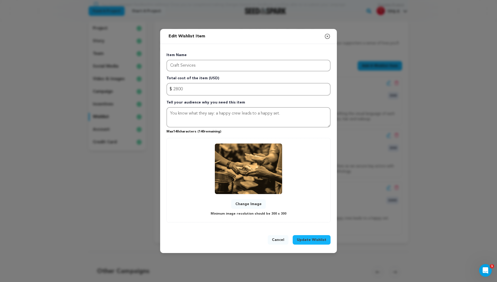
click at [318, 242] on button "Update Wishlist" at bounding box center [312, 239] width 38 height 9
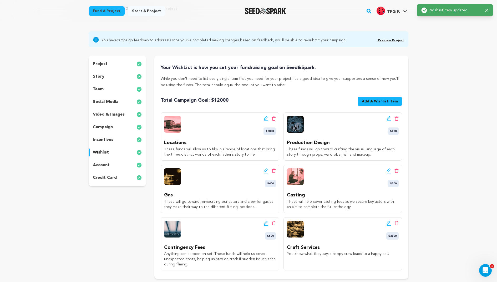
scroll to position [0, 0]
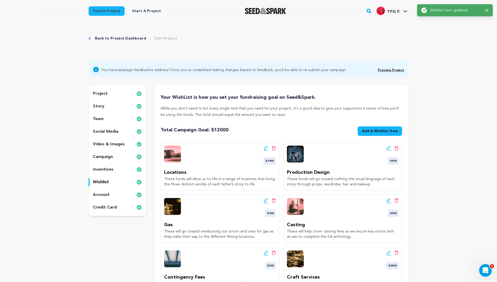
click at [392, 69] on link "Preview Project" at bounding box center [391, 70] width 26 height 3
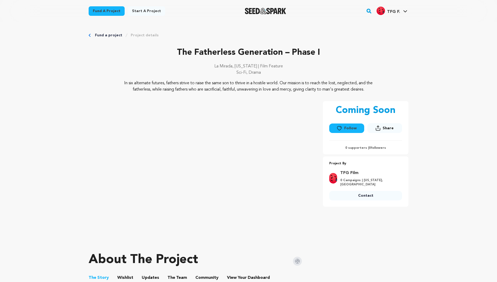
scroll to position [210, 0]
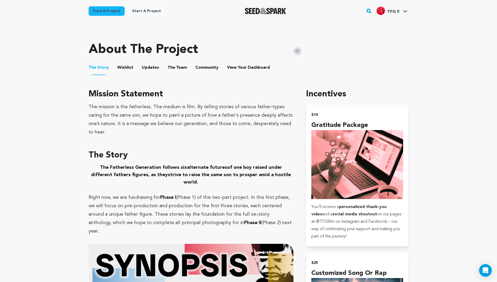
click at [132, 67] on ul "The Story The Story Wishlist Wishlist Updates Updates The Team The Team Communi…" at bounding box center [249, 67] width 320 height 15
click at [129, 67] on button "Wishlist" at bounding box center [125, 68] width 13 height 13
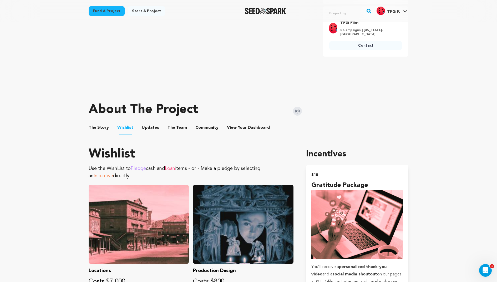
scroll to position [121, 0]
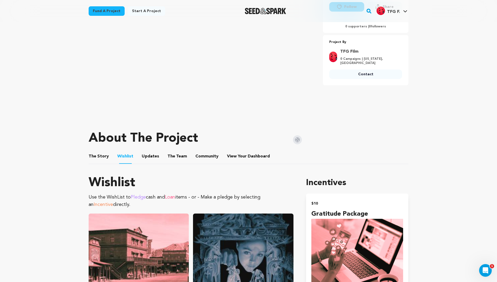
click at [157, 154] on ul "The Story The Story Wishlist Wishlist Updates Updates The Team The Team Communi…" at bounding box center [249, 156] width 320 height 15
click at [152, 155] on button "Updates" at bounding box center [150, 157] width 13 height 13
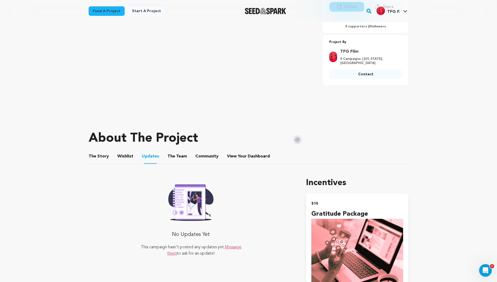
scroll to position [127, 0]
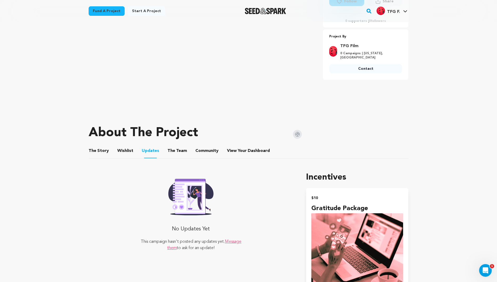
click at [171, 149] on button "The Team" at bounding box center [177, 152] width 13 height 13
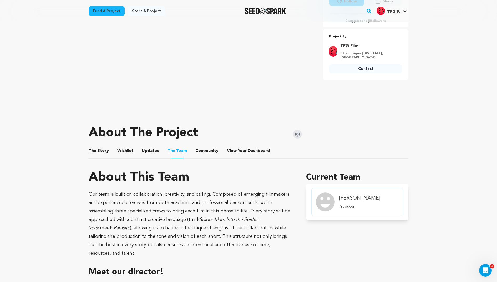
click at [201, 152] on button "Community" at bounding box center [207, 152] width 13 height 13
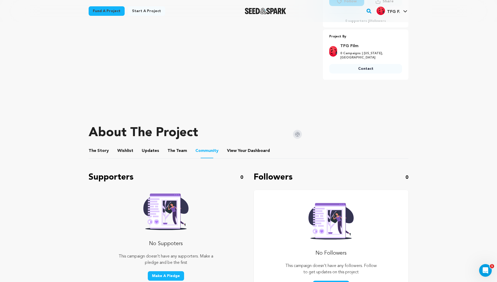
click at [233, 153] on button "View Your Dashboard" at bounding box center [233, 152] width 13 height 13
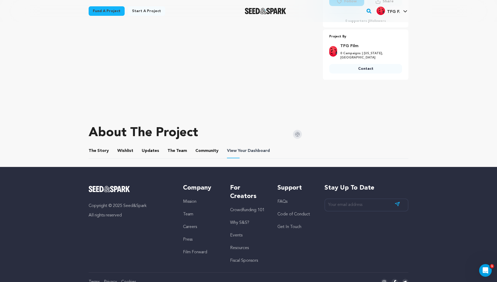
click at [258, 152] on span "Dashboard" at bounding box center [259, 151] width 22 height 6
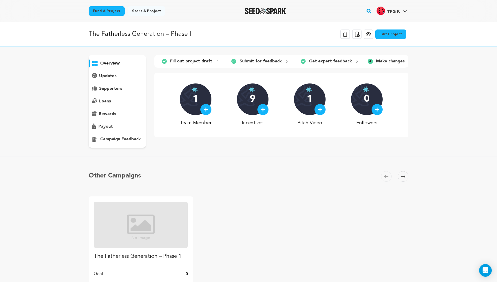
click at [97, 147] on div "The Fatherless Generation – Phase I Delete Campaign Copy public preview link Vi…" at bounding box center [248, 177] width 497 height 311
click at [113, 64] on p "overview" at bounding box center [109, 63] width 19 height 6
click at [109, 79] on p "updates" at bounding box center [107, 76] width 17 height 6
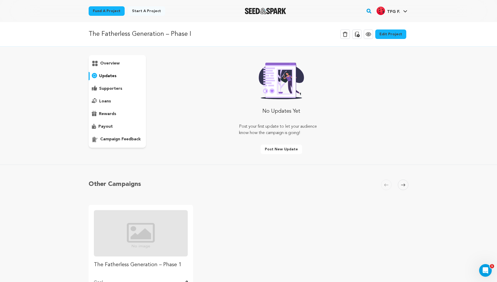
click at [106, 59] on div "overview" at bounding box center [117, 63] width 57 height 8
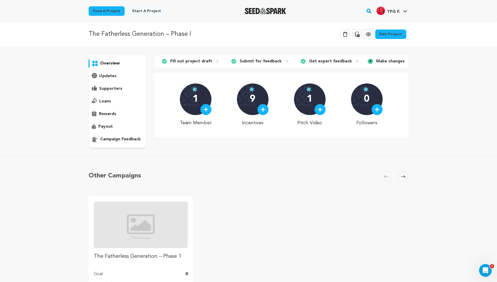
click at [29, 47] on div "The Fatherless Generation – Phase I Delete Campaign Copy public preview link Vi…" at bounding box center [248, 177] width 497 height 311
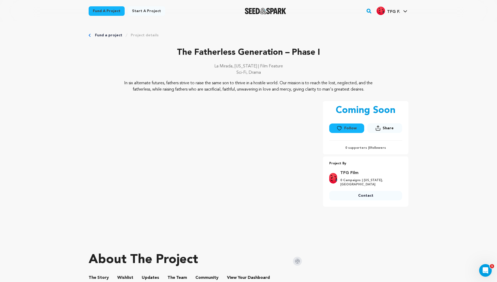
click at [149, 34] on link "Project details" at bounding box center [145, 35] width 28 height 5
click at [384, 21] on link "My Projects" at bounding box center [389, 23] width 59 height 12
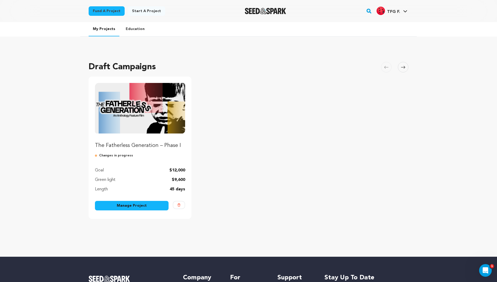
click at [137, 204] on link "Manage Project" at bounding box center [132, 205] width 74 height 9
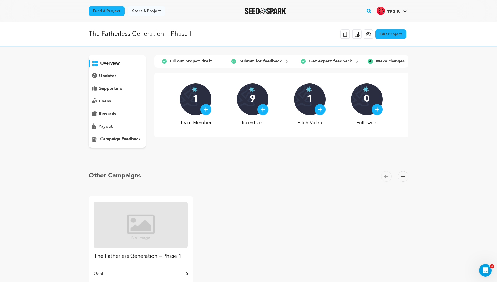
click at [337, 61] on p "Get expert feedback" at bounding box center [330, 61] width 43 height 6
click at [394, 61] on p "Make changes" at bounding box center [390, 61] width 29 height 6
click at [131, 139] on p "campaign feedback" at bounding box center [120, 139] width 41 height 6
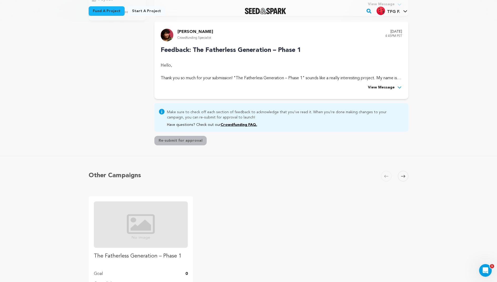
scroll to position [118, 0]
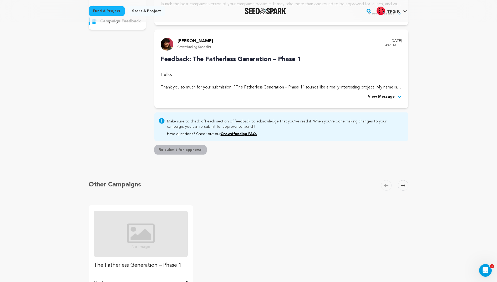
click at [385, 95] on span "View Message" at bounding box center [381, 97] width 27 height 6
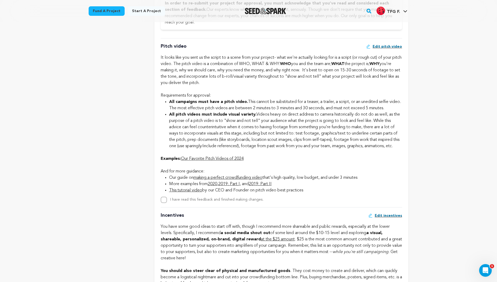
scroll to position [321, 0]
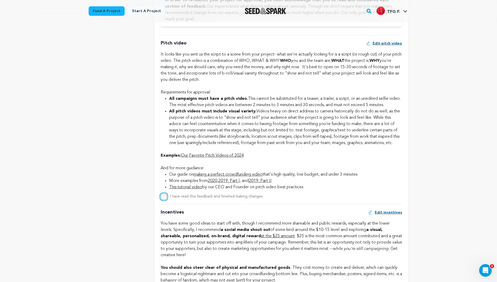
click at [162, 200] on input "I have read this feedback and finished making changes." at bounding box center [164, 196] width 6 height 6
checkbox input "true"
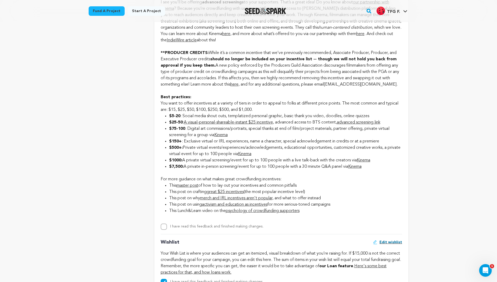
scroll to position [631, 0]
click at [165, 229] on input "I have read this feedback and finished making changes." at bounding box center [164, 226] width 6 height 6
checkbox input "true"
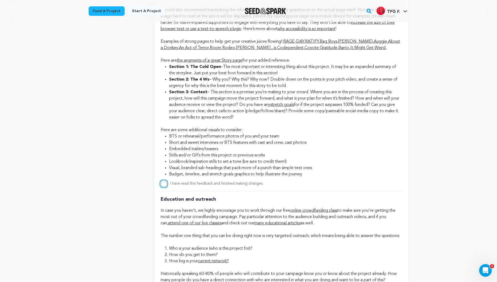
click at [163, 187] on input "I have read this feedback and finished making changes." at bounding box center [164, 184] width 6 height 6
checkbox input "true"
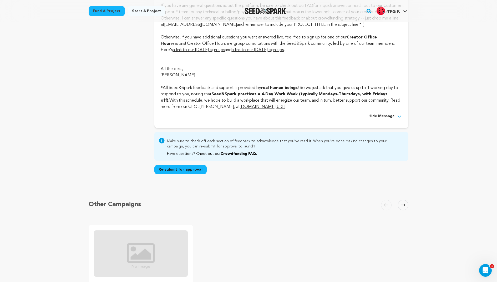
scroll to position [1588, 0]
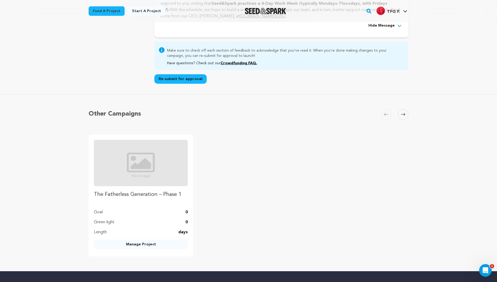
click at [193, 84] on button "Re-submit for approval" at bounding box center [180, 78] width 52 height 9
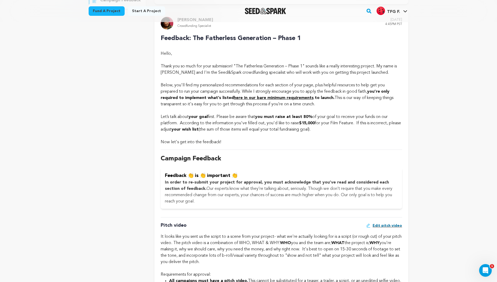
scroll to position [0, 0]
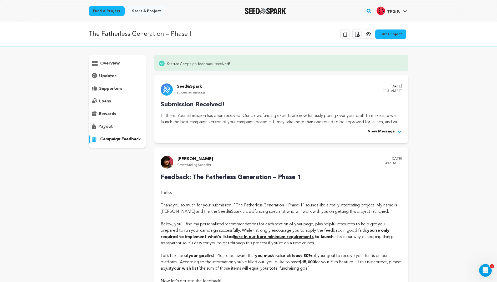
click at [125, 112] on div "rewards" at bounding box center [117, 114] width 57 height 8
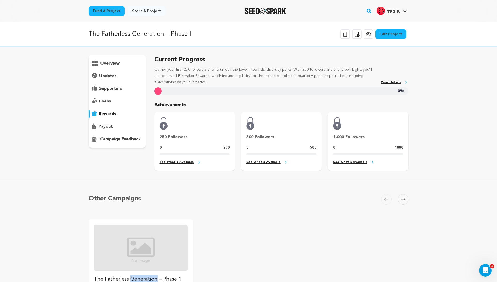
click at [123, 103] on div "loans" at bounding box center [117, 101] width 57 height 8
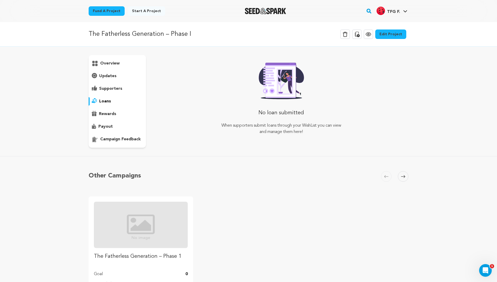
click at [123, 94] on div "overview" at bounding box center [117, 101] width 57 height 93
click at [121, 90] on p "supporters" at bounding box center [110, 89] width 23 height 6
click at [119, 71] on div "overview" at bounding box center [117, 101] width 57 height 93
click at [105, 77] on p "updates" at bounding box center [107, 76] width 17 height 6
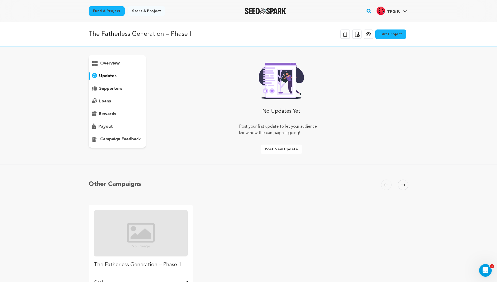
click at [108, 63] on p "overview" at bounding box center [109, 63] width 19 height 6
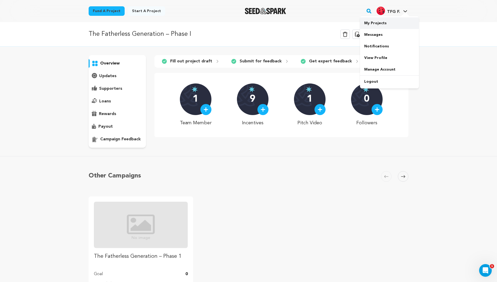
click at [388, 22] on link "My Projects" at bounding box center [389, 23] width 59 height 12
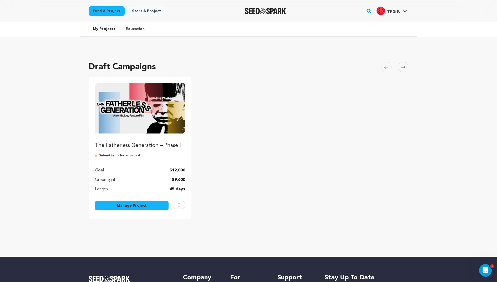
click at [157, 144] on p "The Fatherless Generation – Phase I" at bounding box center [140, 145] width 90 height 7
